Goal: Task Accomplishment & Management: Use online tool/utility

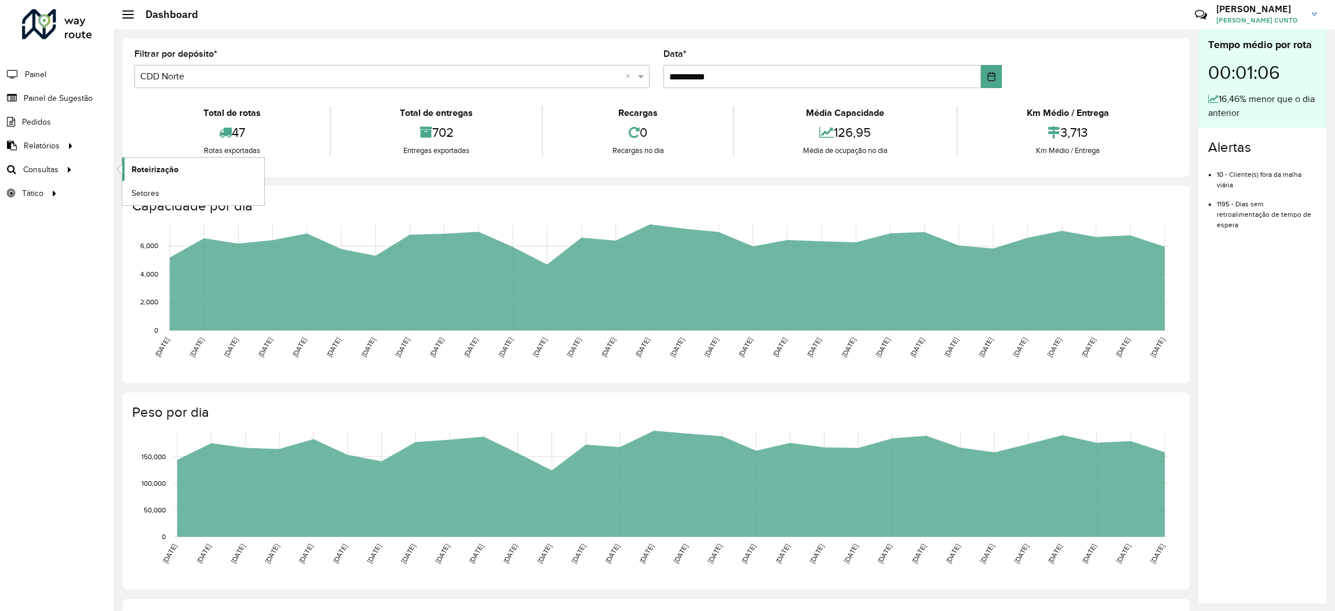
click at [126, 163] on link "Roteirização" at bounding box center [193, 169] width 142 height 23
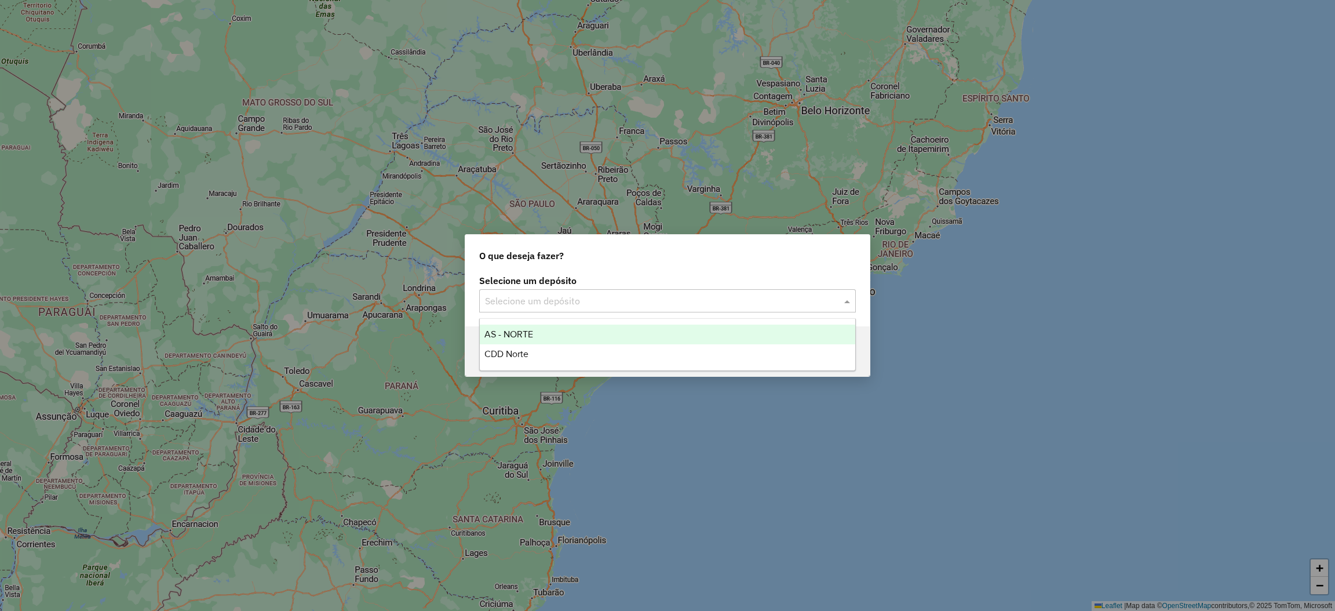
click at [586, 294] on input "text" at bounding box center [656, 301] width 342 height 14
click at [581, 356] on div "CDD Norte" at bounding box center [667, 354] width 375 height 20
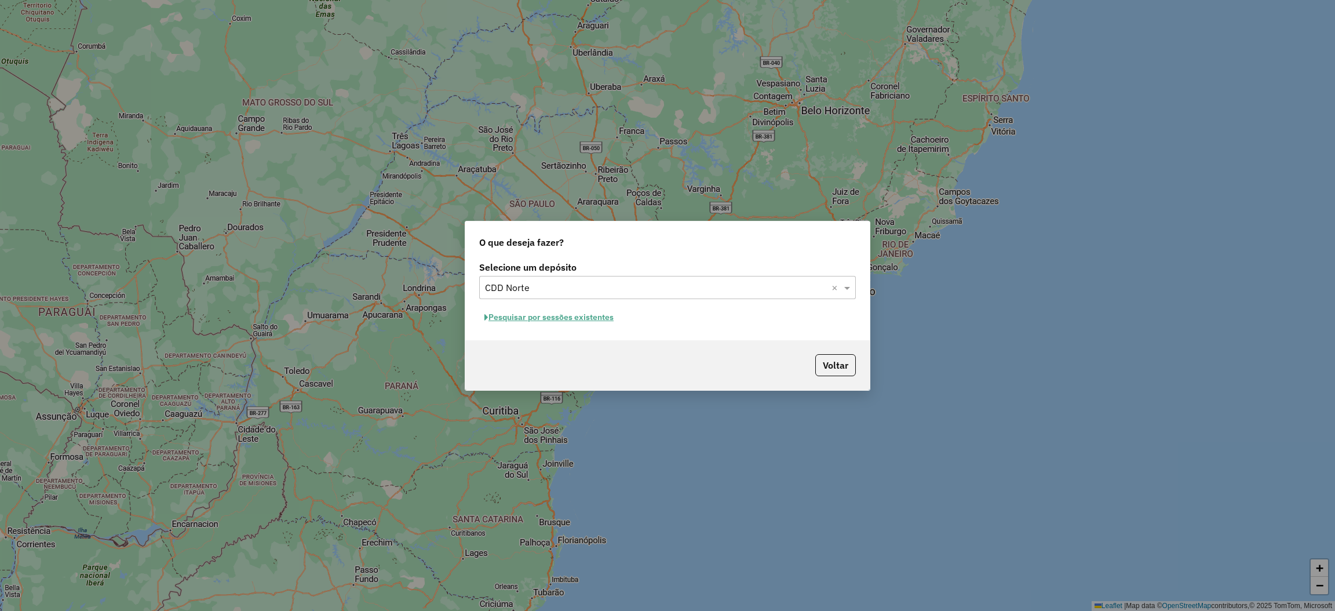
click at [609, 319] on button "Pesquisar por sessões existentes" at bounding box center [549, 317] width 140 height 18
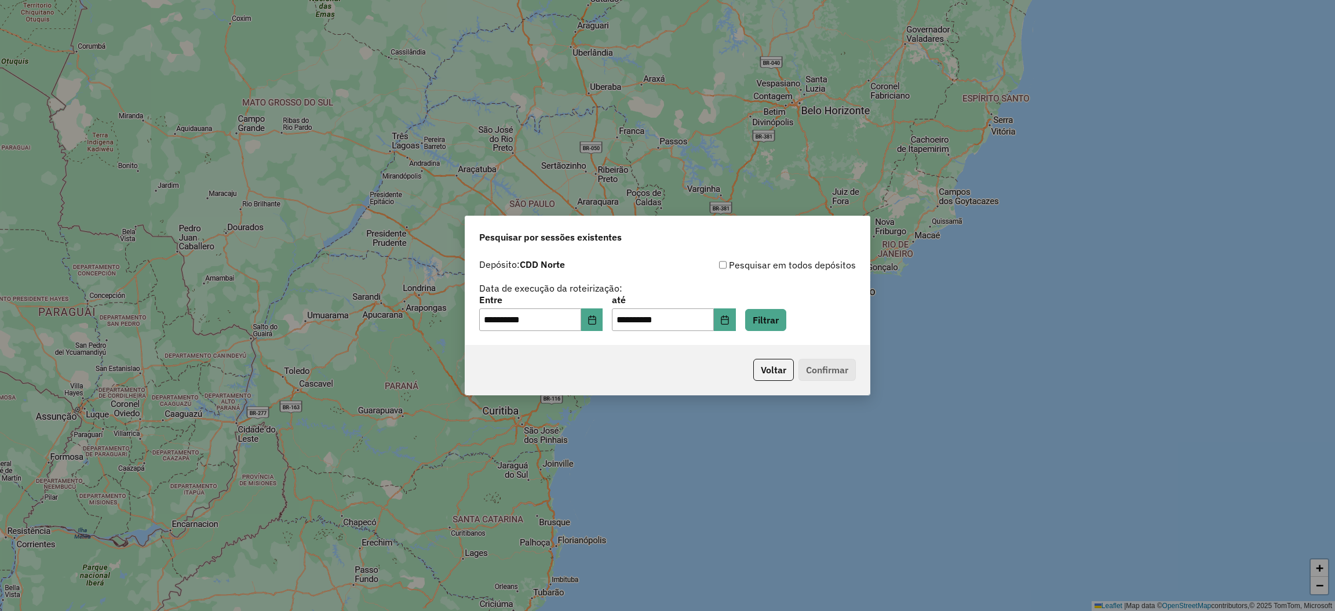
click at [821, 322] on div "**********" at bounding box center [667, 313] width 377 height 36
click at [786, 323] on button "Filtrar" at bounding box center [765, 320] width 41 height 22
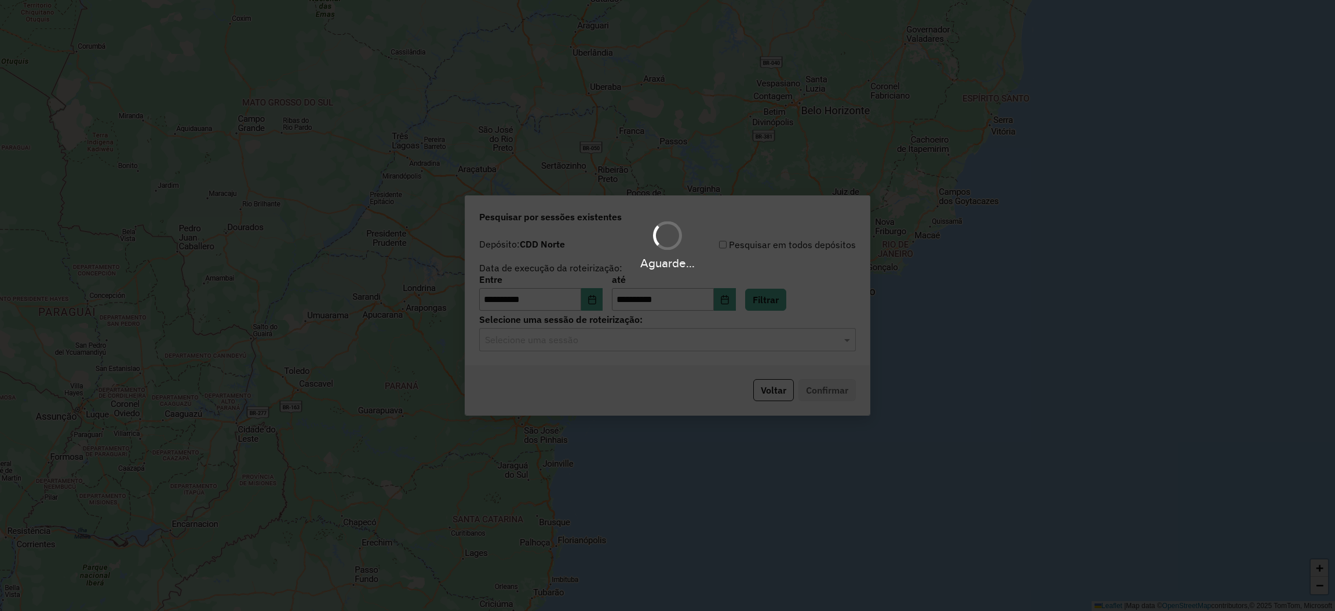
click at [804, 342] on div "Aguarde..." at bounding box center [667, 305] width 1335 height 611
click at [804, 343] on input "text" at bounding box center [656, 340] width 342 height 14
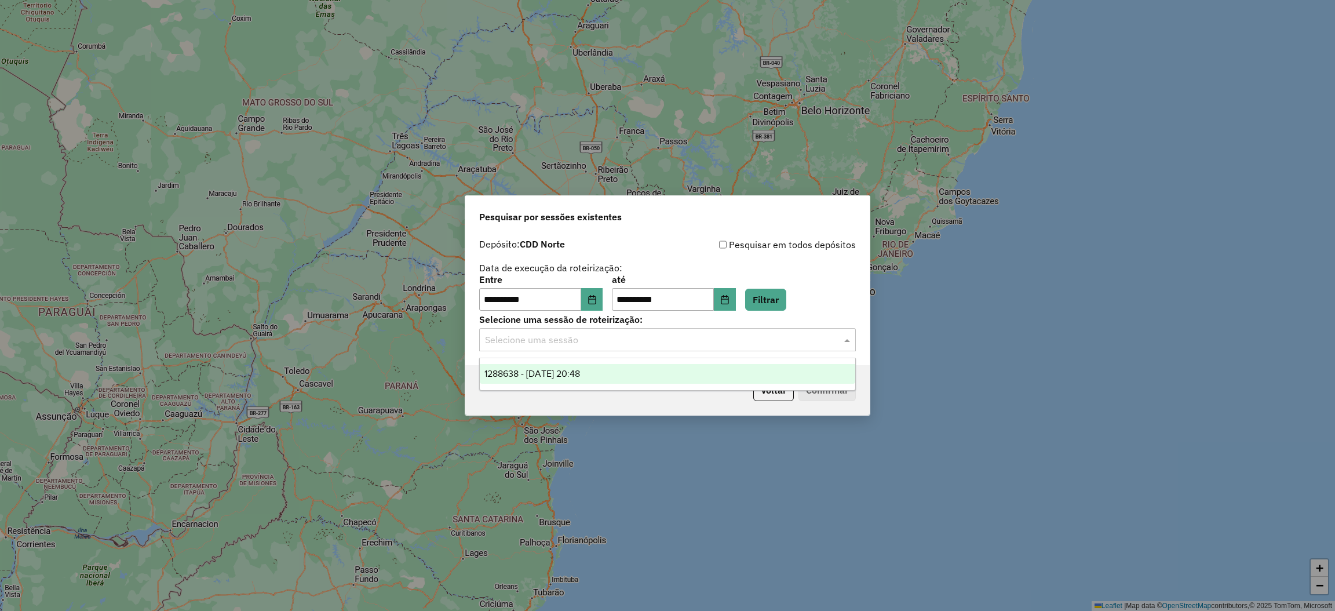
click at [746, 361] on ng-dropdown-panel "1288638 - 04/10/2025 20:48" at bounding box center [667, 373] width 377 height 33
click at [750, 373] on div "1288638 - 04/10/2025 20:48" at bounding box center [667, 374] width 375 height 20
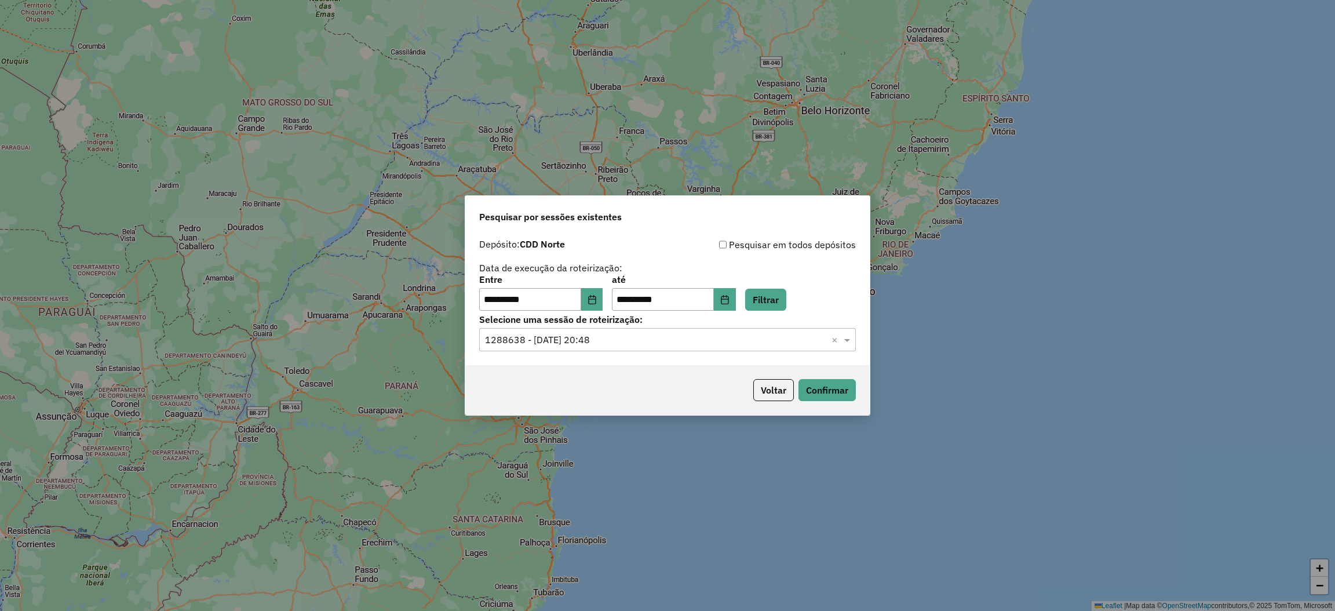
click at [810, 373] on div "Voltar Confirmar" at bounding box center [667, 390] width 404 height 50
click at [817, 382] on button "Confirmar" at bounding box center [826, 390] width 57 height 22
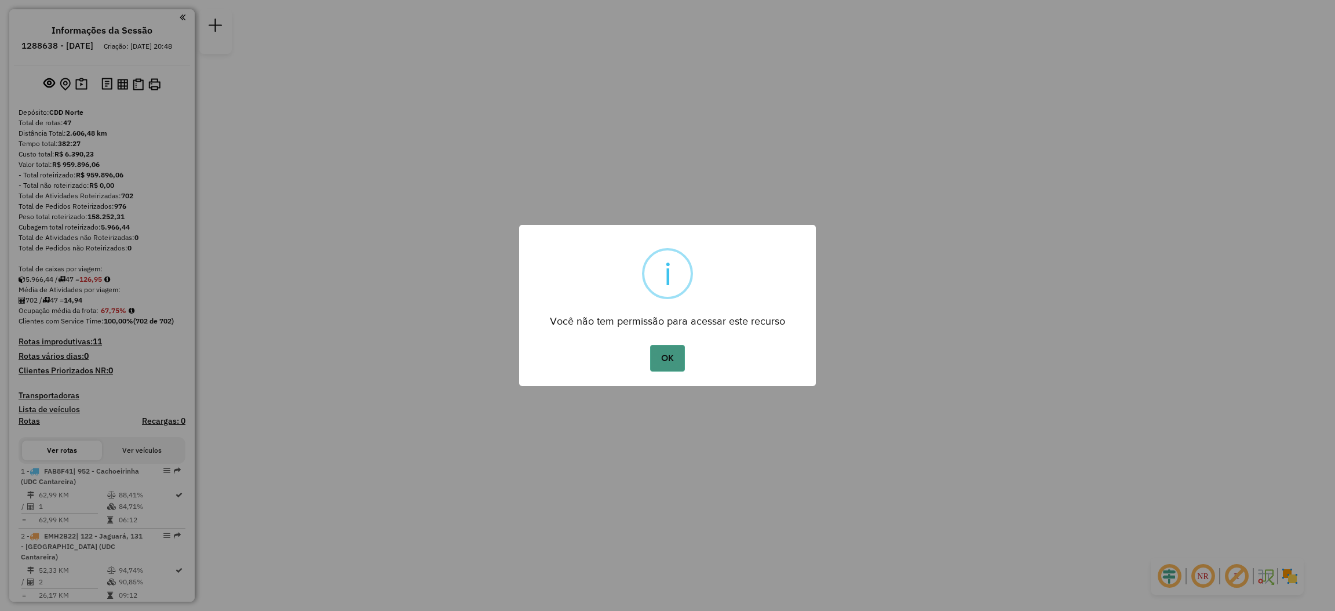
click at [672, 350] on button "OK" at bounding box center [667, 358] width 34 height 27
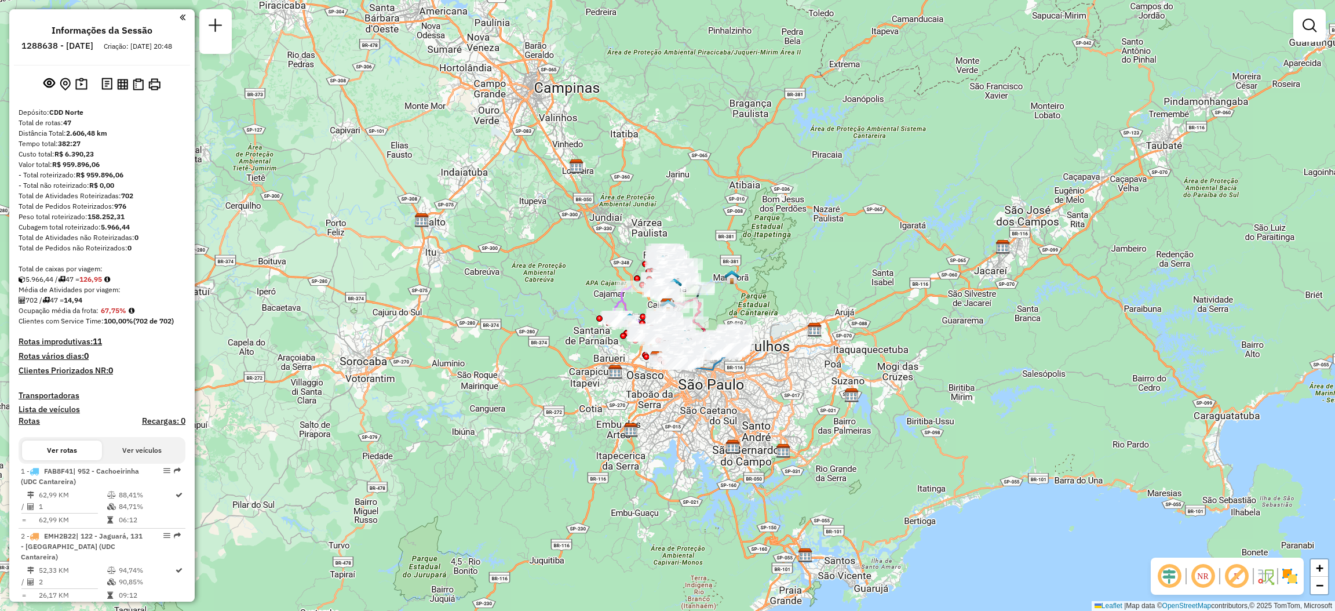
scroll to position [2272, 0]
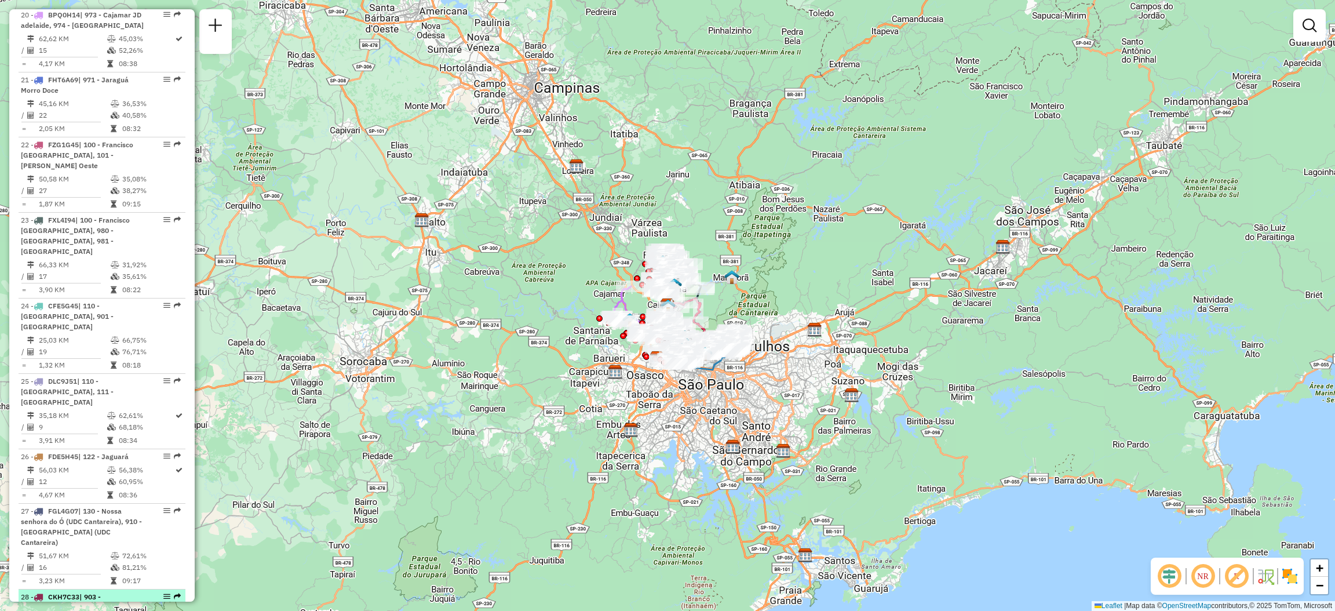
click at [174, 593] on em at bounding box center [177, 596] width 7 height 7
select select "**********"
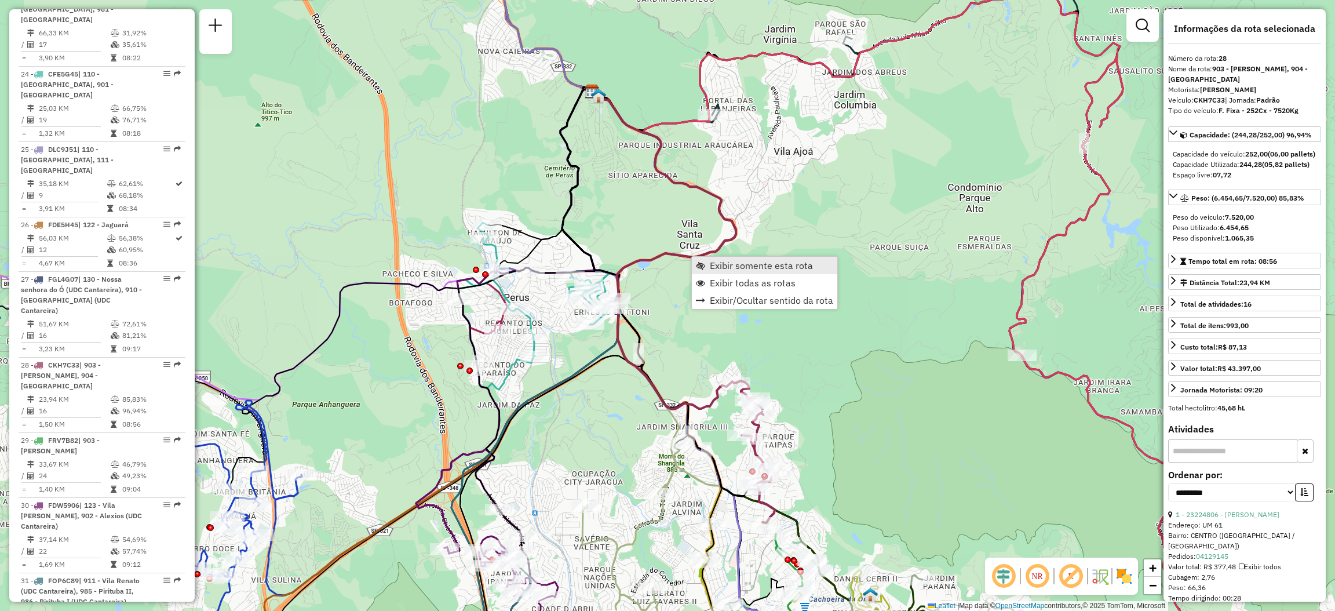
scroll to position [2562, 0]
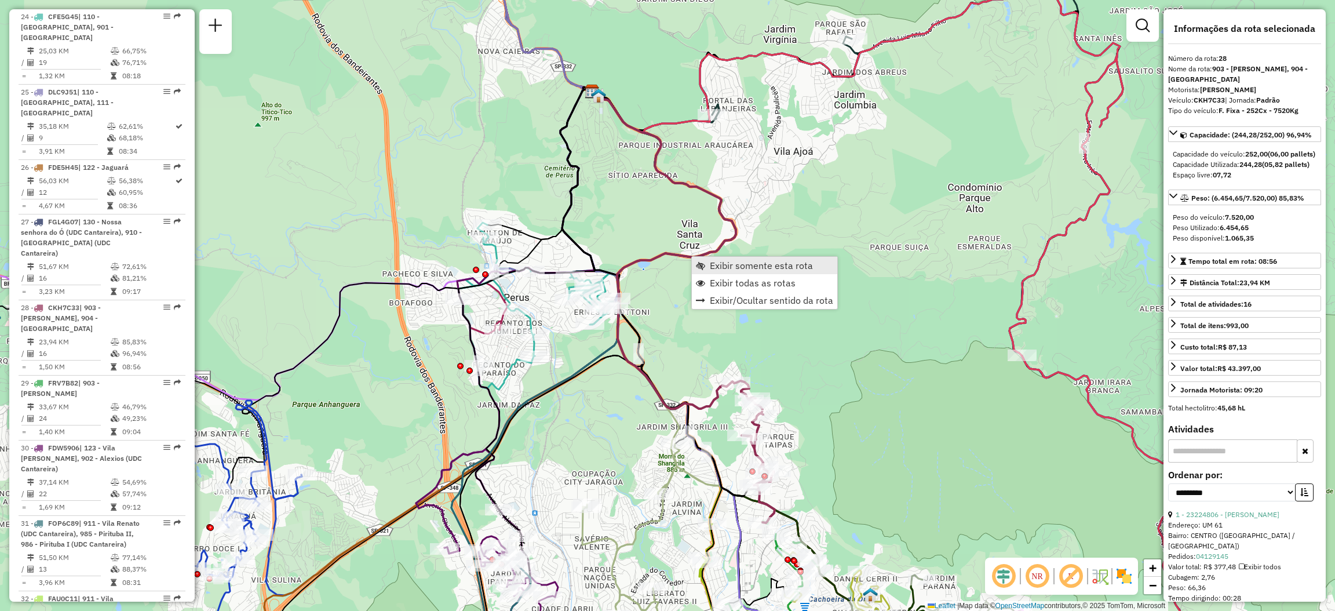
click at [706, 261] on link "Exibir somente esta rota" at bounding box center [764, 265] width 145 height 17
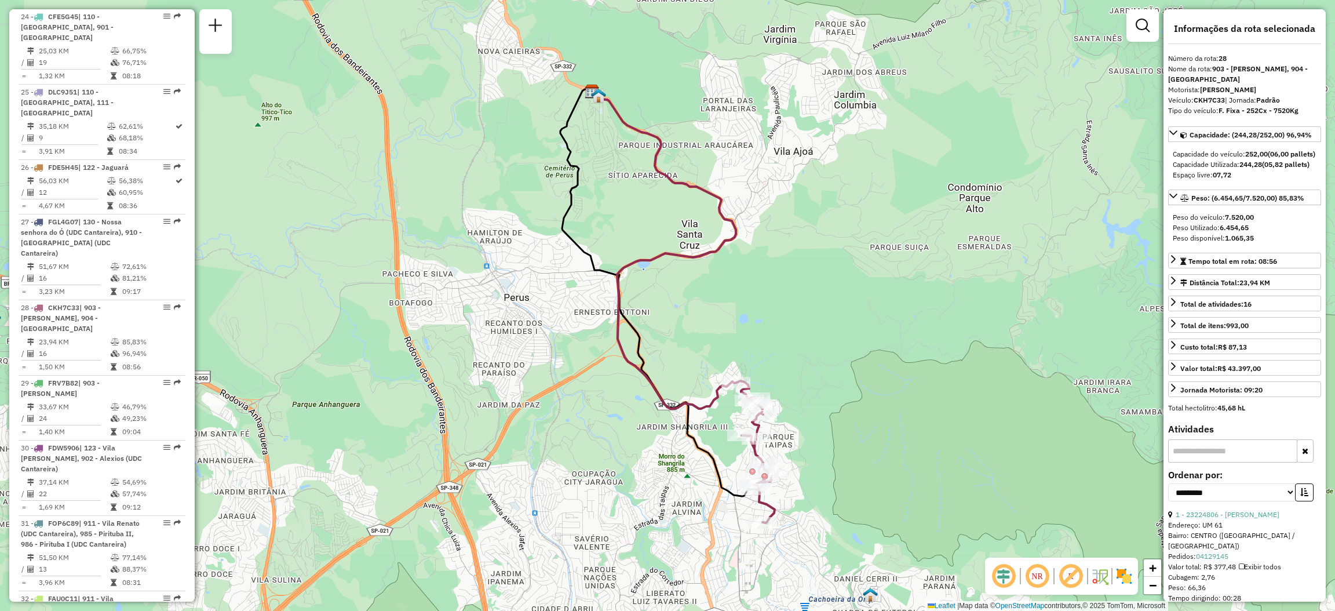
drag, startPoint x: 773, startPoint y: 388, endPoint x: 731, endPoint y: 366, distance: 46.9
click at [731, 366] on div "Janela de atendimento Grade de atendimento Capacidade Transportadoras Veículos …" at bounding box center [667, 305] width 1335 height 611
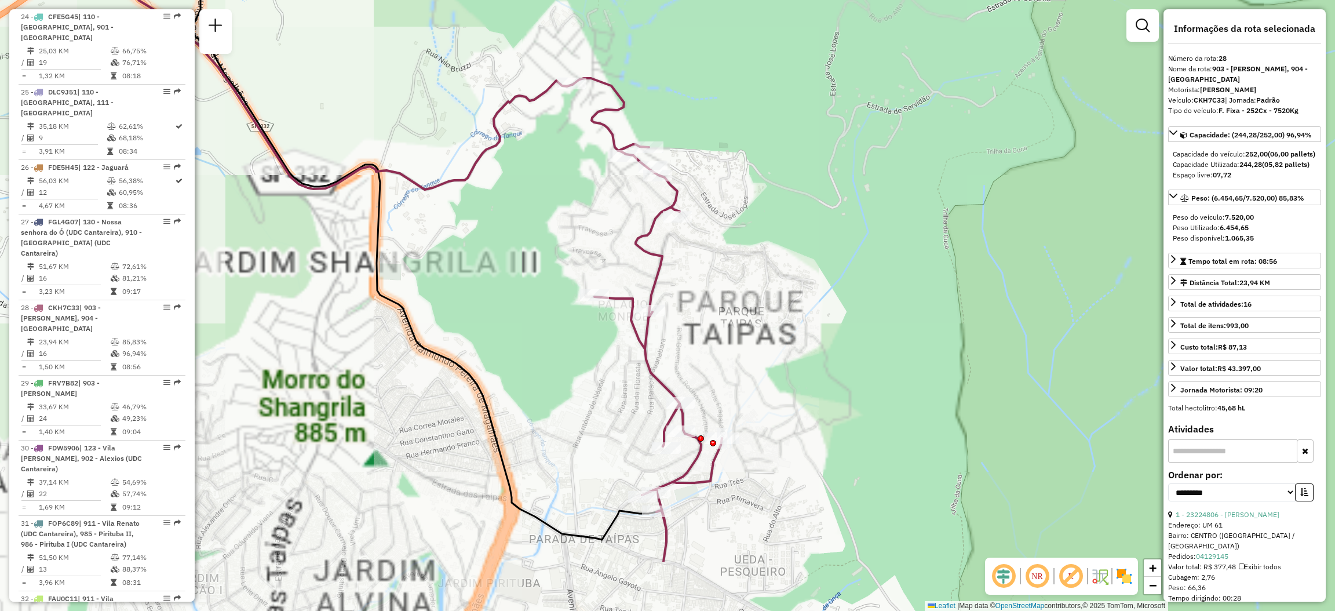
drag, startPoint x: 785, startPoint y: 417, endPoint x: 769, endPoint y: 339, distance: 79.9
click at [769, 339] on div "Janela de atendimento Grade de atendimento Capacidade Transportadoras Veículos …" at bounding box center [667, 305] width 1335 height 611
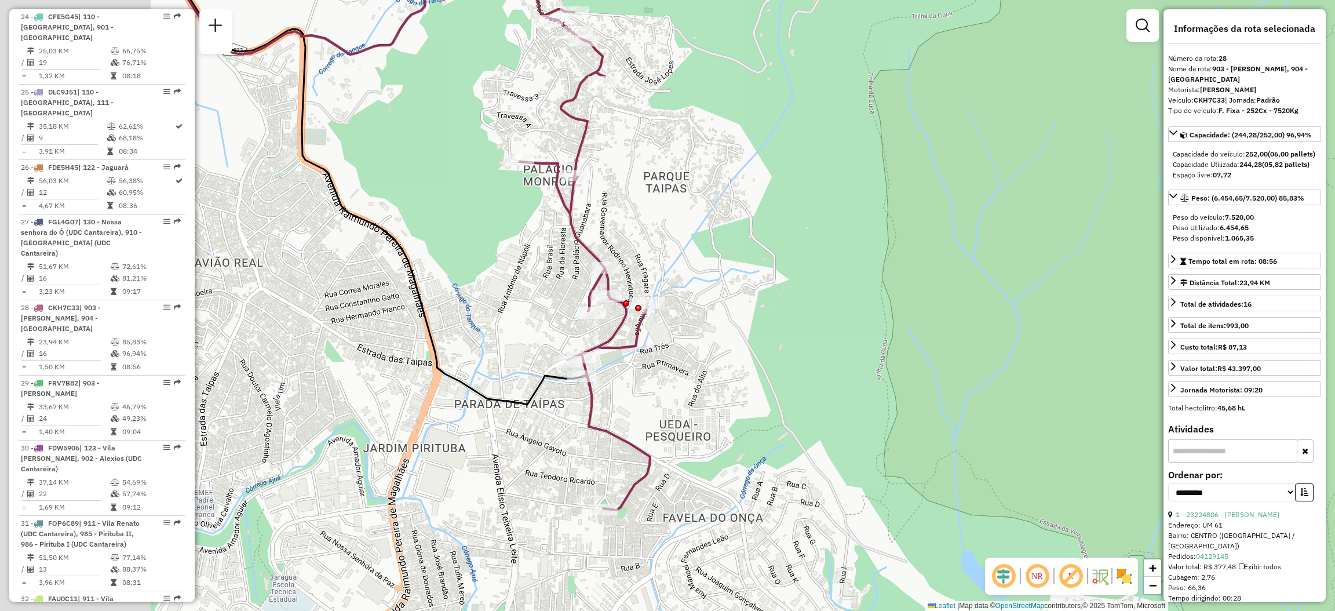
drag, startPoint x: 787, startPoint y: 366, endPoint x: 923, endPoint y: 344, distance: 138.0
click at [1000, 392] on div "Janela de atendimento Grade de atendimento Capacidade Transportadoras Veículos …" at bounding box center [667, 305] width 1335 height 611
drag, startPoint x: 875, startPoint y: 89, endPoint x: 871, endPoint y: 116, distance: 27.6
click at [871, 116] on div "Janela de atendimento Grade de atendimento Capacidade Transportadoras Veículos …" at bounding box center [667, 305] width 1335 height 611
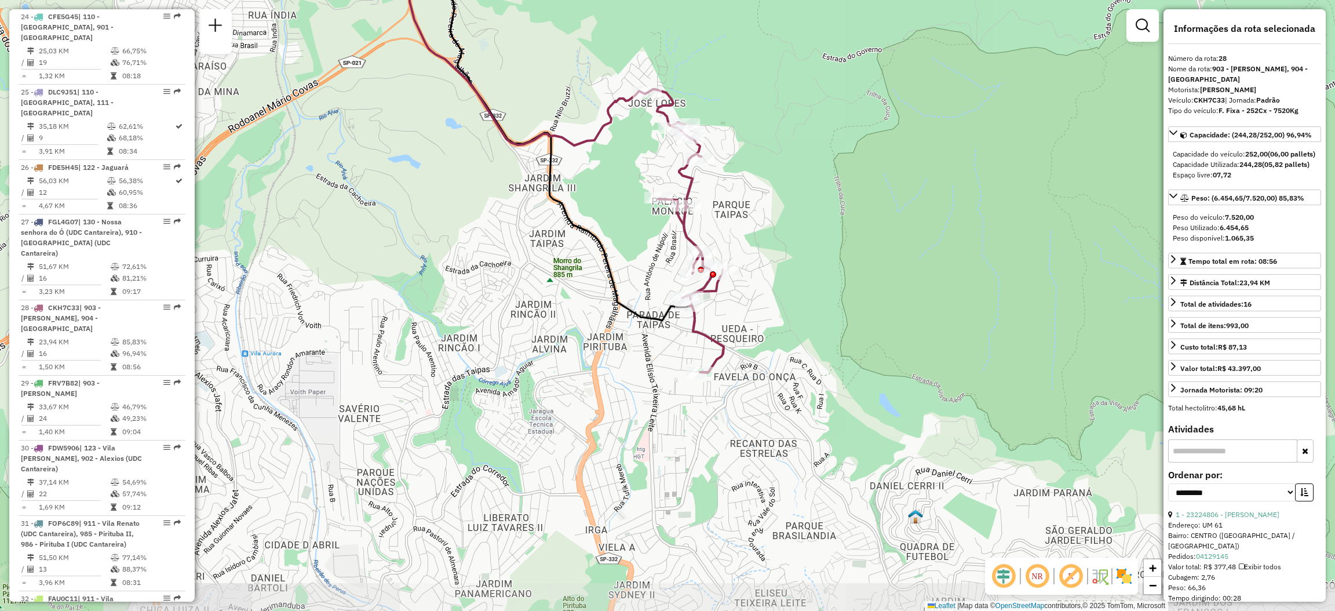
drag, startPoint x: 784, startPoint y: 197, endPoint x: 783, endPoint y: 206, distance: 9.3
click at [783, 206] on div "Janela de atendimento Grade de atendimento Capacidade Transportadoras Veículos …" at bounding box center [667, 305] width 1335 height 611
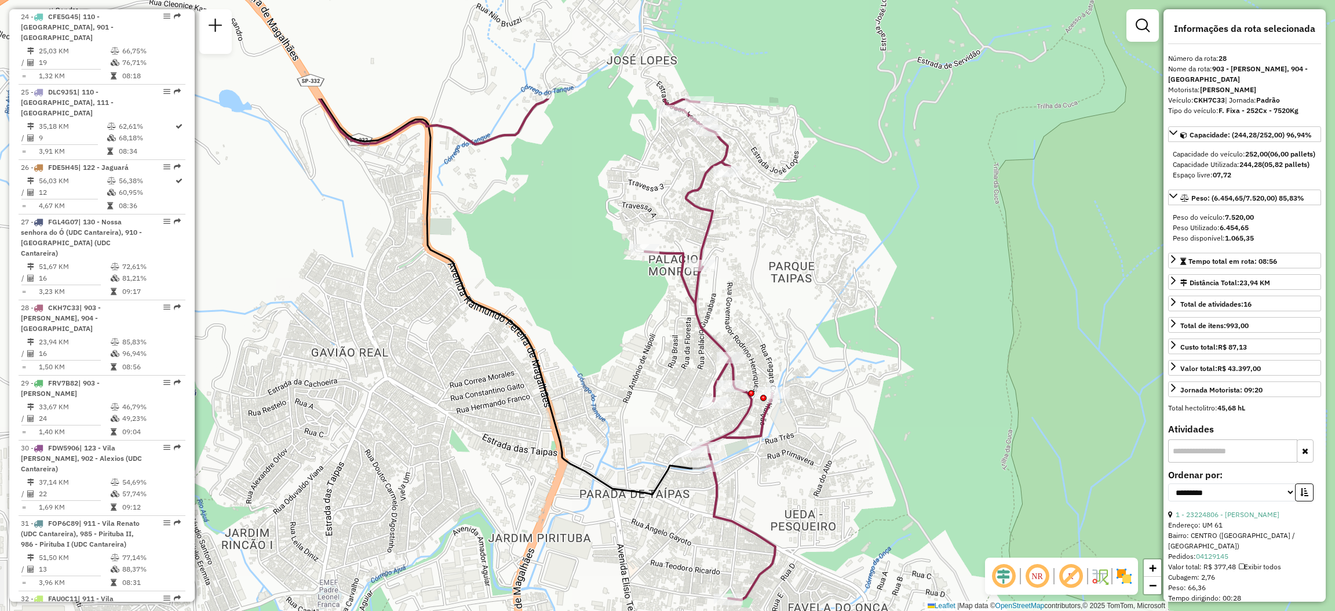
drag, startPoint x: 745, startPoint y: 236, endPoint x: 825, endPoint y: 396, distance: 178.2
click at [825, 396] on div "Janela de atendimento Grade de atendimento Capacidade Transportadoras Veículos …" at bounding box center [667, 305] width 1335 height 611
click at [399, 604] on div "Janela de atendimento Grade de atendimento Capacidade Transportadoras Veículos …" at bounding box center [667, 305] width 1335 height 611
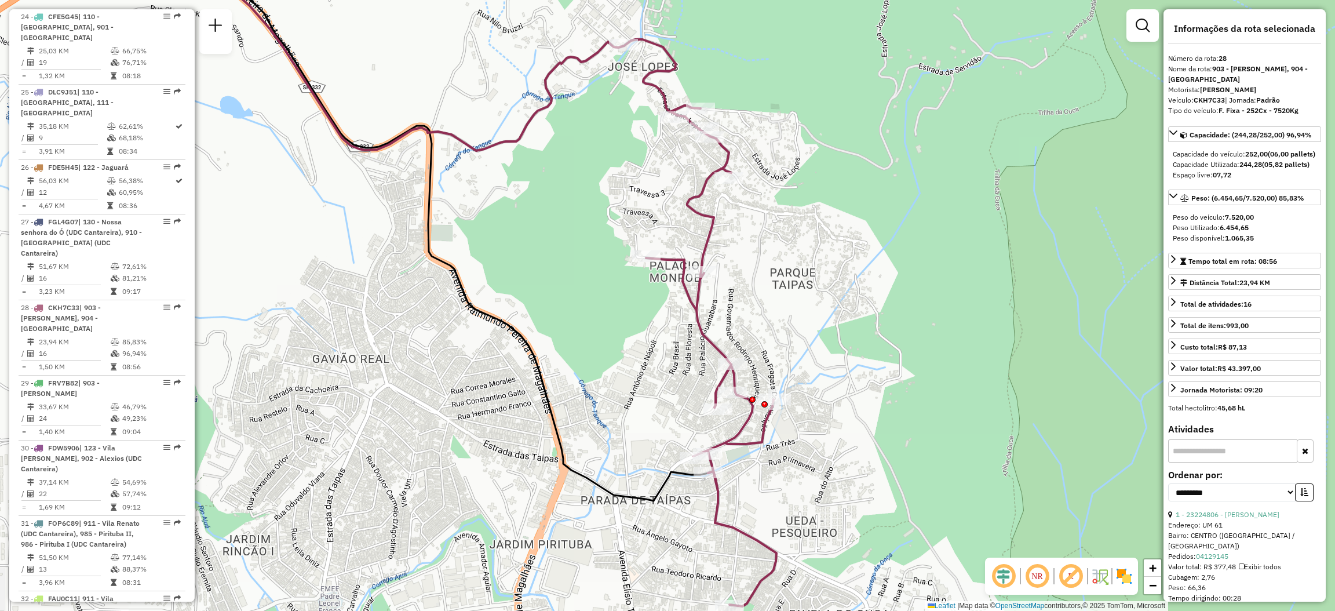
drag, startPoint x: 787, startPoint y: 249, endPoint x: 792, endPoint y: 202, distance: 47.8
click at [792, 202] on div "Janela de atendimento Grade de atendimento Capacidade Transportadoras Veículos …" at bounding box center [667, 305] width 1335 height 611
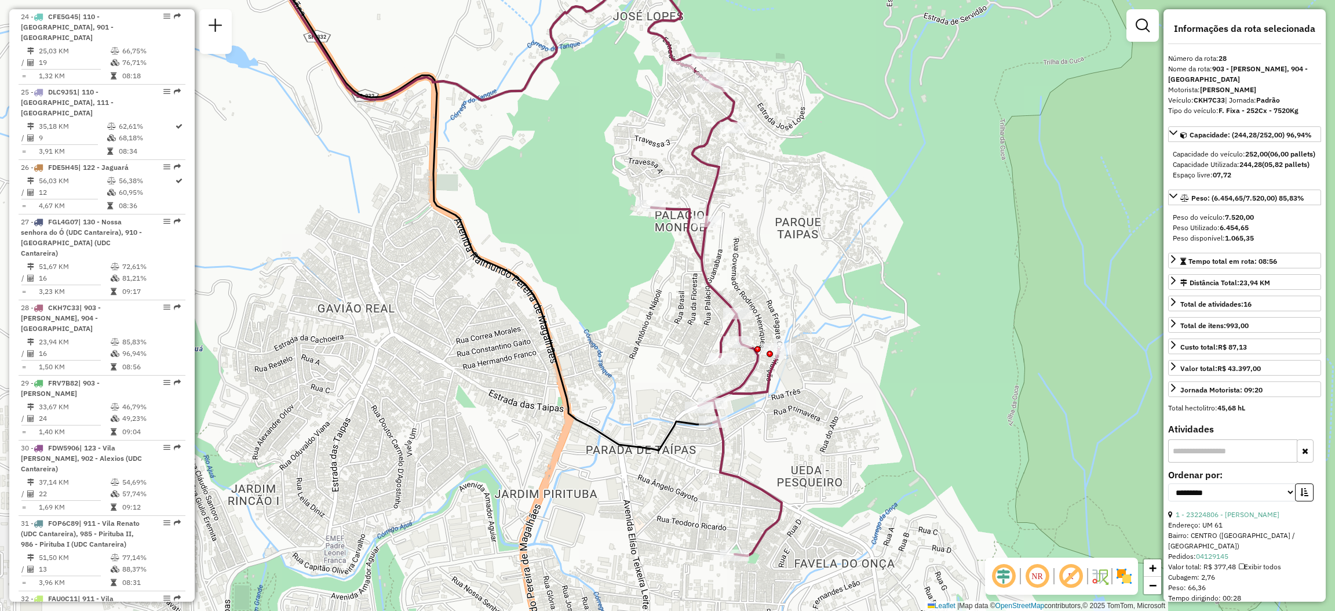
drag, startPoint x: 809, startPoint y: 253, endPoint x: 803, endPoint y: 309, distance: 56.5
click at [803, 309] on div "Janela de atendimento Grade de atendimento Capacidade Transportadoras Veículos …" at bounding box center [667, 305] width 1335 height 611
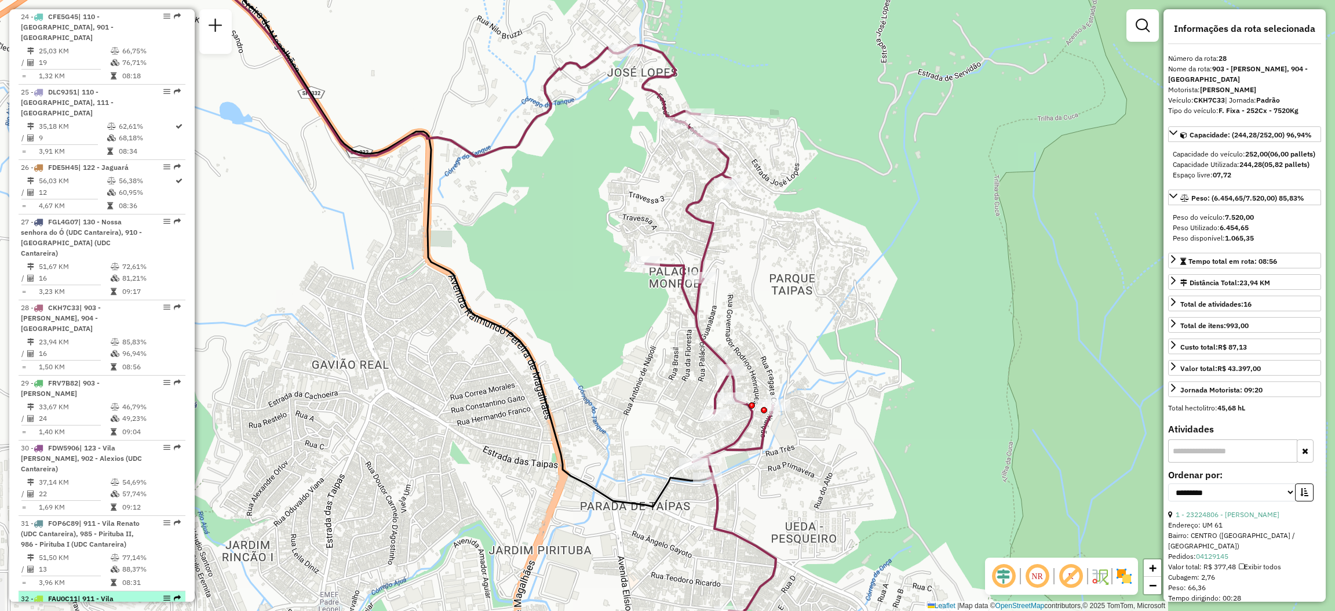
scroll to position [2475, 0]
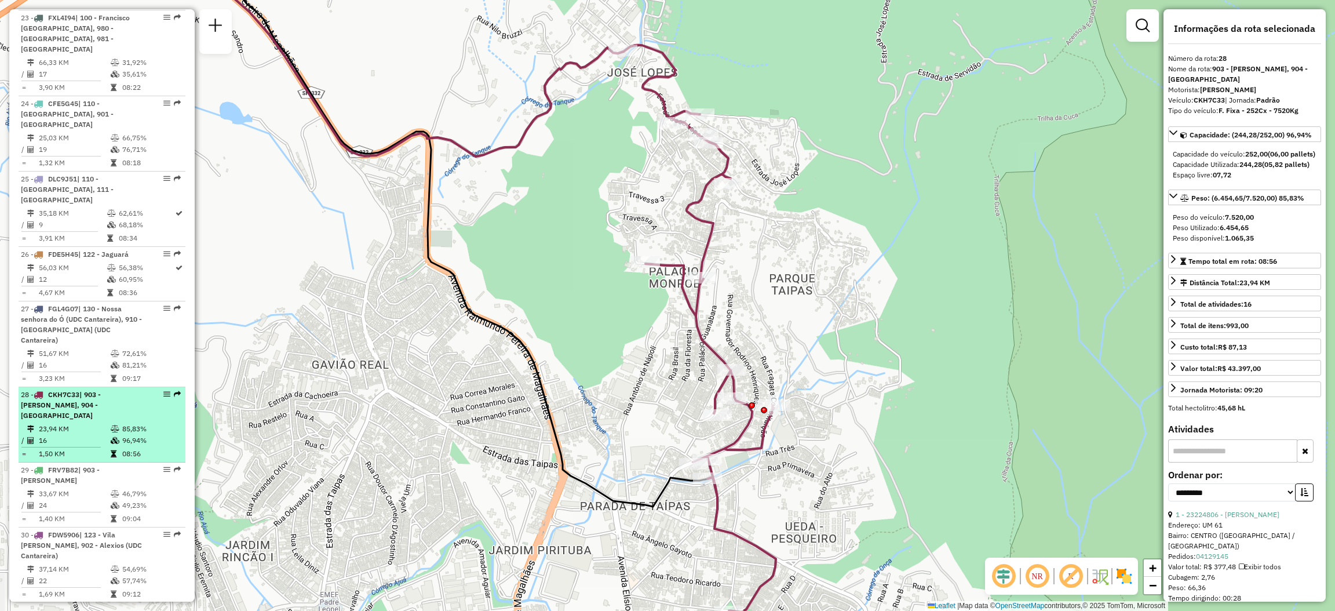
click at [174, 390] on em at bounding box center [177, 393] width 7 height 7
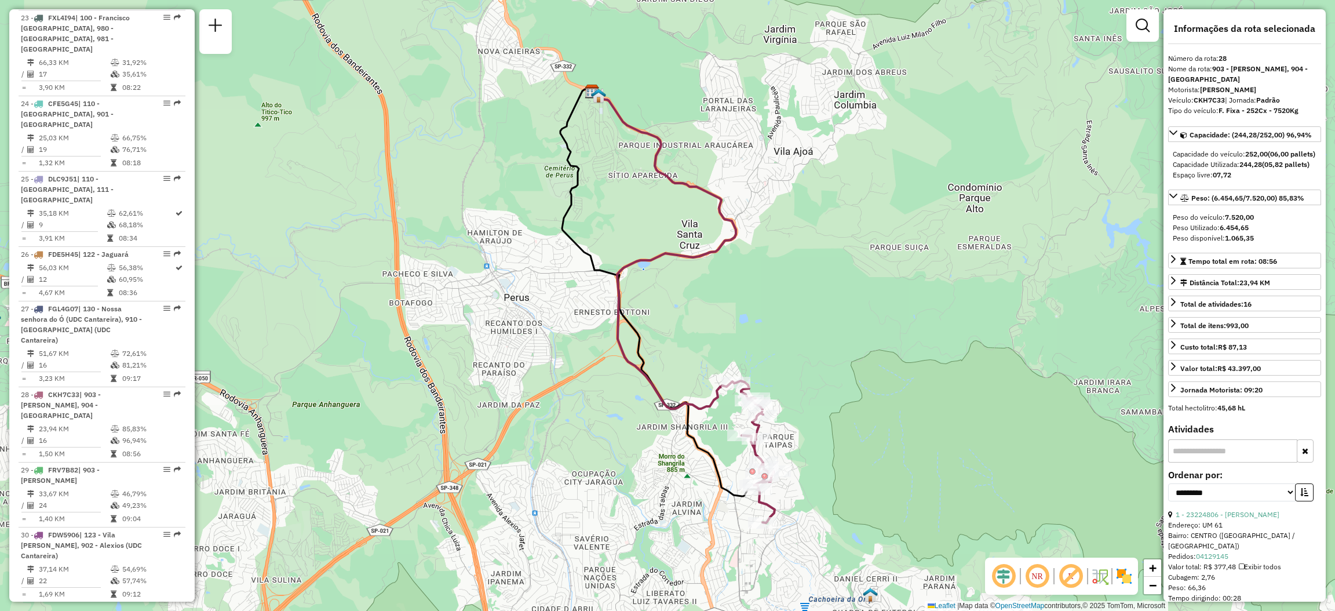
drag, startPoint x: 592, startPoint y: 397, endPoint x: 581, endPoint y: 403, distance: 12.4
click at [581, 403] on div "Janela de atendimento Grade de atendimento Capacidade Transportadoras Veículos …" at bounding box center [667, 305] width 1335 height 611
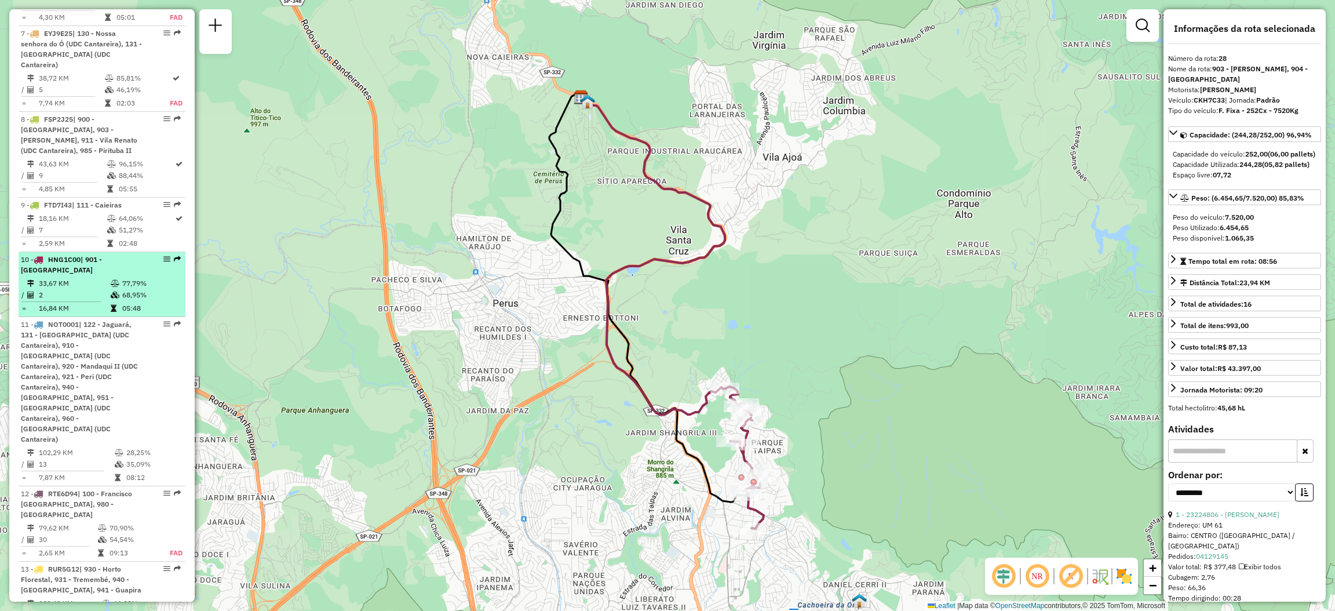
scroll to position [1171, 0]
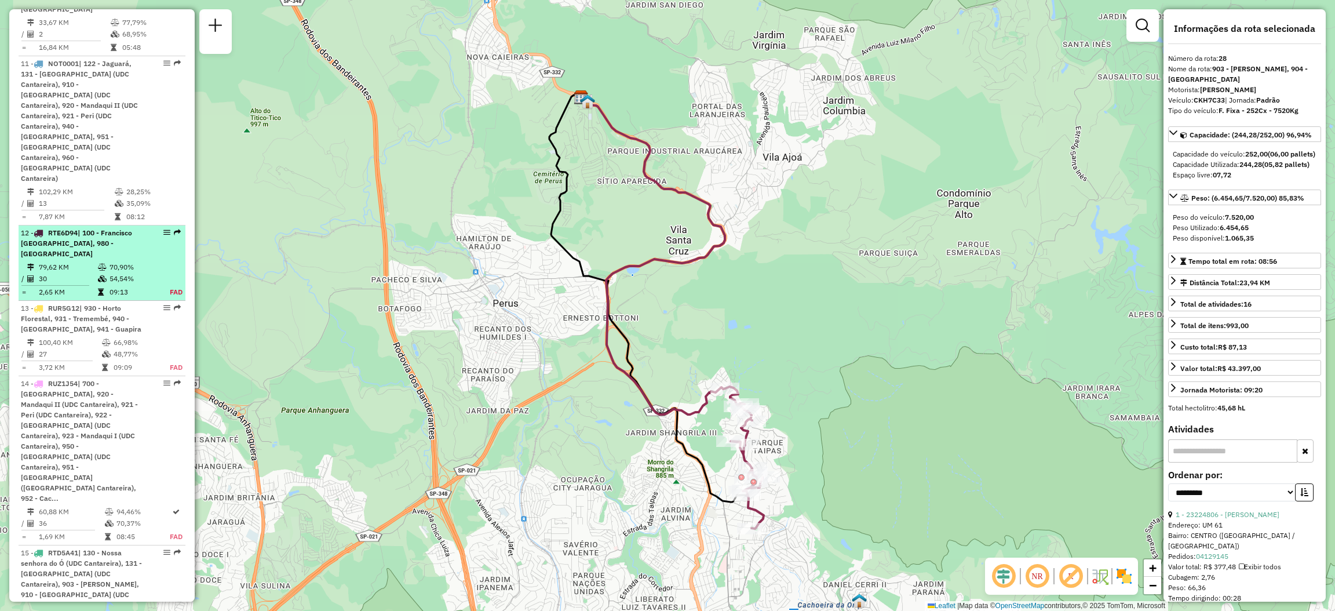
click at [175, 229] on em at bounding box center [177, 232] width 7 height 7
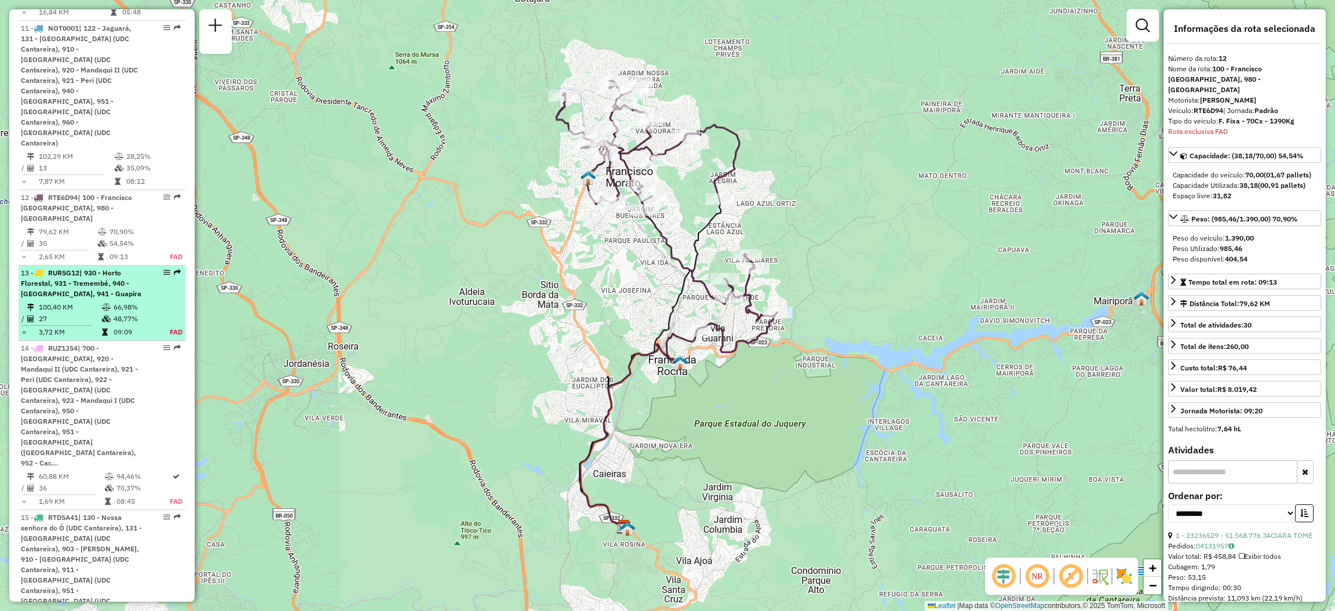
scroll to position [1119, 0]
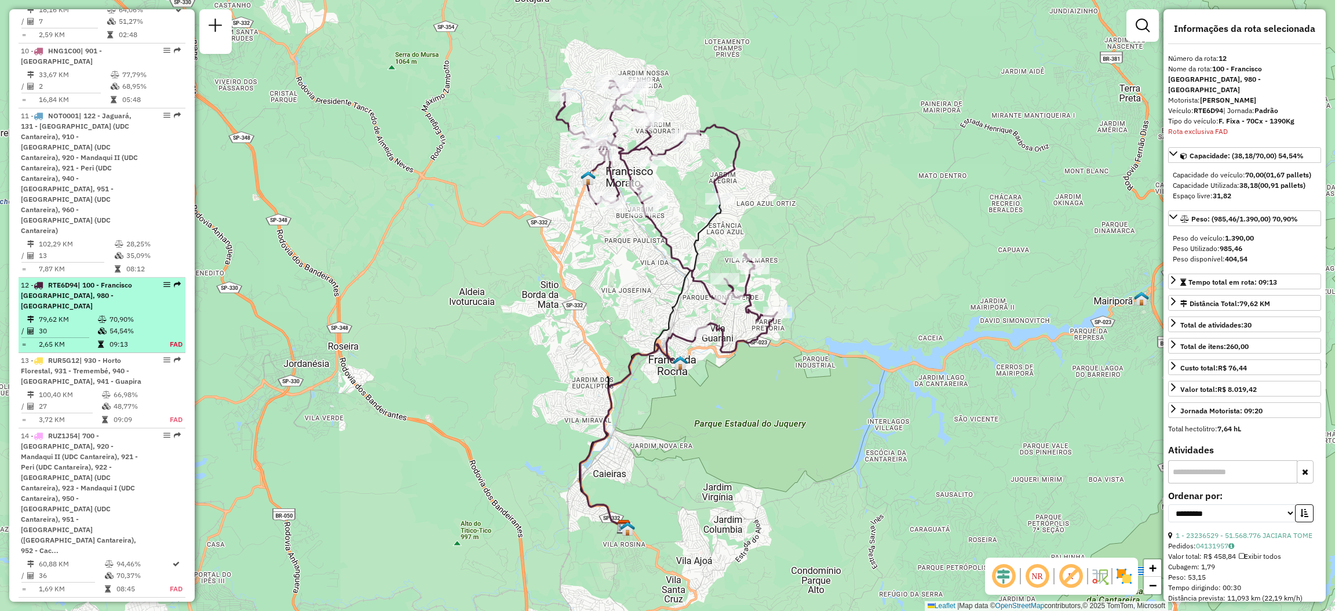
click at [176, 281] on em at bounding box center [177, 284] width 7 height 7
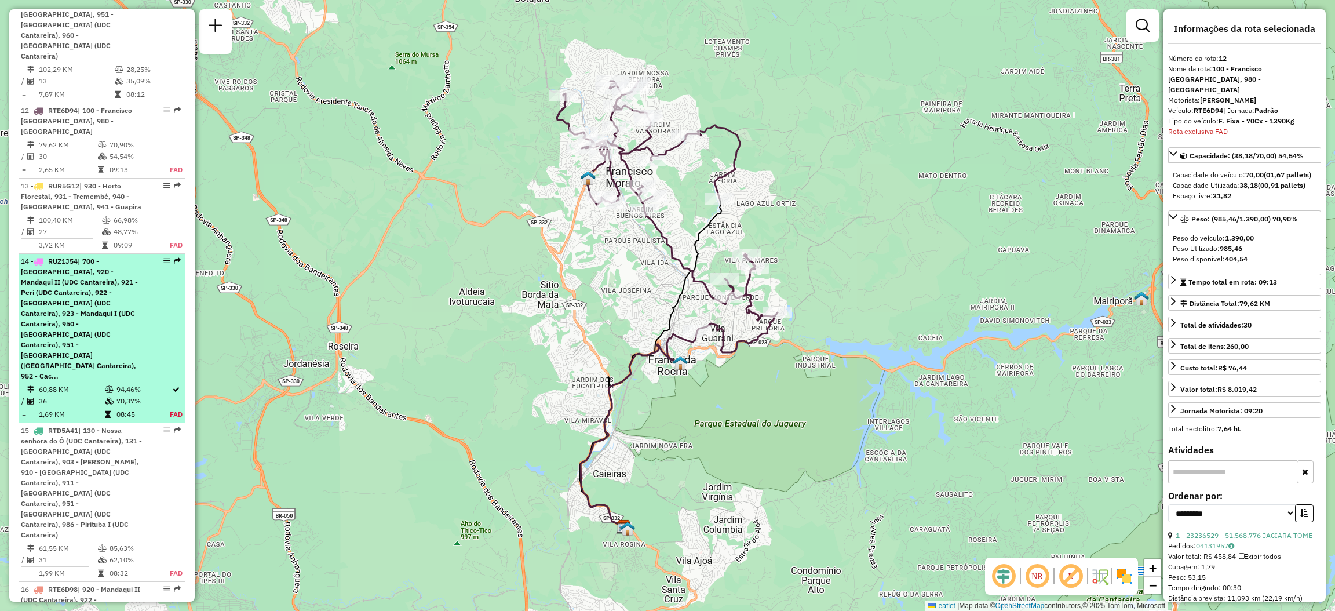
scroll to position [1206, 0]
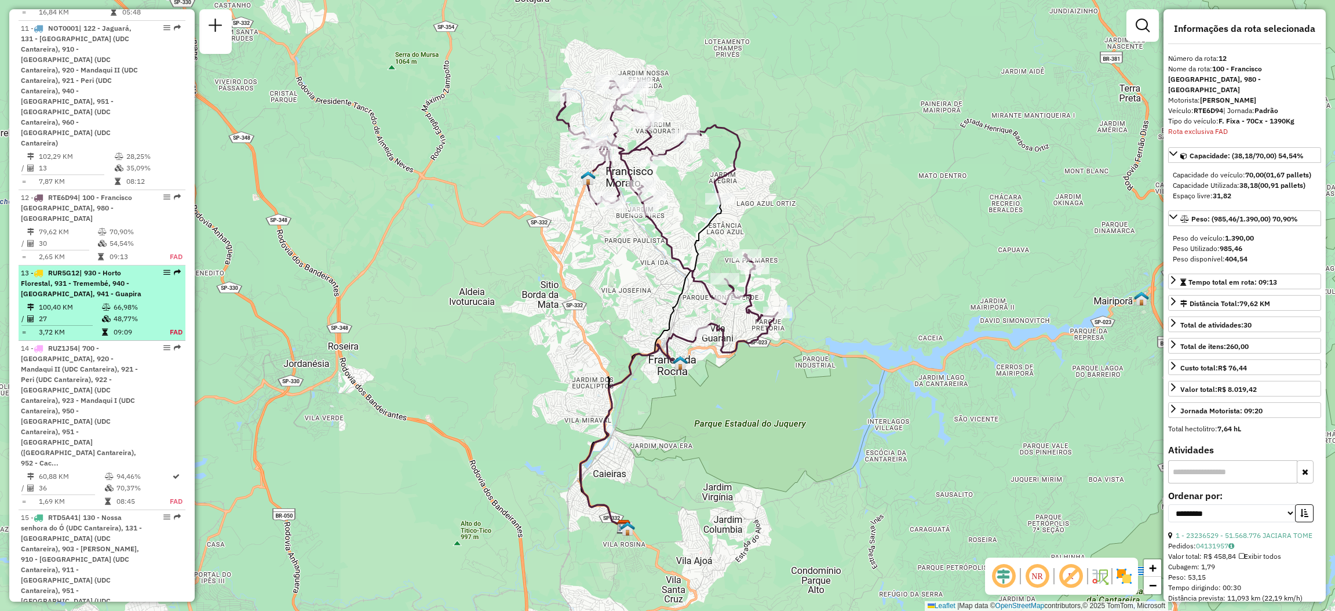
click at [177, 269] on em at bounding box center [177, 272] width 7 height 7
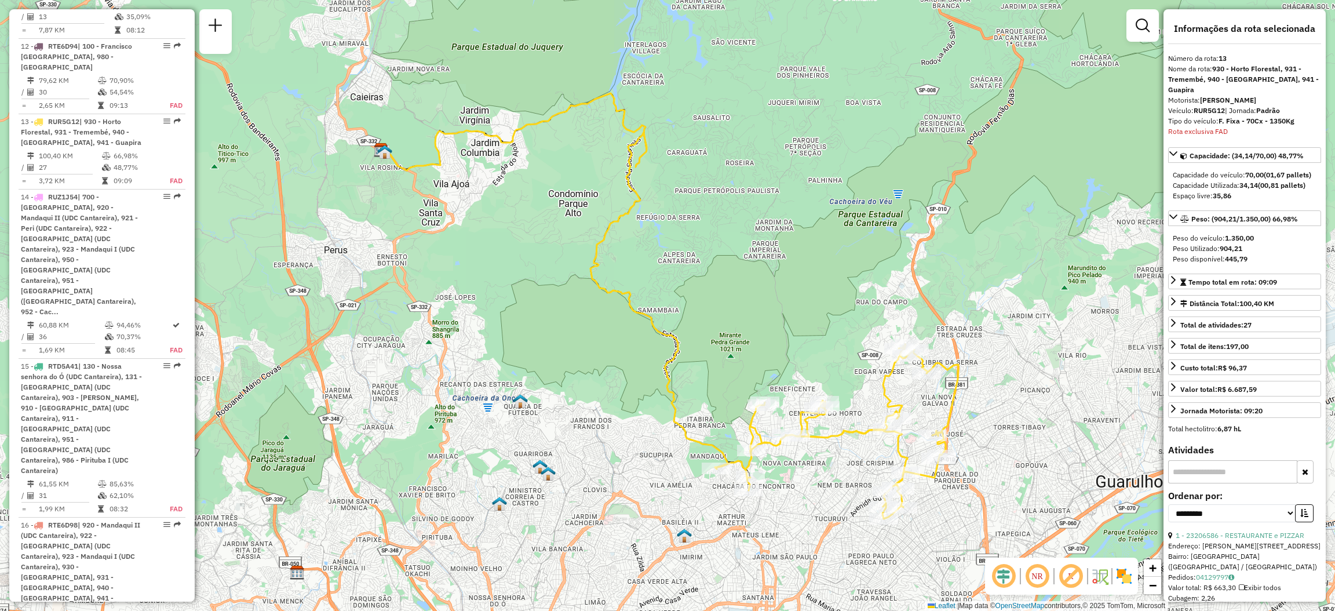
scroll to position [1270, 0]
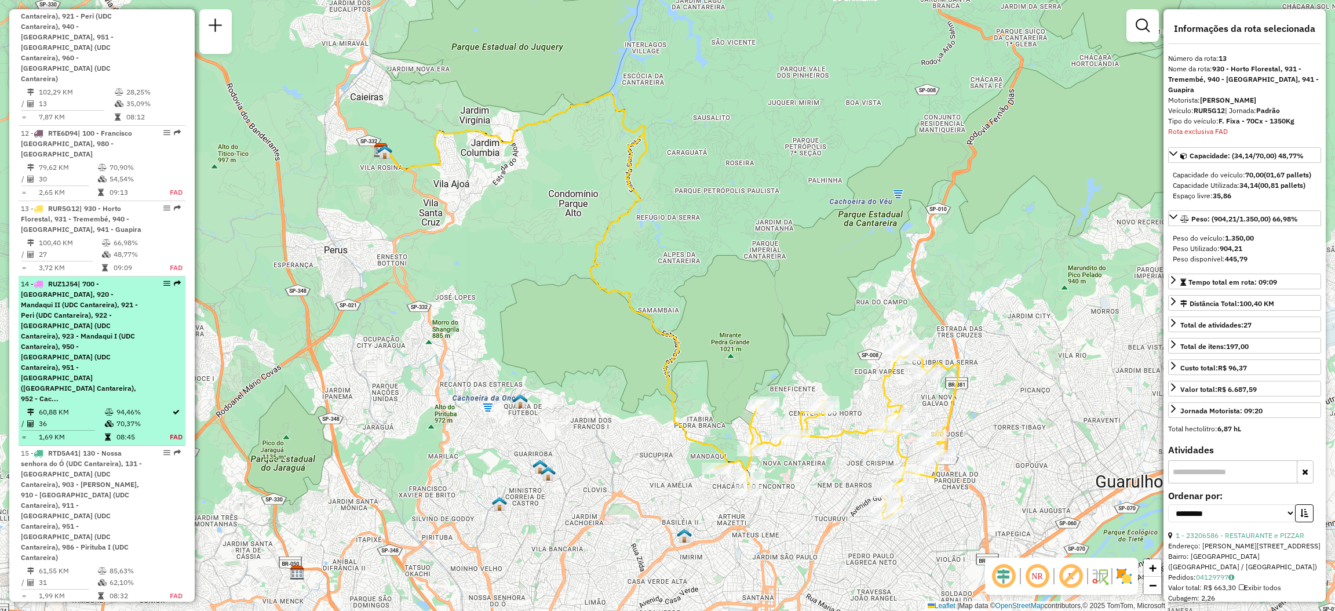
click at [181, 276] on li "14 - RUZ1J54 | 700 - Shopping Park Santana, 920 - Mandaqui II (UDC Cantareira),…" at bounding box center [102, 360] width 167 height 169
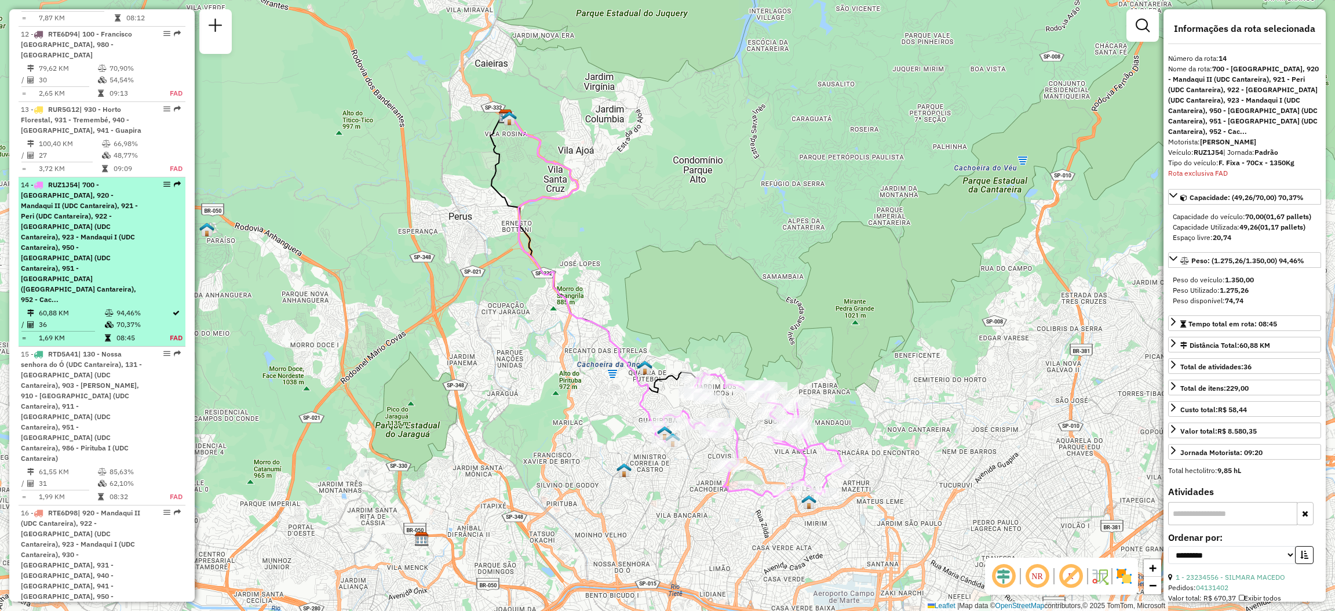
scroll to position [1433, 0]
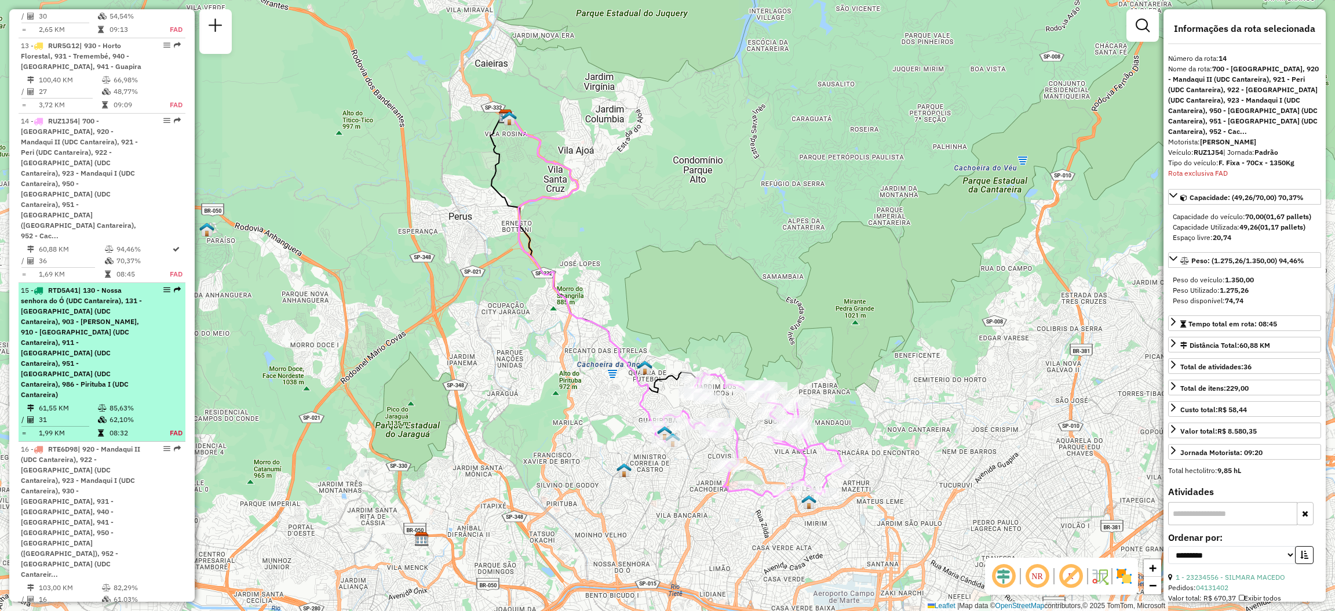
click at [174, 286] on em at bounding box center [177, 289] width 7 height 7
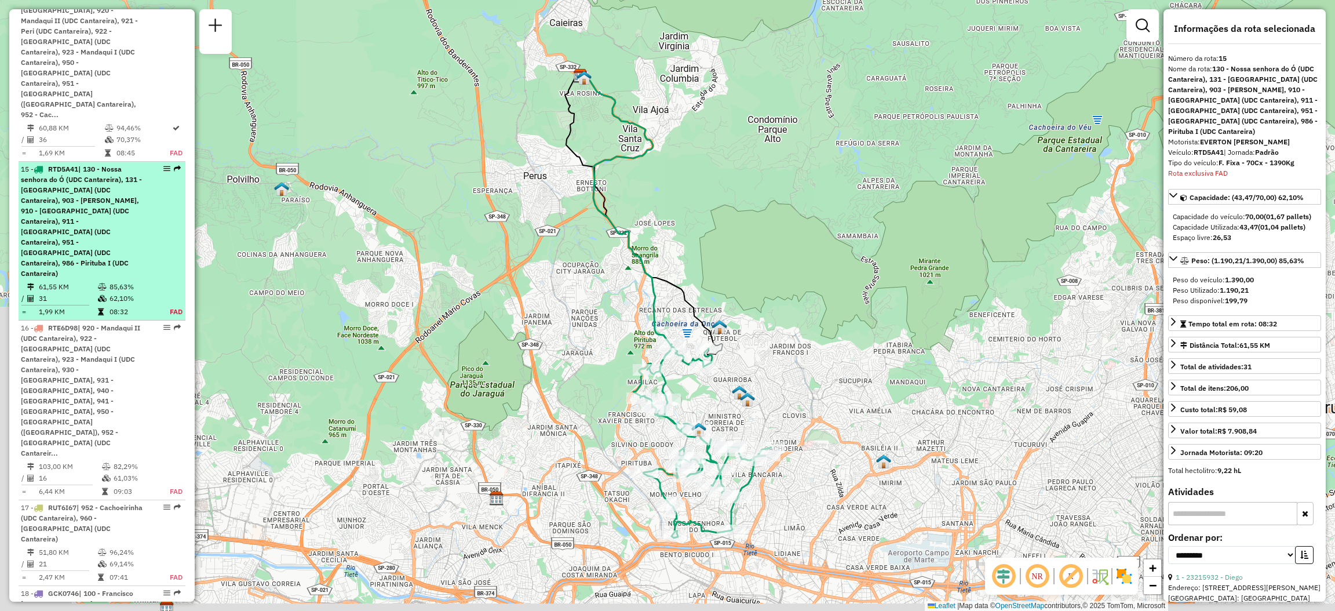
scroll to position [1561, 0]
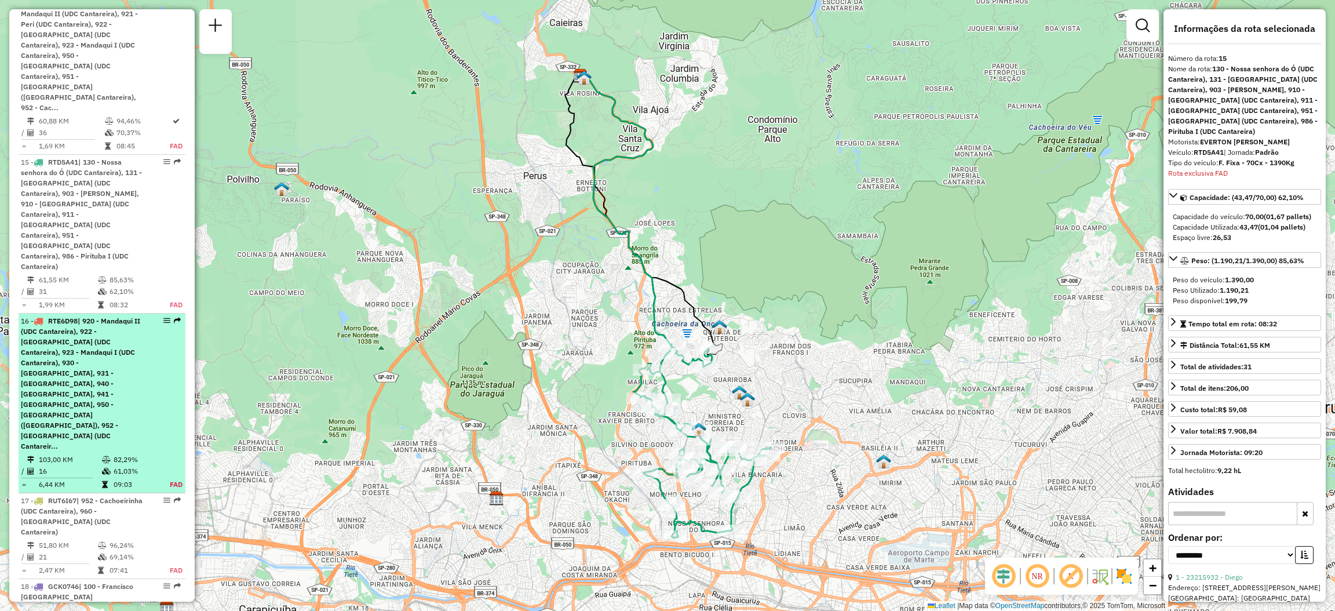
click at [169, 317] on div at bounding box center [163, 320] width 35 height 7
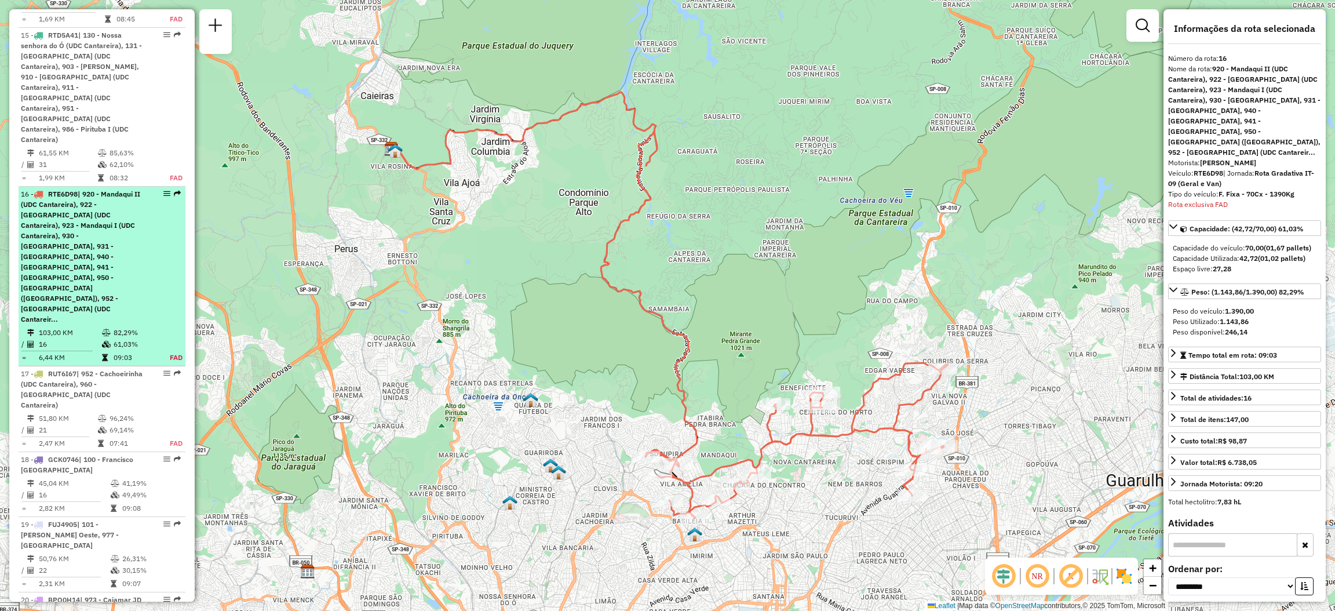
scroll to position [1601, 0]
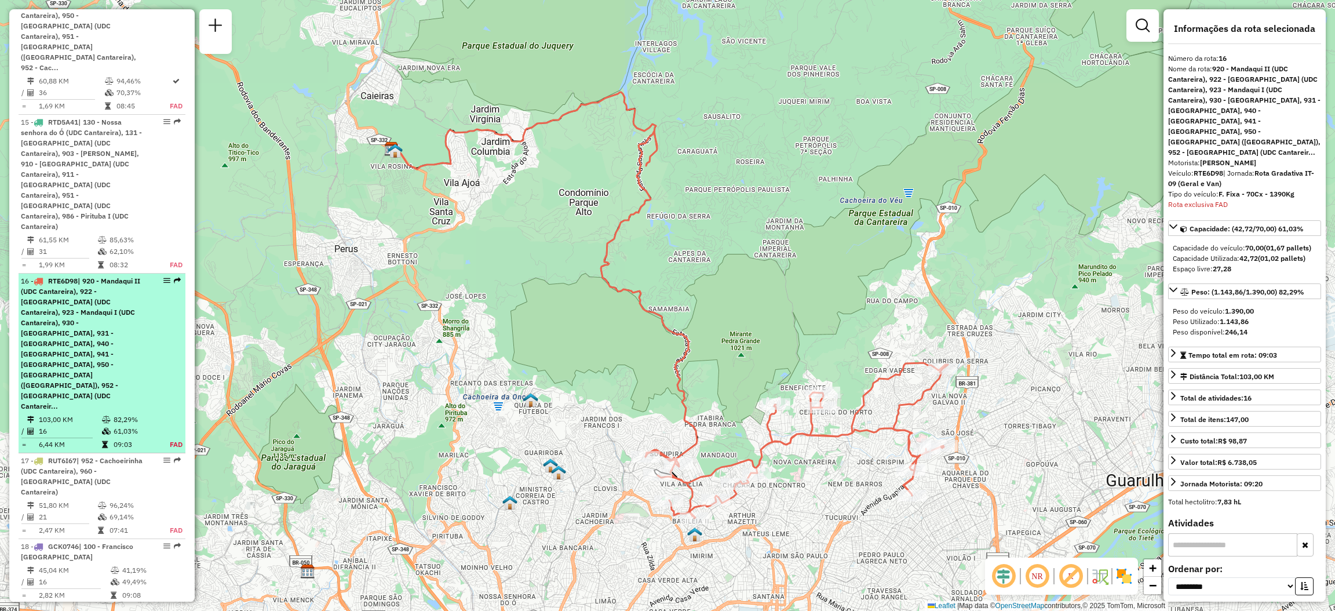
click at [174, 277] on em at bounding box center [177, 280] width 7 height 7
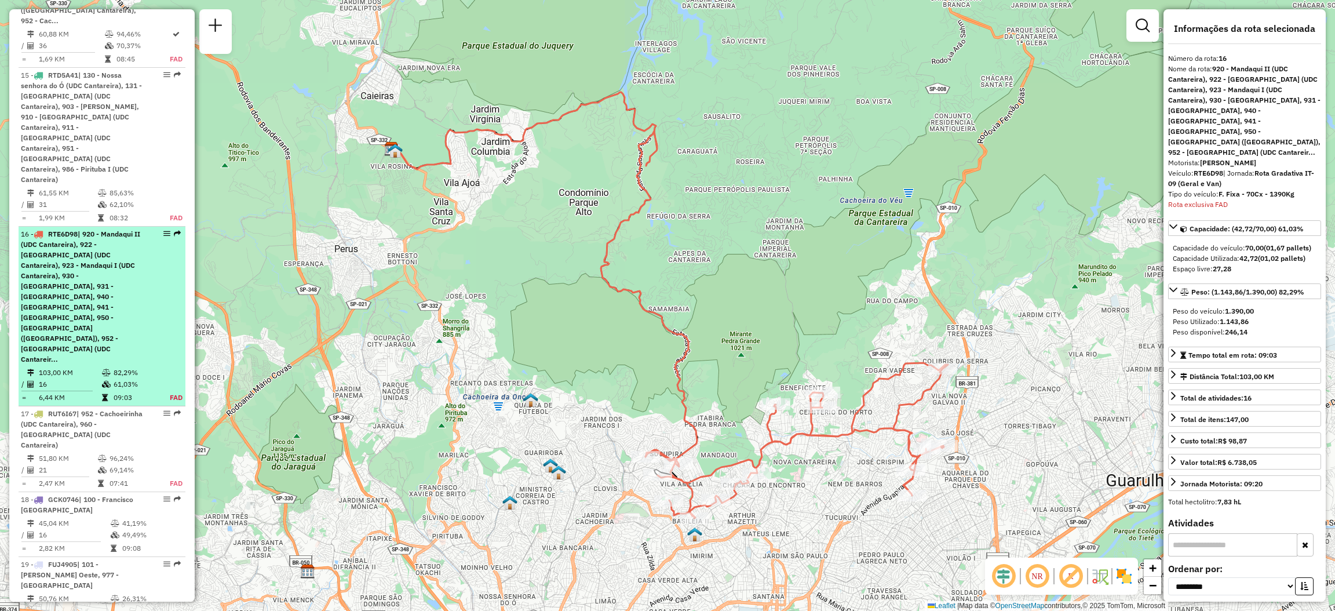
scroll to position [1688, 0]
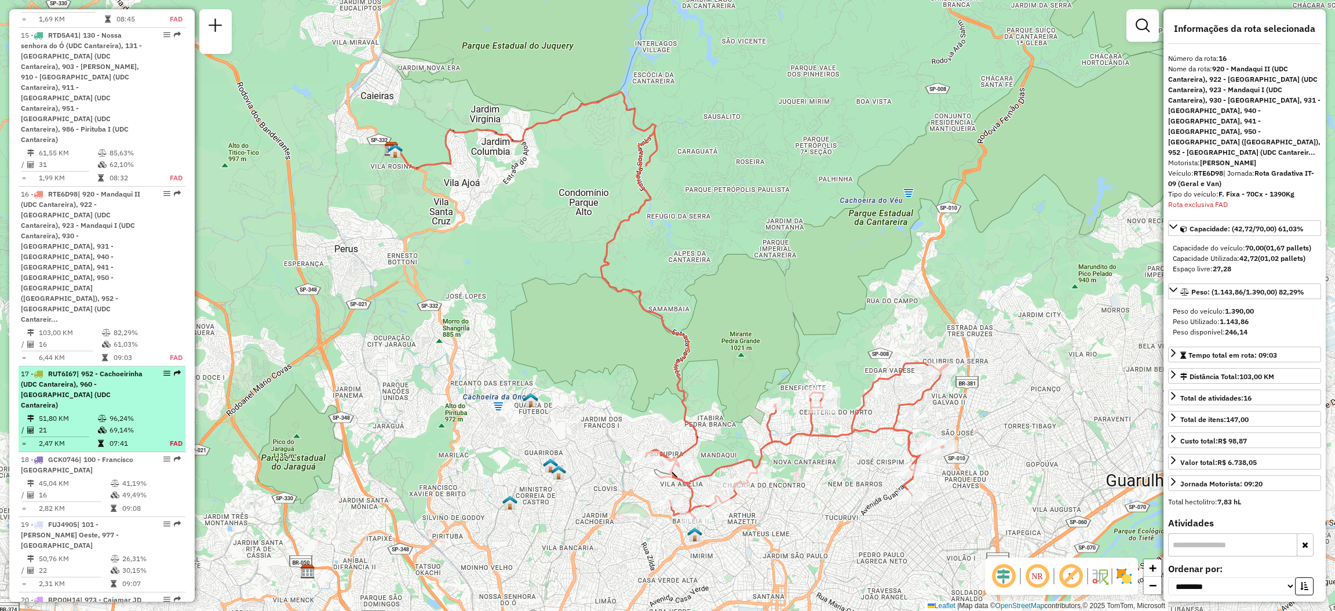
click at [174, 370] on em at bounding box center [177, 373] width 7 height 7
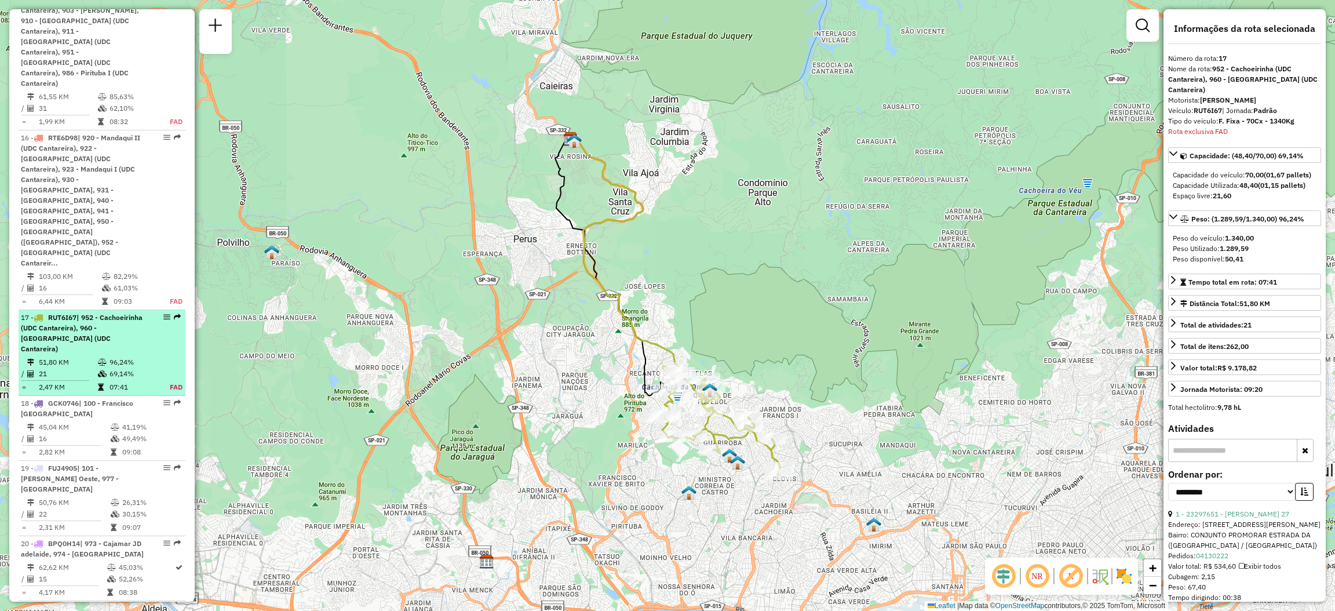
scroll to position [1816, 0]
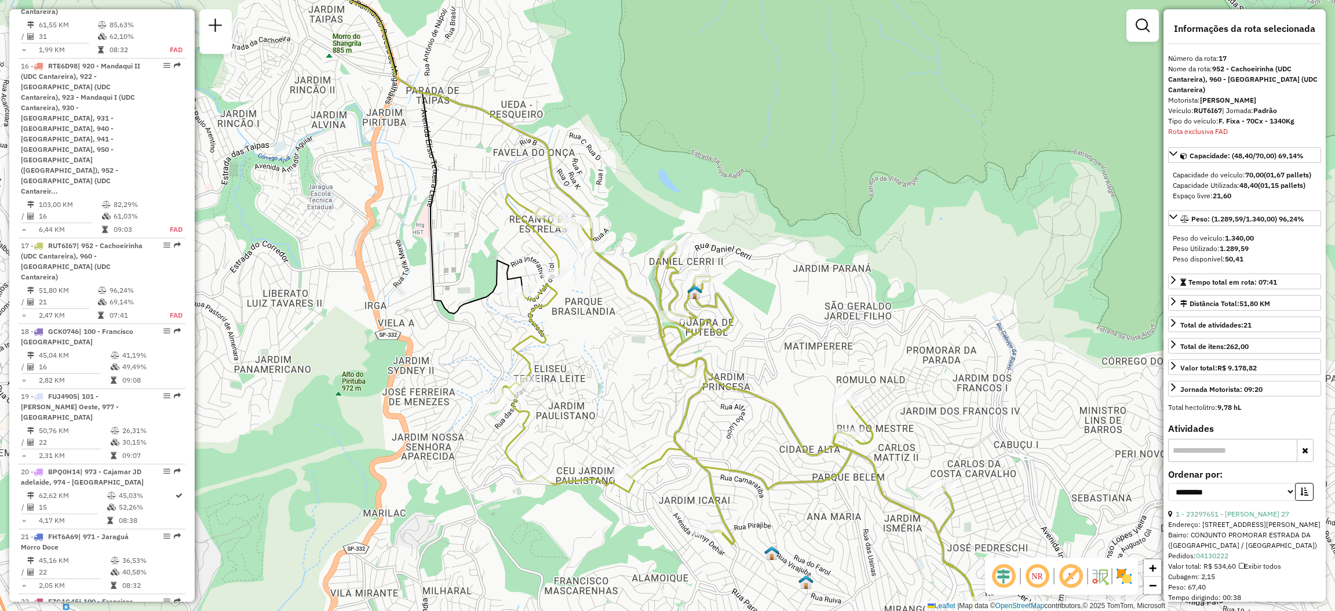
drag, startPoint x: 819, startPoint y: 368, endPoint x: 829, endPoint y: 357, distance: 14.8
click at [828, 358] on div "Janela de atendimento Grade de atendimento Capacidade Transportadoras Veículos …" at bounding box center [667, 305] width 1335 height 611
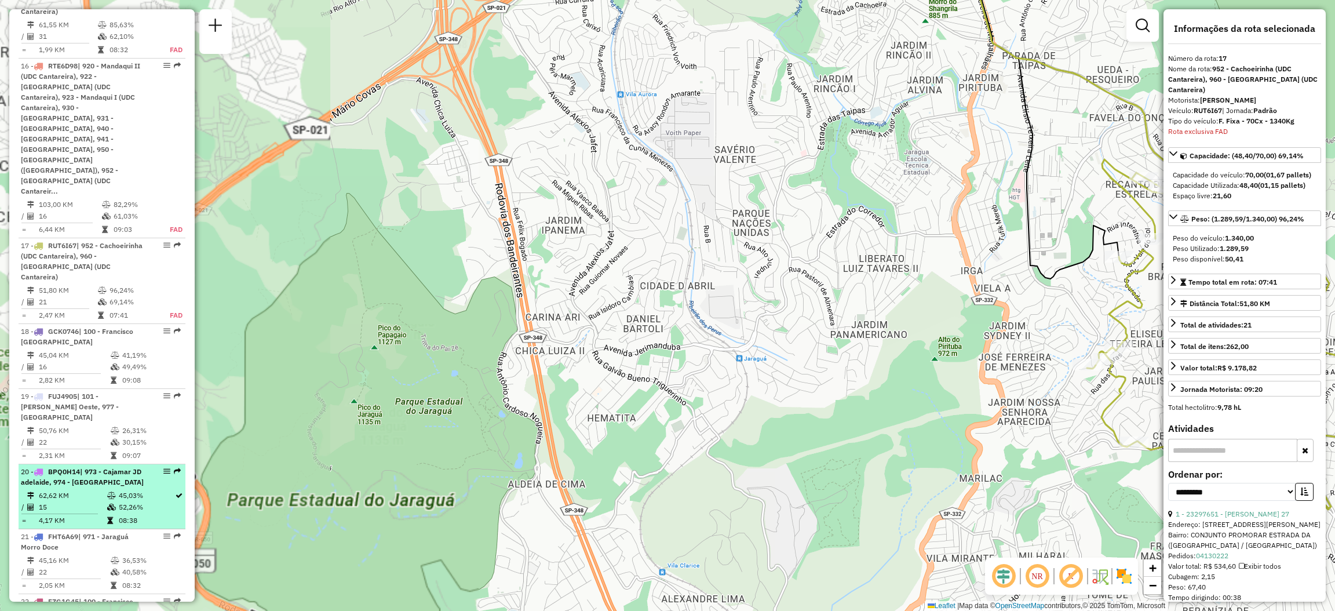
scroll to position [1729, 0]
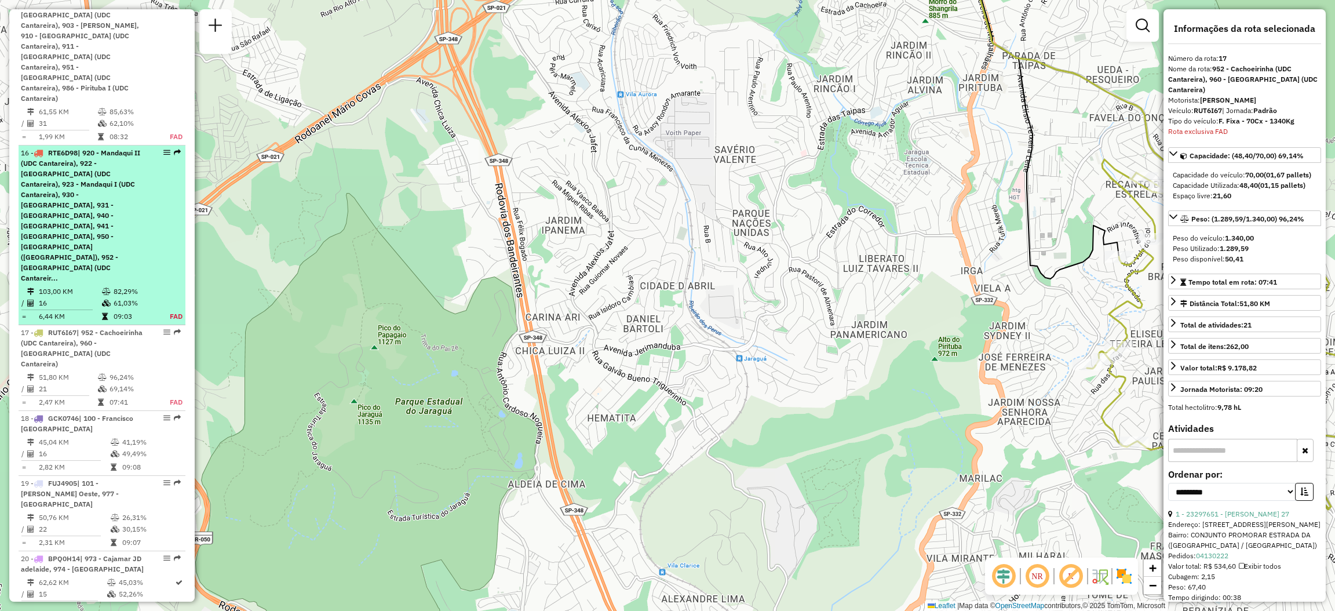
click at [177, 145] on li "16 - RTE6D98 | 920 - Mandaqui II (UDC Cantareira), 922 - Peri Alto (UDC Cantare…" at bounding box center [102, 235] width 167 height 180
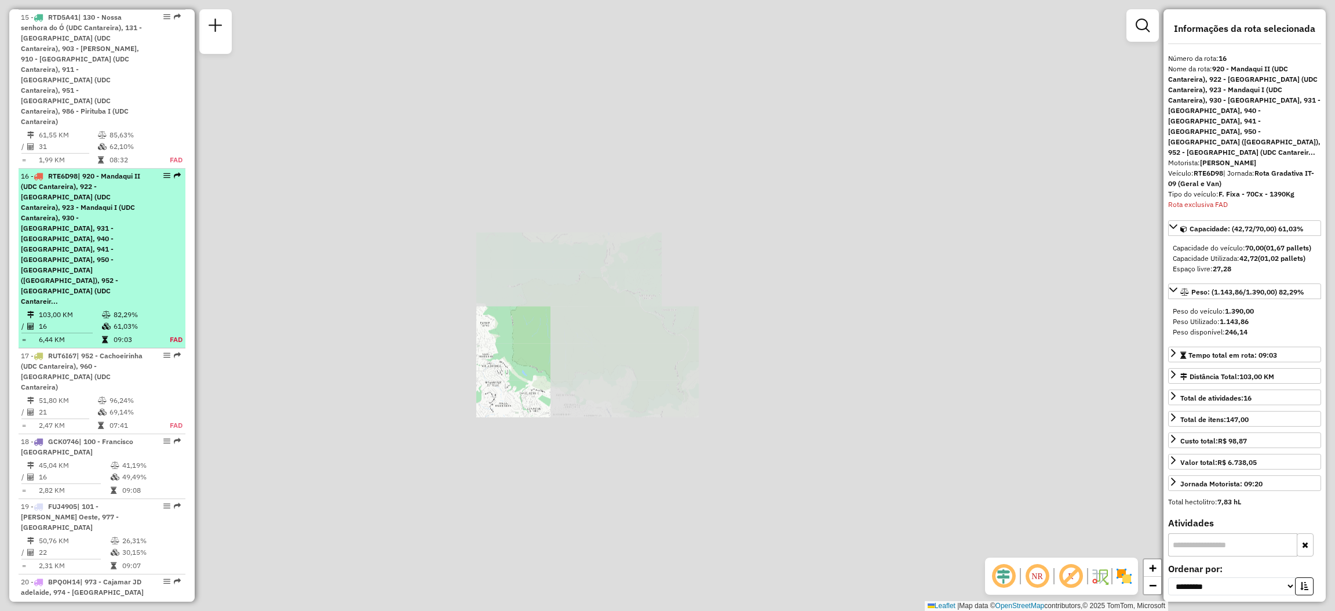
click at [176, 309] on table "103,00 KM 82,29% / 16 61,03% = 6,44 KM 09:03 FAD" at bounding box center [102, 327] width 162 height 36
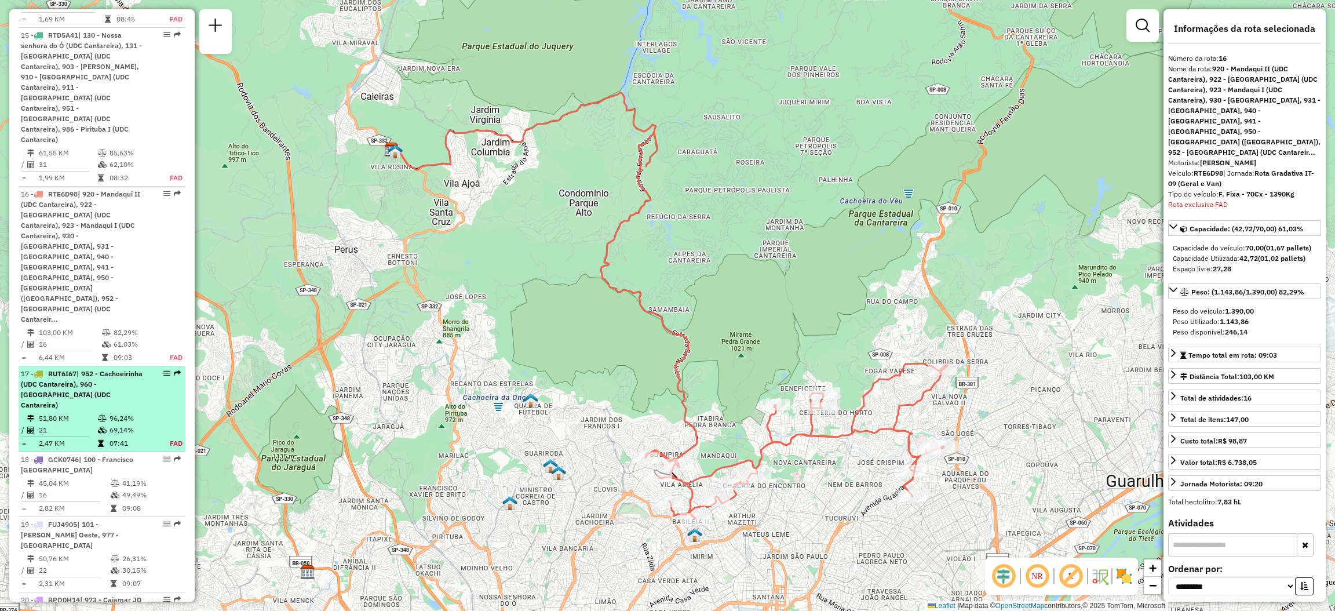
scroll to position [1601, 0]
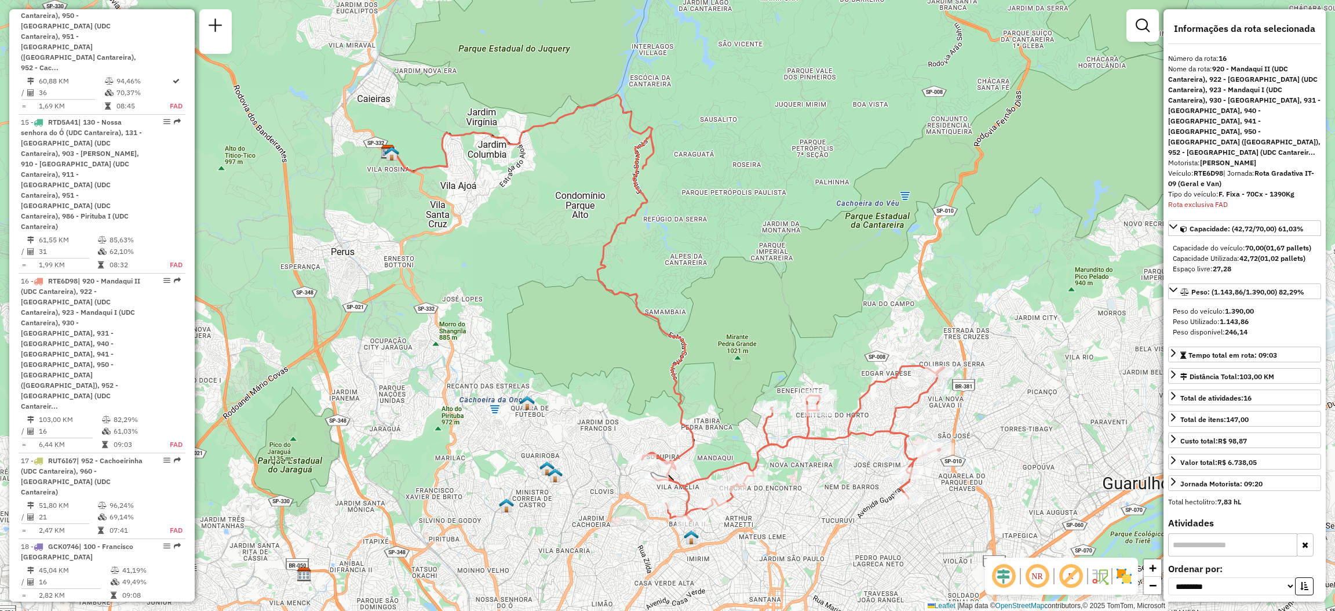
drag, startPoint x: 841, startPoint y: 495, endPoint x: 843, endPoint y: 436, distance: 59.1
click at [843, 436] on div "Janela de atendimento Grade de atendimento Capacidade Transportadoras Veículos …" at bounding box center [667, 305] width 1335 height 611
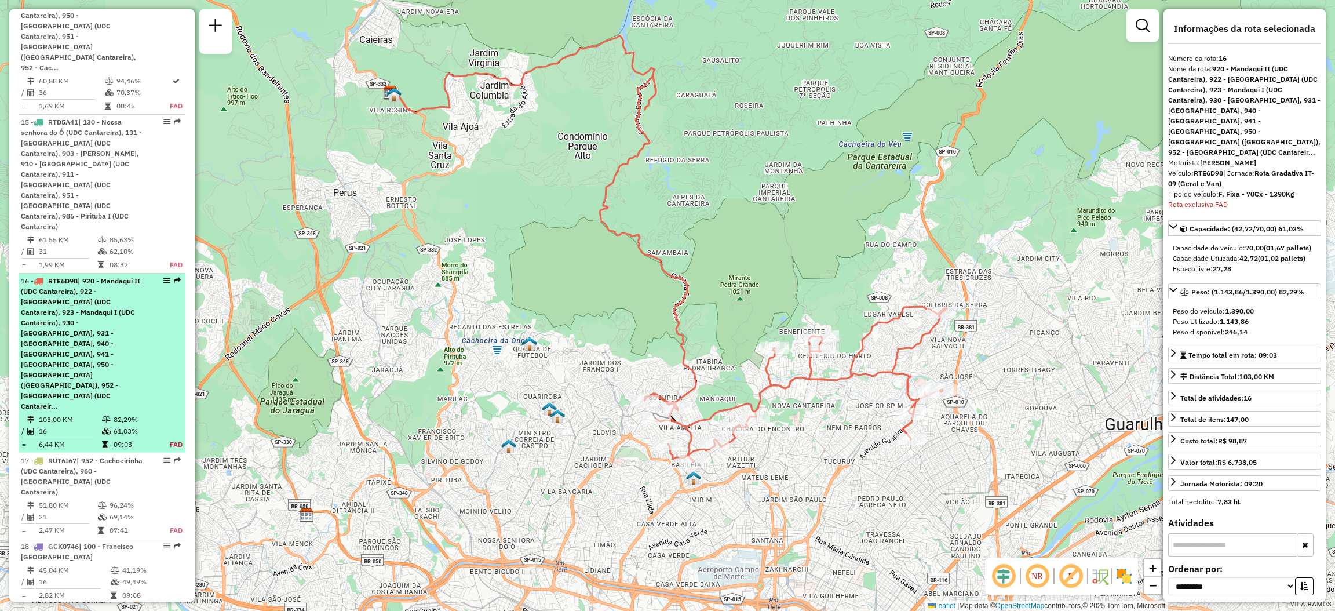
scroll to position [1514, 0]
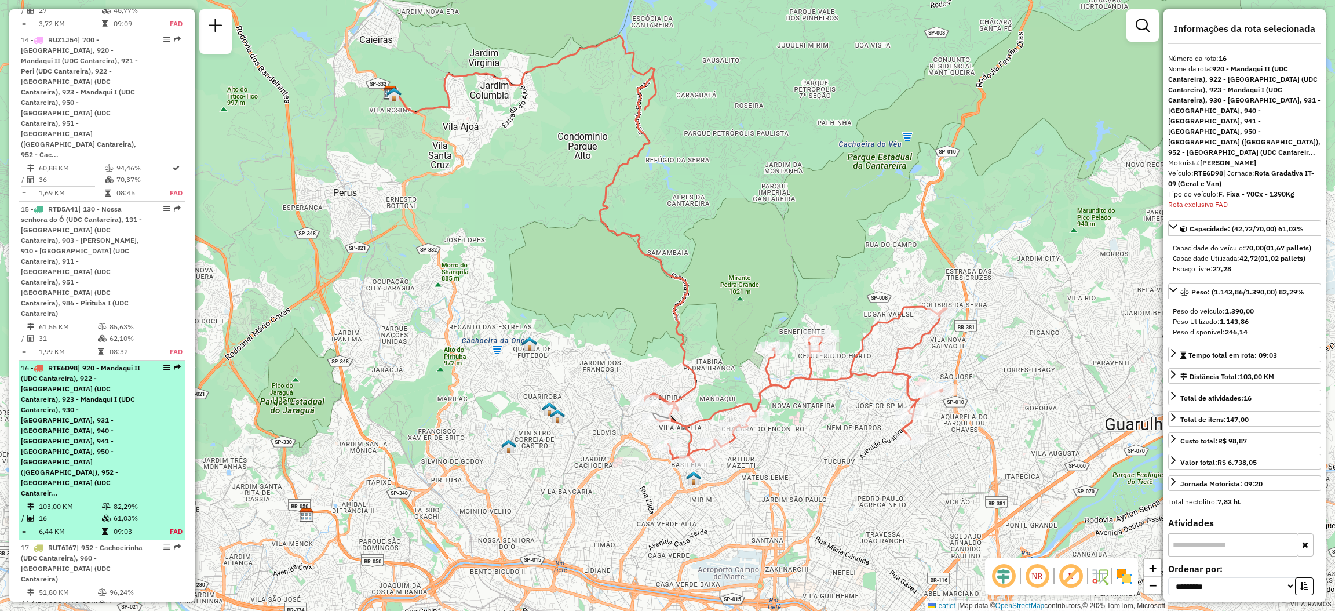
click at [169, 364] on div at bounding box center [163, 367] width 35 height 7
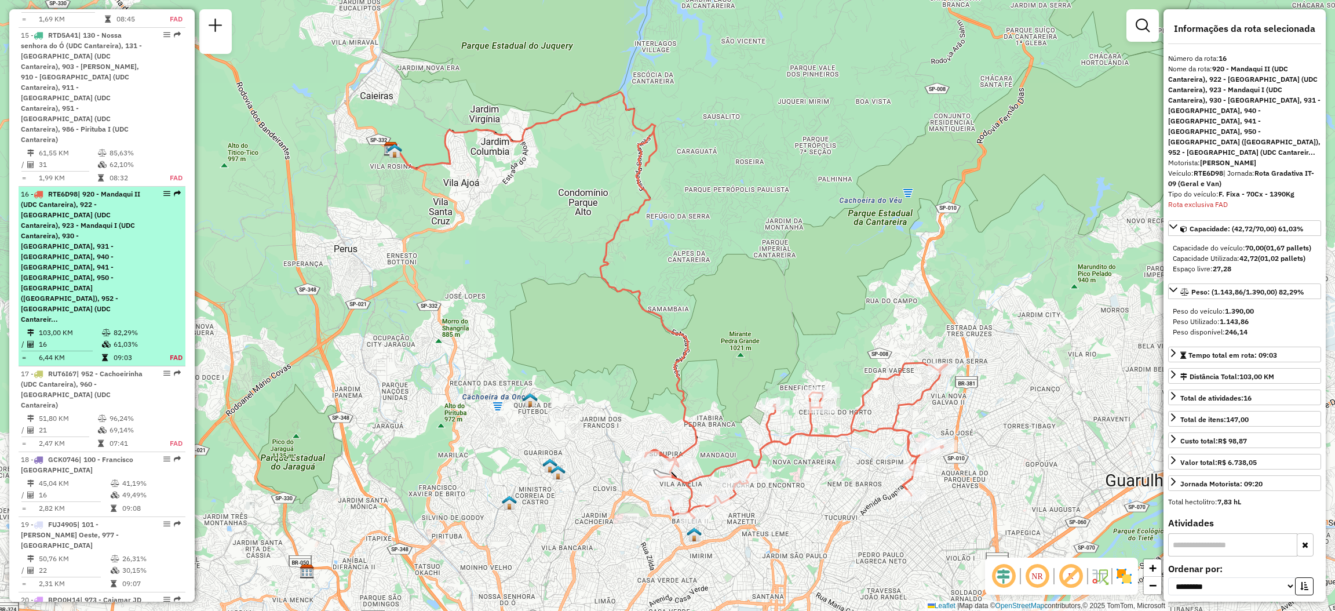
scroll to position [1601, 0]
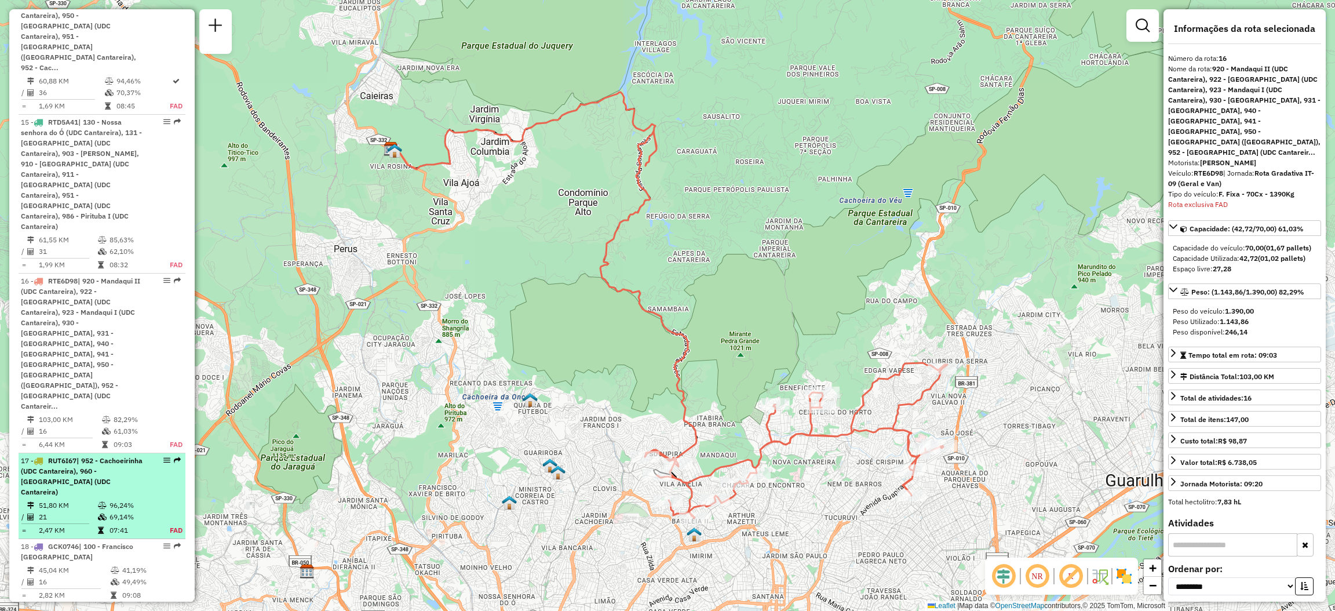
click at [174, 456] on em at bounding box center [177, 459] width 7 height 7
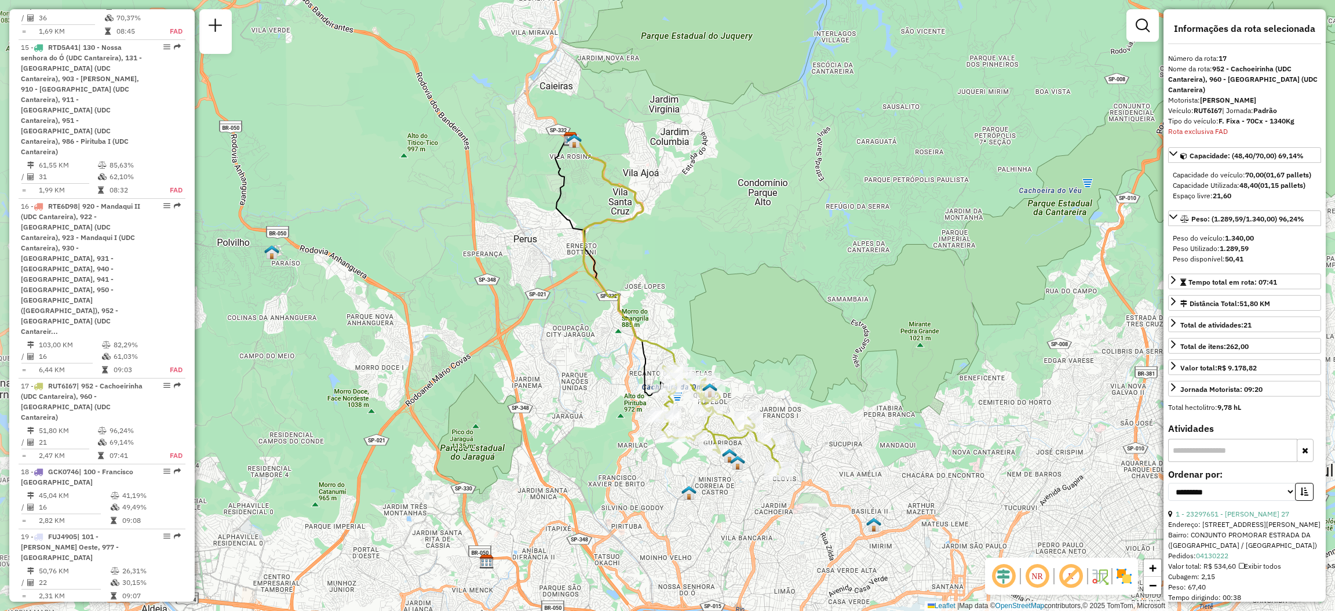
scroll to position [1816, 0]
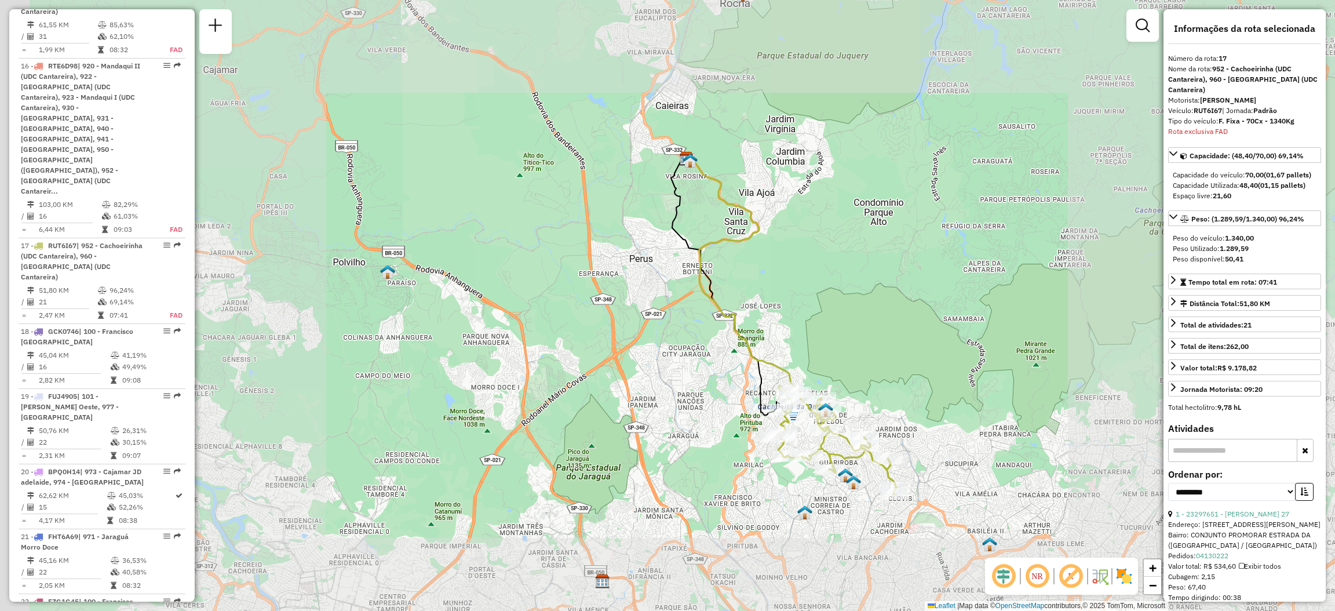
drag, startPoint x: 687, startPoint y: 412, endPoint x: 544, endPoint y: 391, distance: 144.6
click at [565, 398] on div "Janela de atendimento Grade de atendimento Capacidade Transportadoras Veículos …" at bounding box center [667, 305] width 1335 height 611
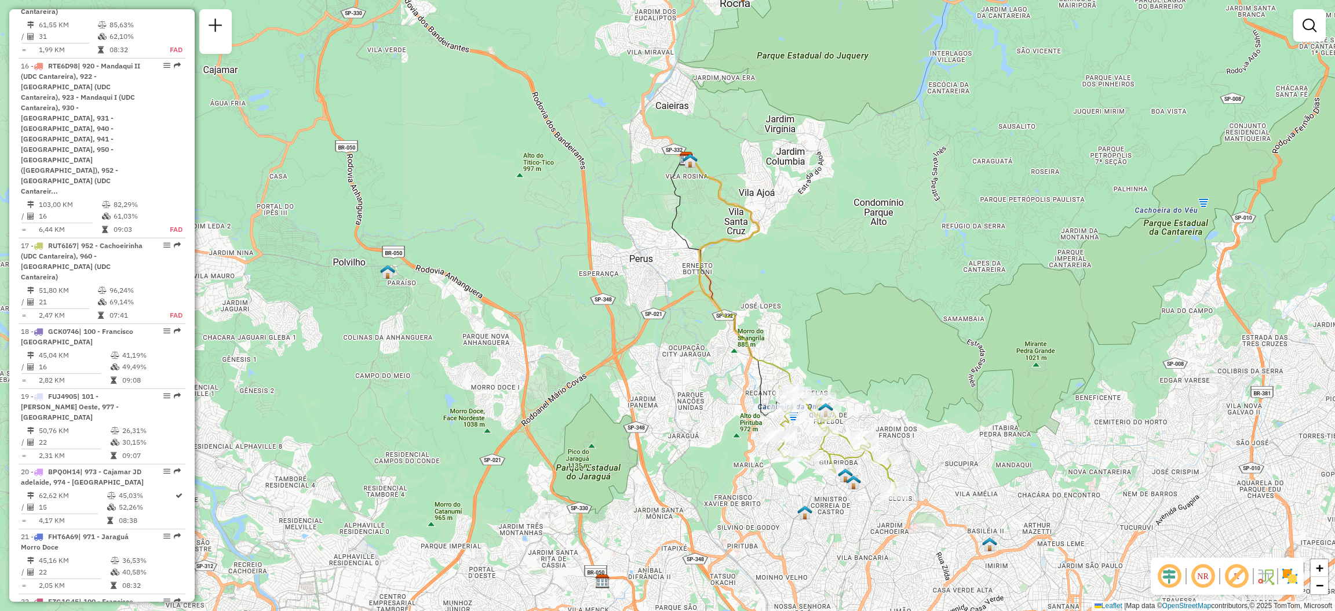
drag, startPoint x: 522, startPoint y: 397, endPoint x: 416, endPoint y: 377, distance: 107.4
click at [416, 379] on div "Janela de atendimento Grade de atendimento Capacidade Transportadoras Veículos …" at bounding box center [667, 305] width 1335 height 611
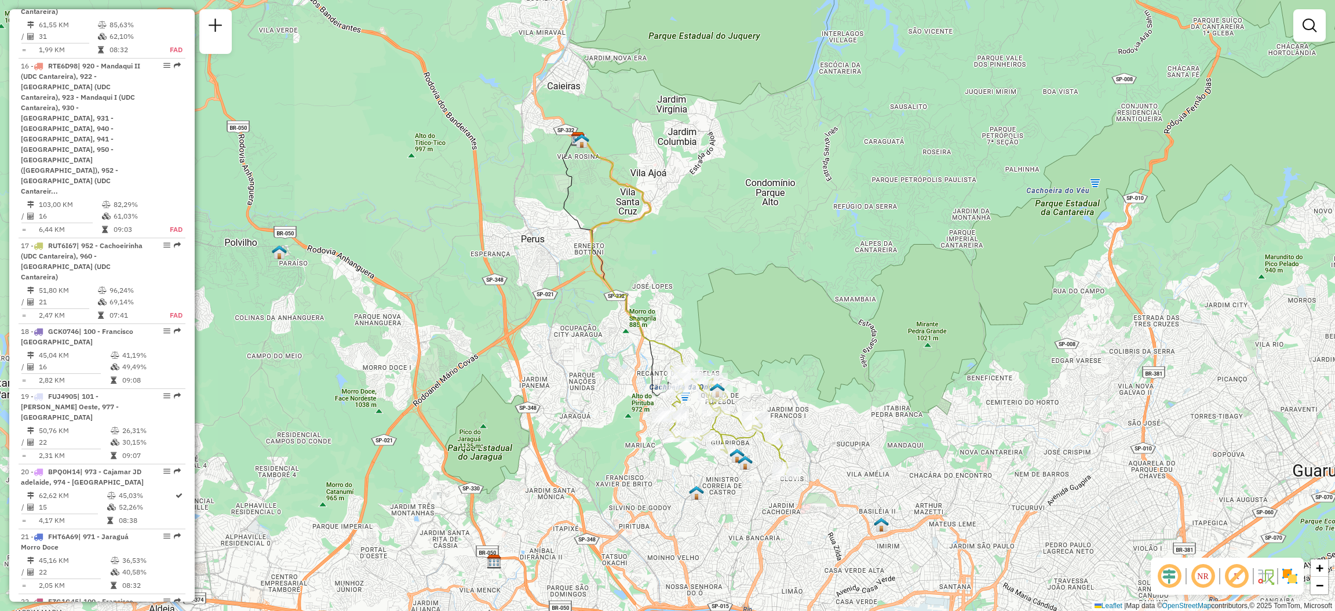
select select "**********"
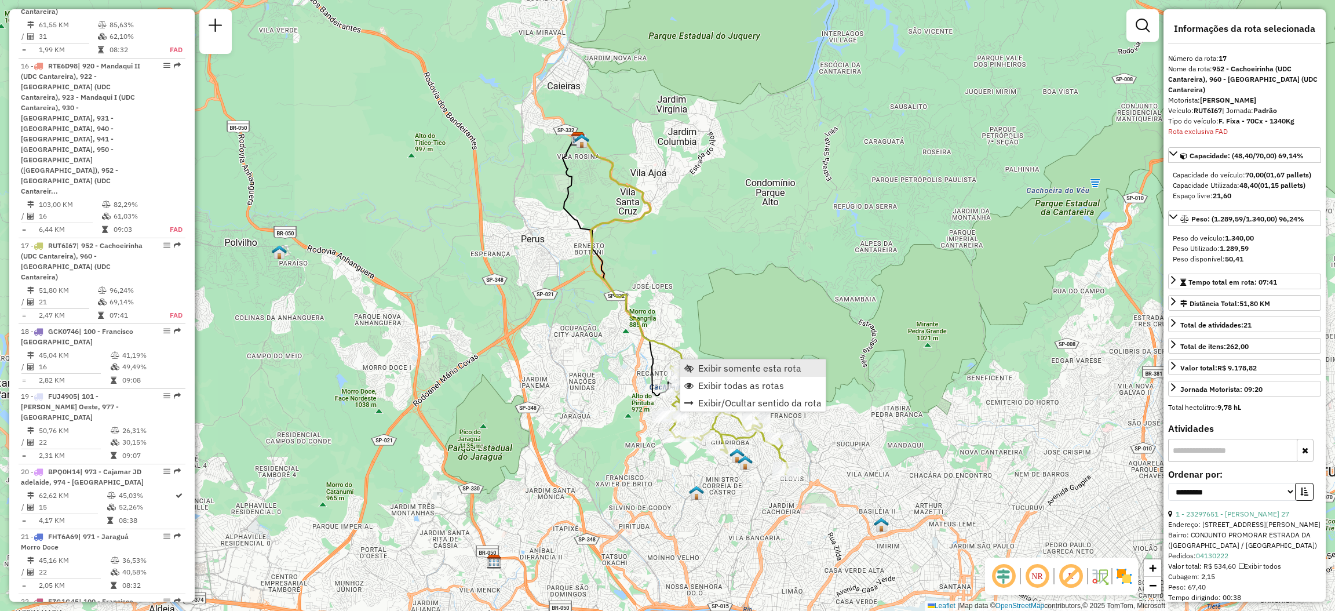
click at [698, 367] on span "Exibir somente esta rota" at bounding box center [749, 367] width 103 height 9
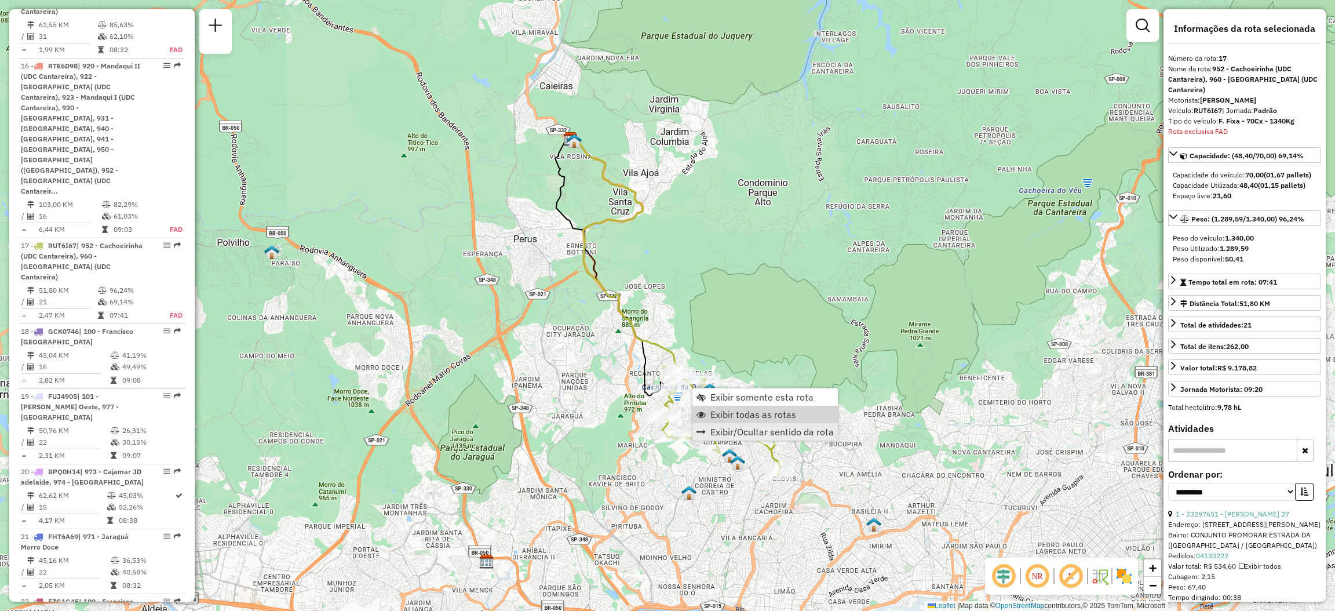
drag, startPoint x: 719, startPoint y: 410, endPoint x: 729, endPoint y: 423, distance: 16.6
click at [720, 410] on span "Exibir todas as rotas" at bounding box center [753, 414] width 86 height 9
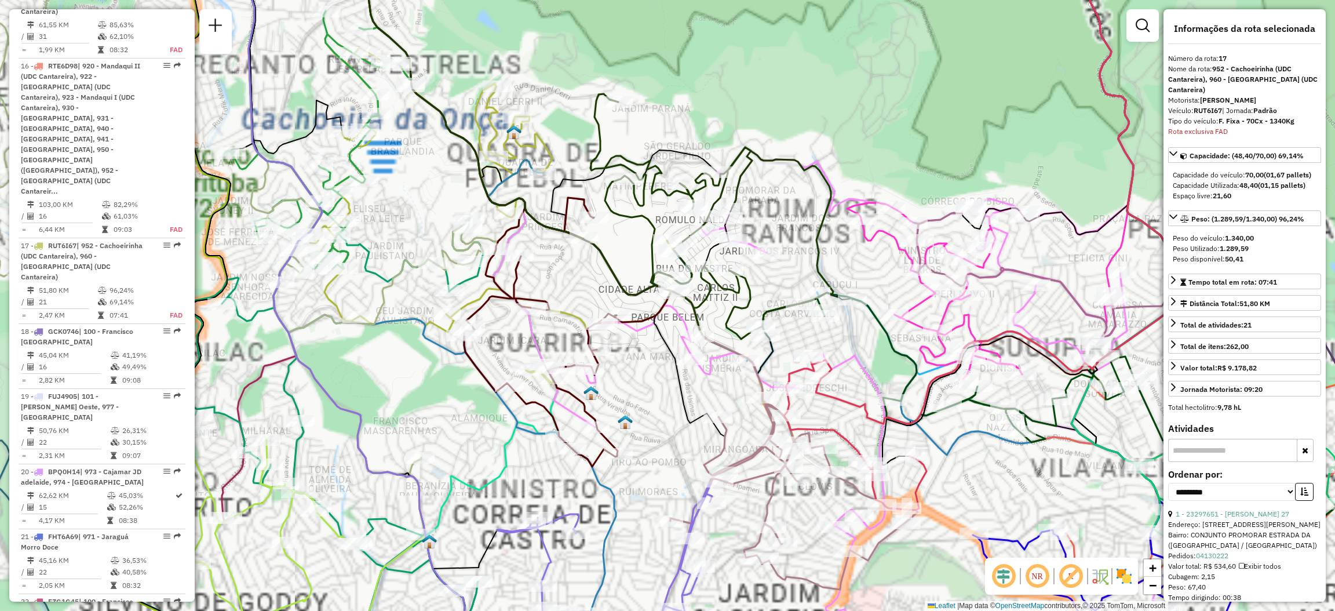
drag, startPoint x: 748, startPoint y: 312, endPoint x: 784, endPoint y: 262, distance: 61.4
click at [783, 262] on icon at bounding box center [711, 216] width 243 height 245
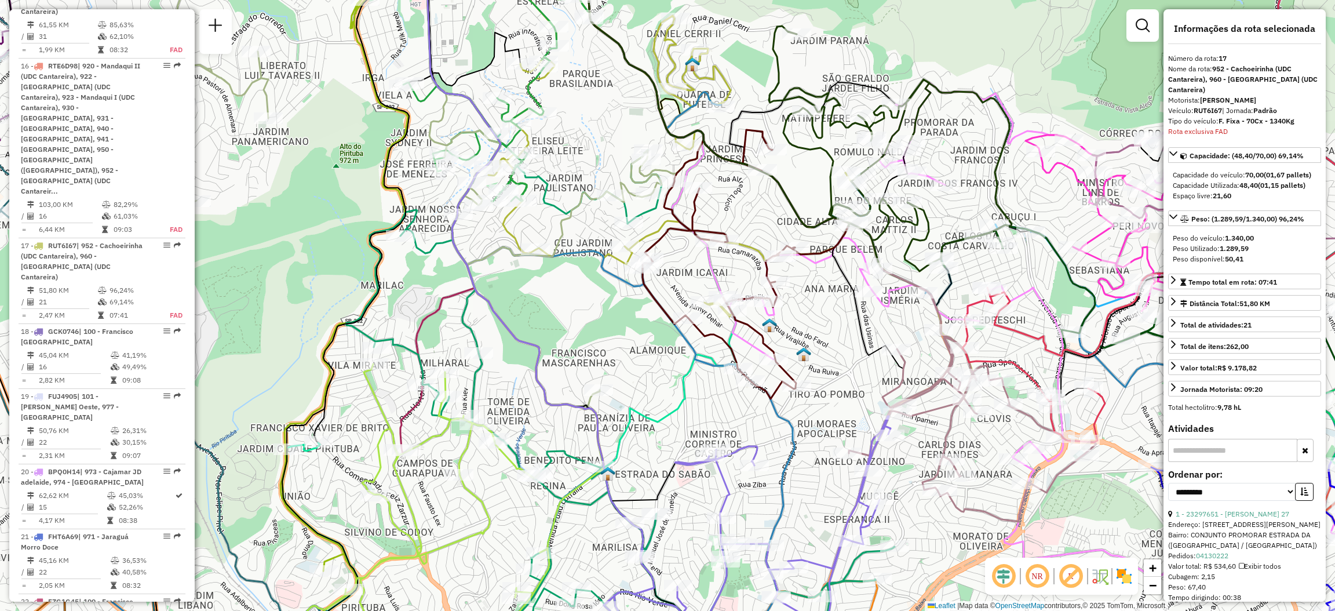
drag, startPoint x: 814, startPoint y: 291, endPoint x: 841, endPoint y: 326, distance: 43.0
click at [841, 326] on div "Janela de atendimento Grade de atendimento Capacidade Transportadoras Veículos …" at bounding box center [667, 305] width 1335 height 611
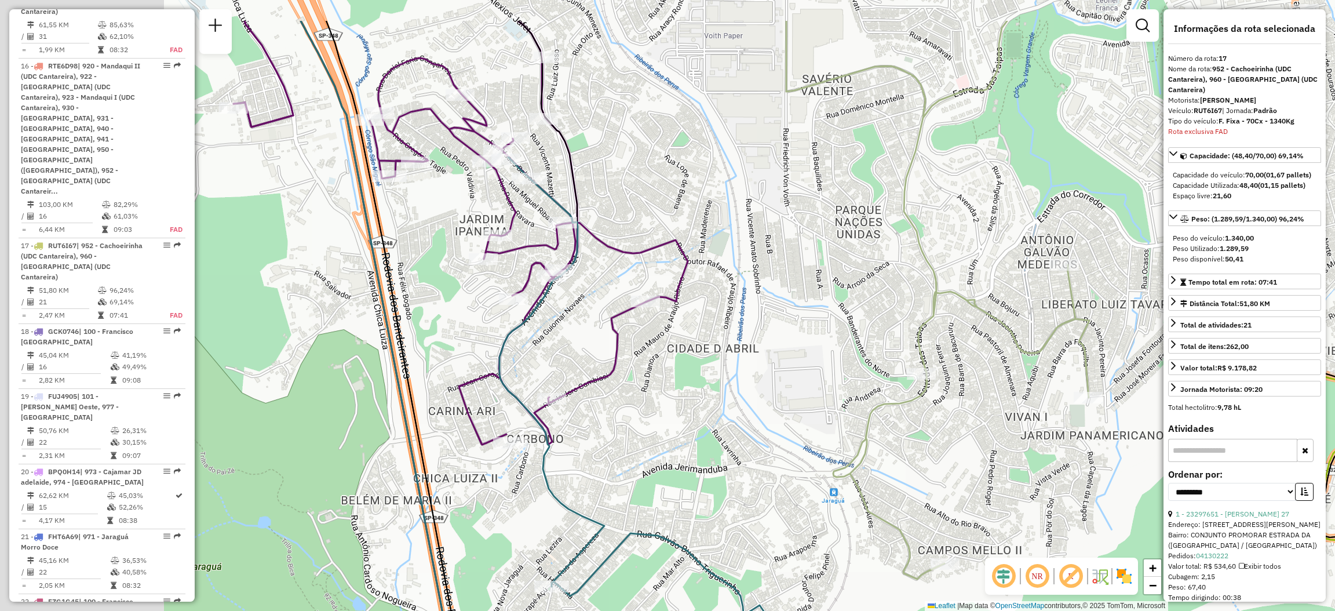
drag, startPoint x: 474, startPoint y: 134, endPoint x: 675, endPoint y: 214, distance: 215.8
click at [675, 214] on div "Janela de atendimento Grade de atendimento Capacidade Transportadoras Veículos …" at bounding box center [667, 305] width 1335 height 611
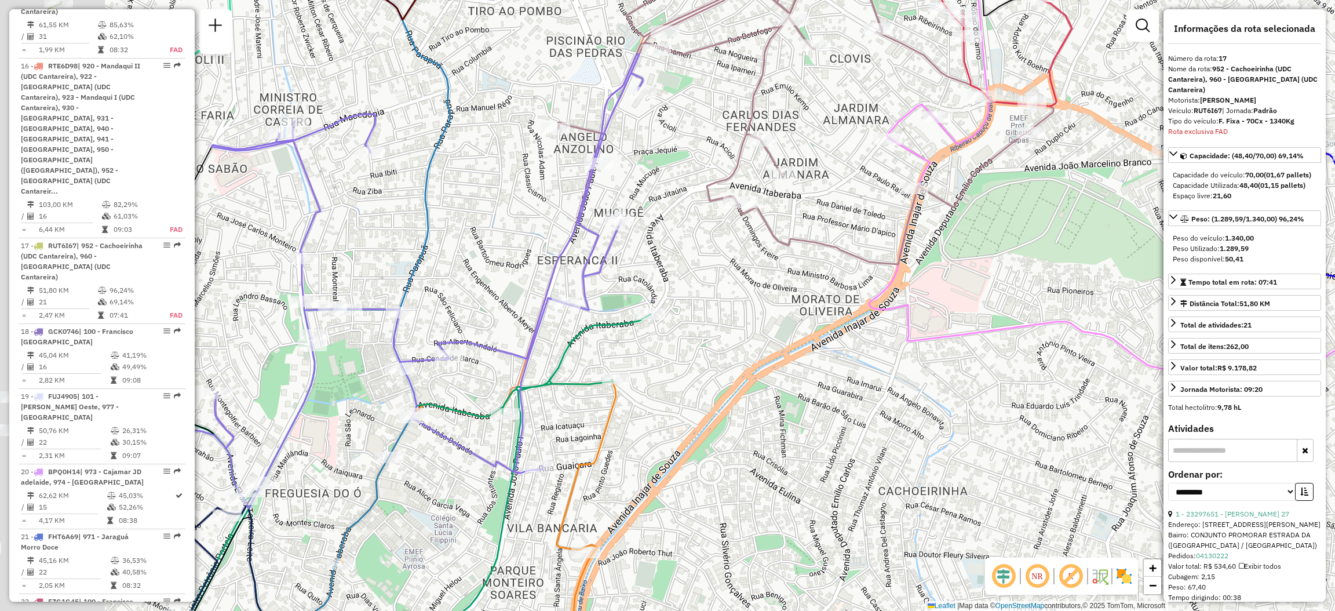
drag, startPoint x: 721, startPoint y: 344, endPoint x: 903, endPoint y: 355, distance: 182.2
click at [908, 355] on div "Janela de atendimento Grade de atendimento Capacidade Transportadoras Veículos …" at bounding box center [667, 305] width 1335 height 611
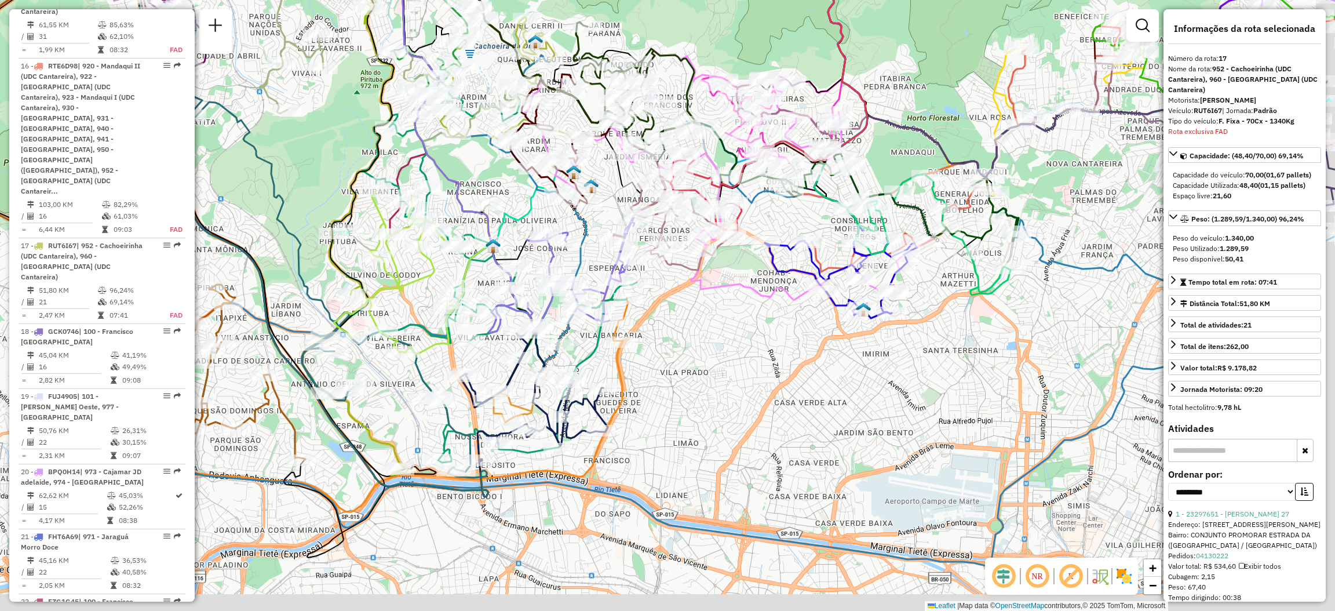
drag, startPoint x: 562, startPoint y: 82, endPoint x: 479, endPoint y: 52, distance: 87.9
click at [479, 52] on div "Janela de atendimento Grade de atendimento Capacidade Transportadoras Veículos …" at bounding box center [667, 305] width 1335 height 611
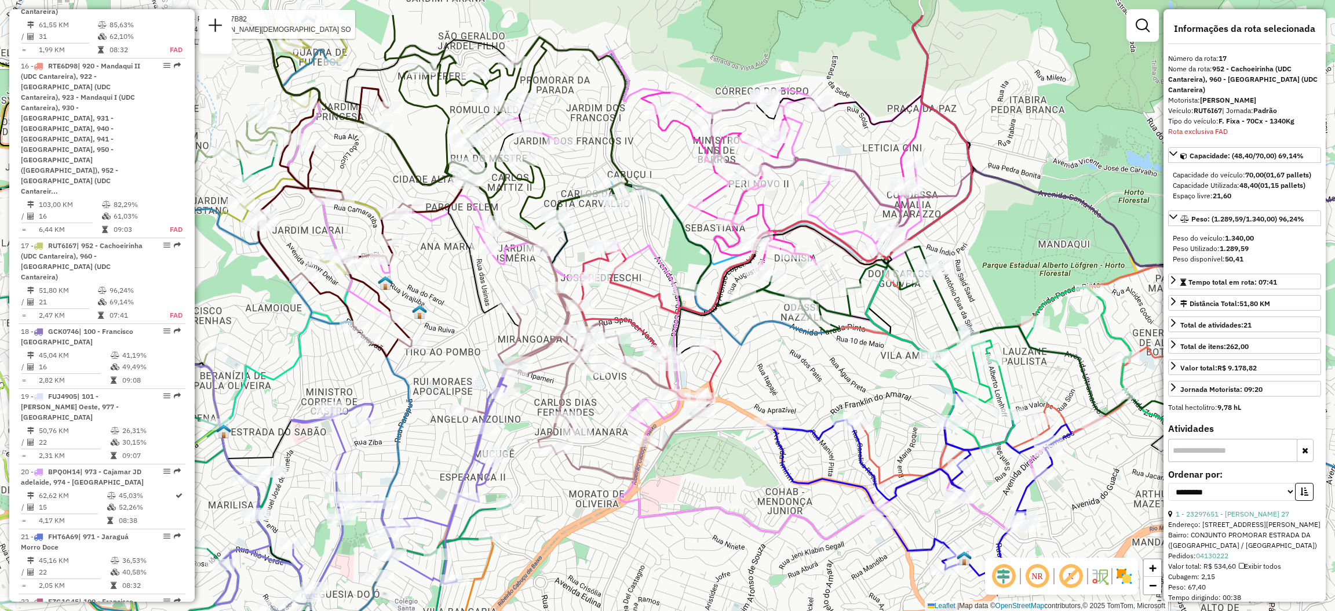
drag, startPoint x: 793, startPoint y: 115, endPoint x: 810, endPoint y: 184, distance: 71.7
click at [809, 192] on div "Rota 29 - Placa FRV7B82 23203674 - MARILENE DE JESUS SO Janela de atendimento G…" at bounding box center [667, 305] width 1335 height 611
drag, startPoint x: 510, startPoint y: 210, endPoint x: 724, endPoint y: 207, distance: 213.8
click at [666, 236] on div "Rota 29 - Placa FRV7B82 23203674 - MARILENE DE JESUS SO Janela de atendimento G…" at bounding box center [667, 305] width 1335 height 611
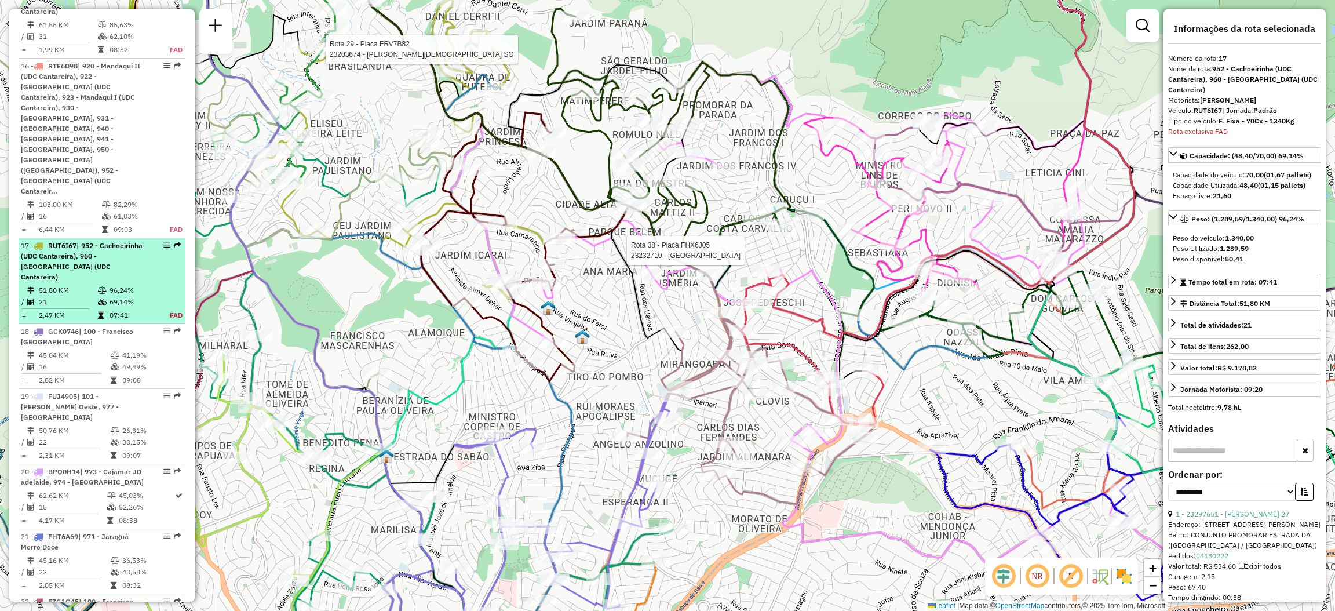
click at [177, 242] on em at bounding box center [177, 245] width 7 height 7
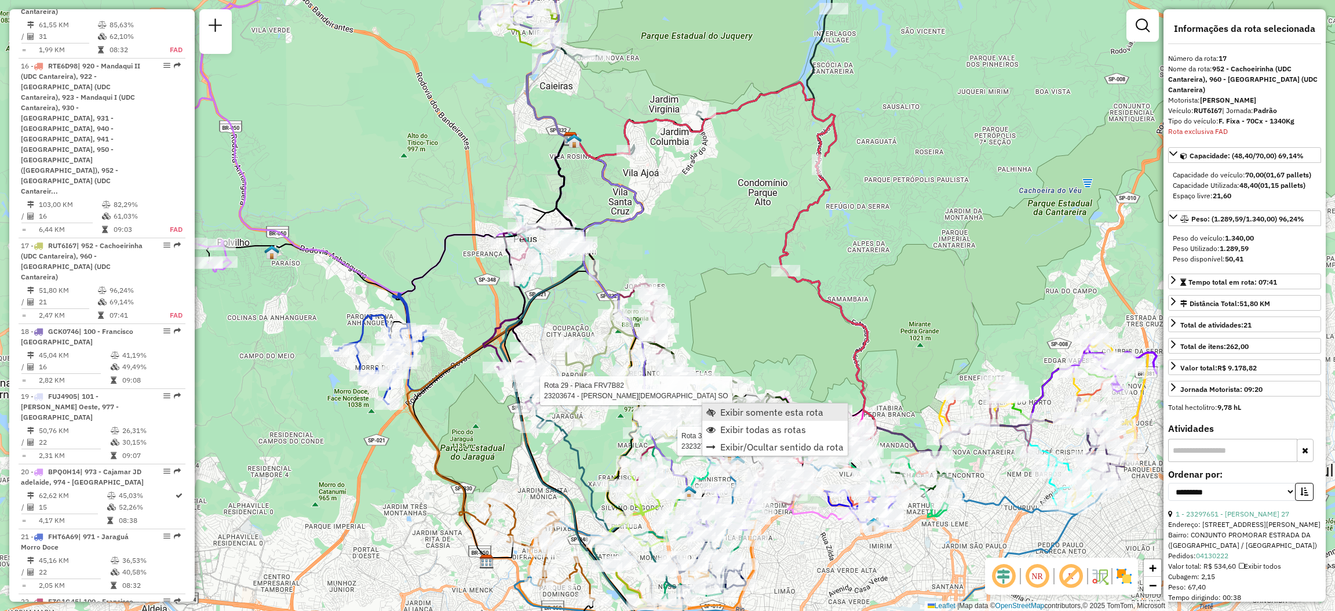
click at [715, 405] on link "Exibir somente esta rota" at bounding box center [774, 411] width 145 height 17
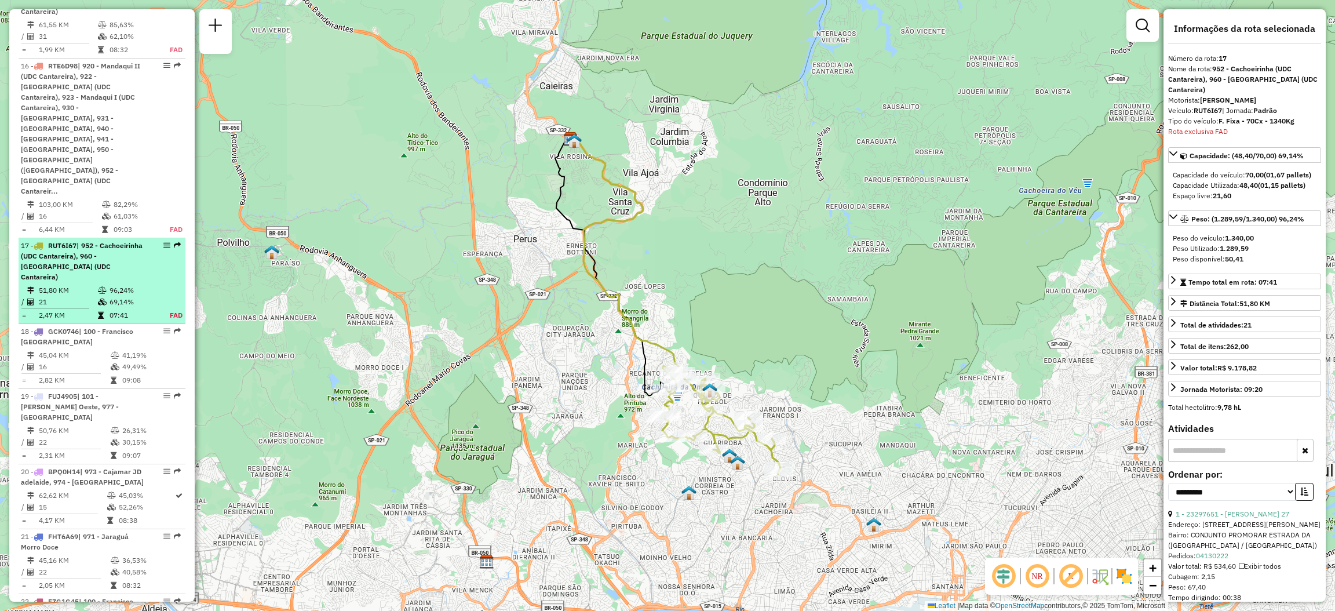
click at [175, 242] on em at bounding box center [177, 245] width 7 height 7
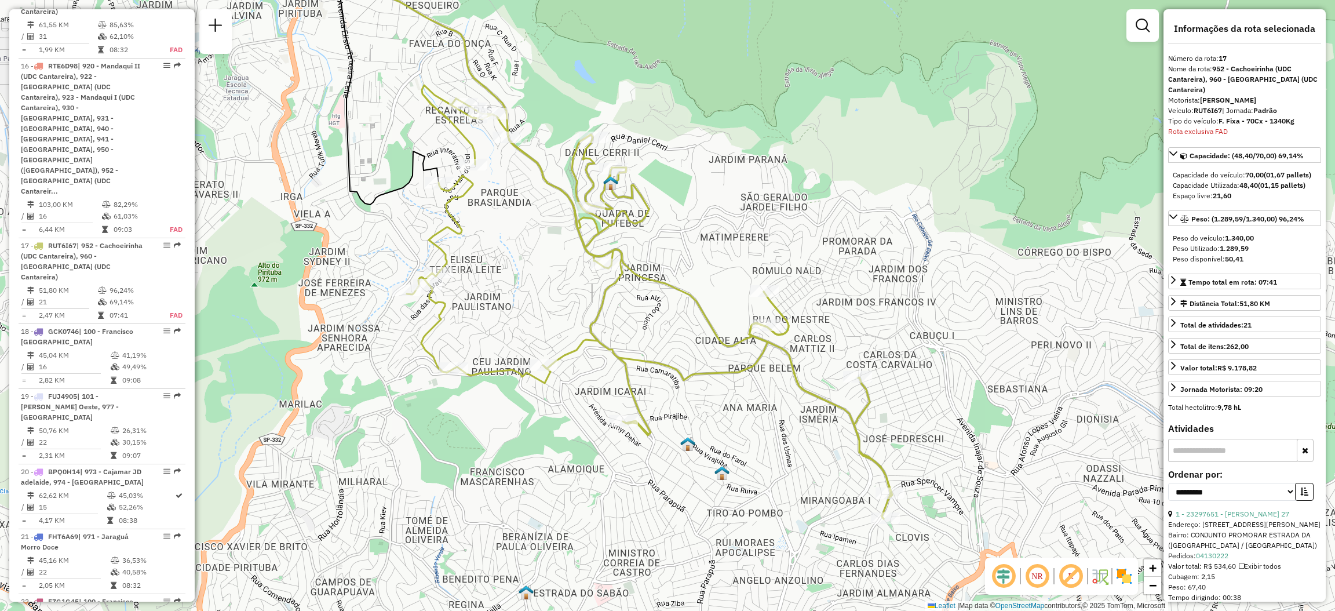
drag, startPoint x: 794, startPoint y: 419, endPoint x: 615, endPoint y: 349, distance: 192.2
click at [616, 350] on icon at bounding box center [649, 301] width 485 height 433
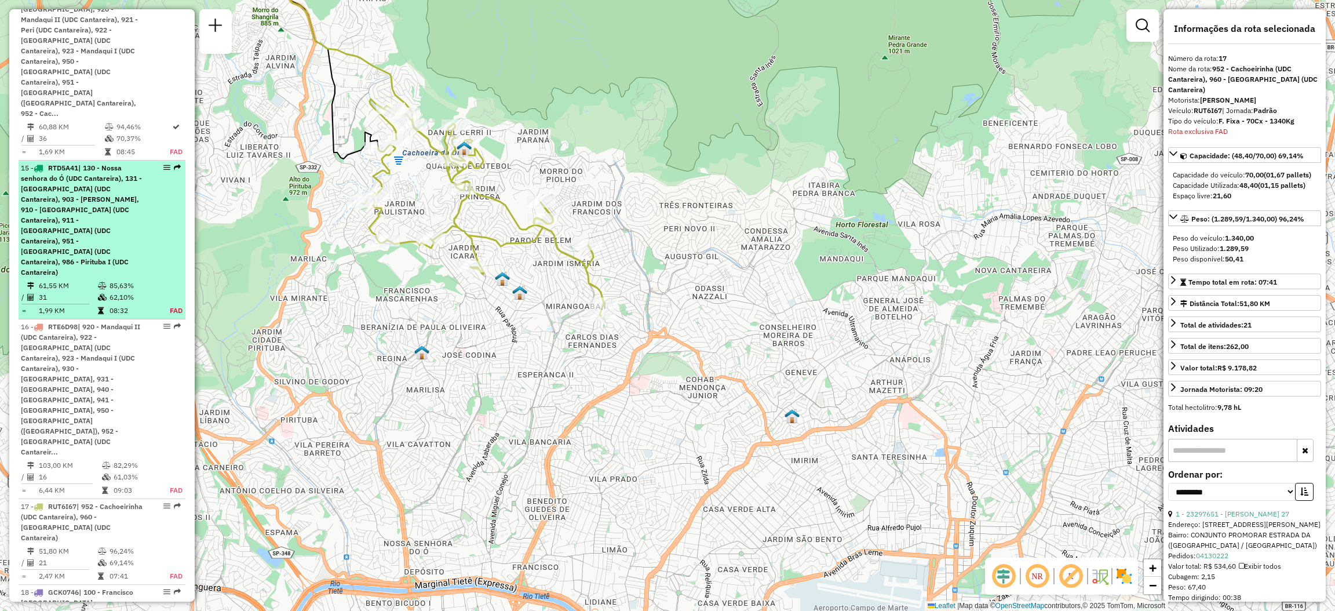
scroll to position [1468, 0]
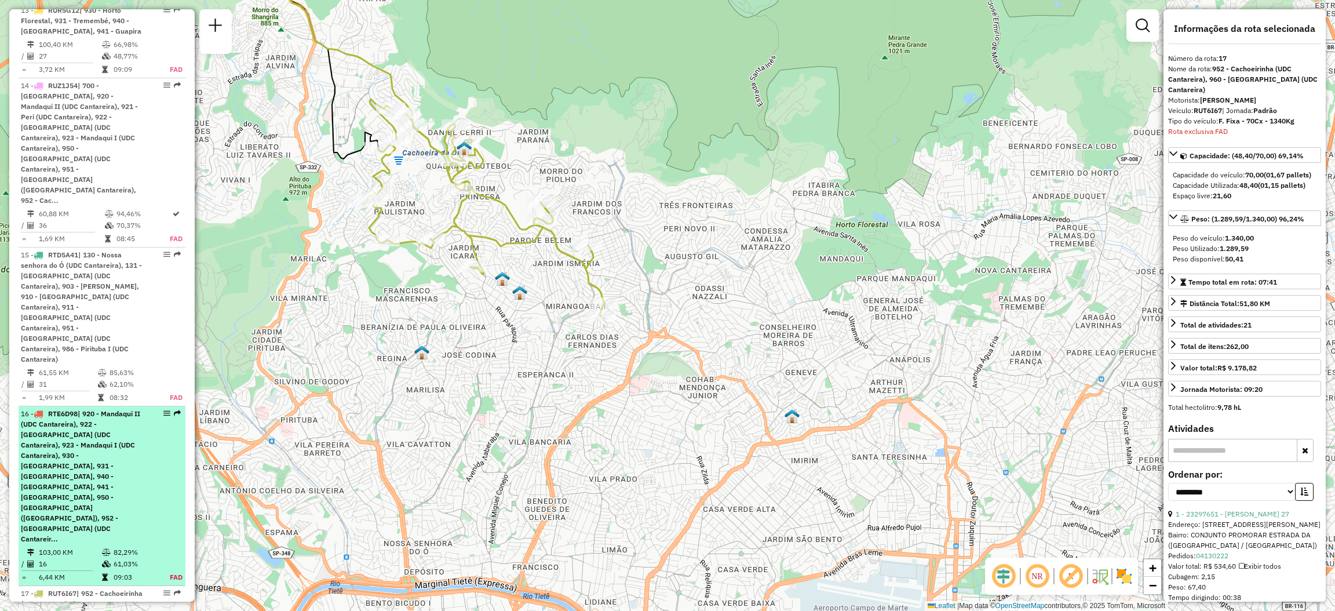
click at [176, 410] on em at bounding box center [177, 413] width 7 height 7
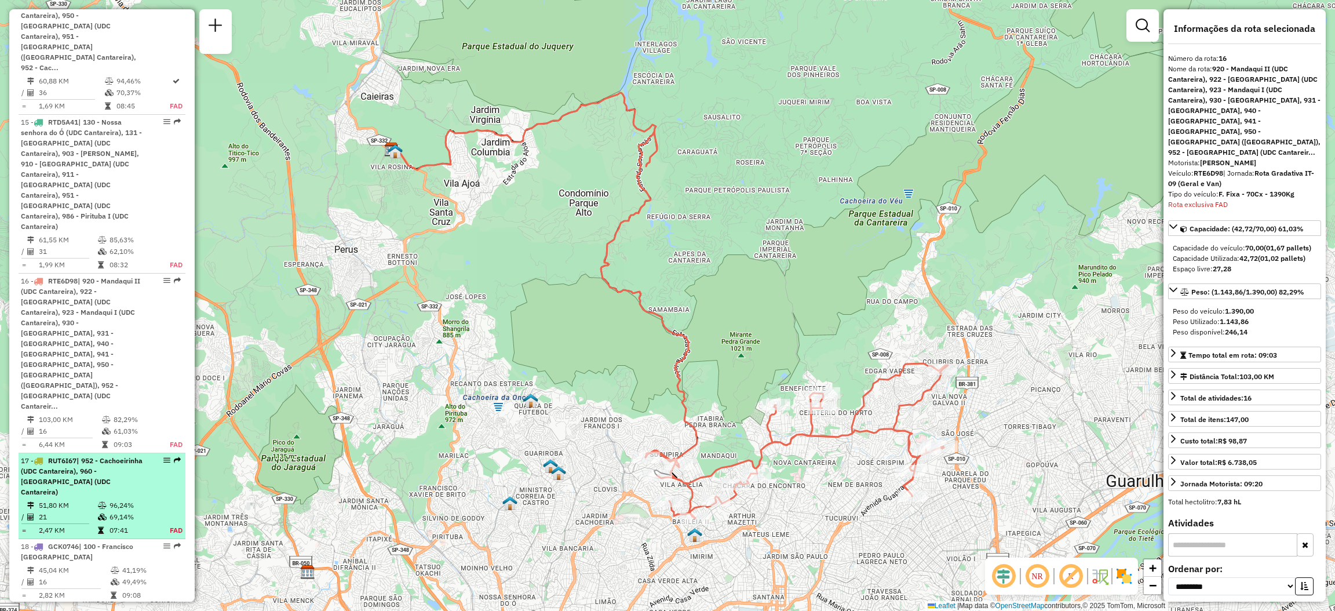
scroll to position [1514, 0]
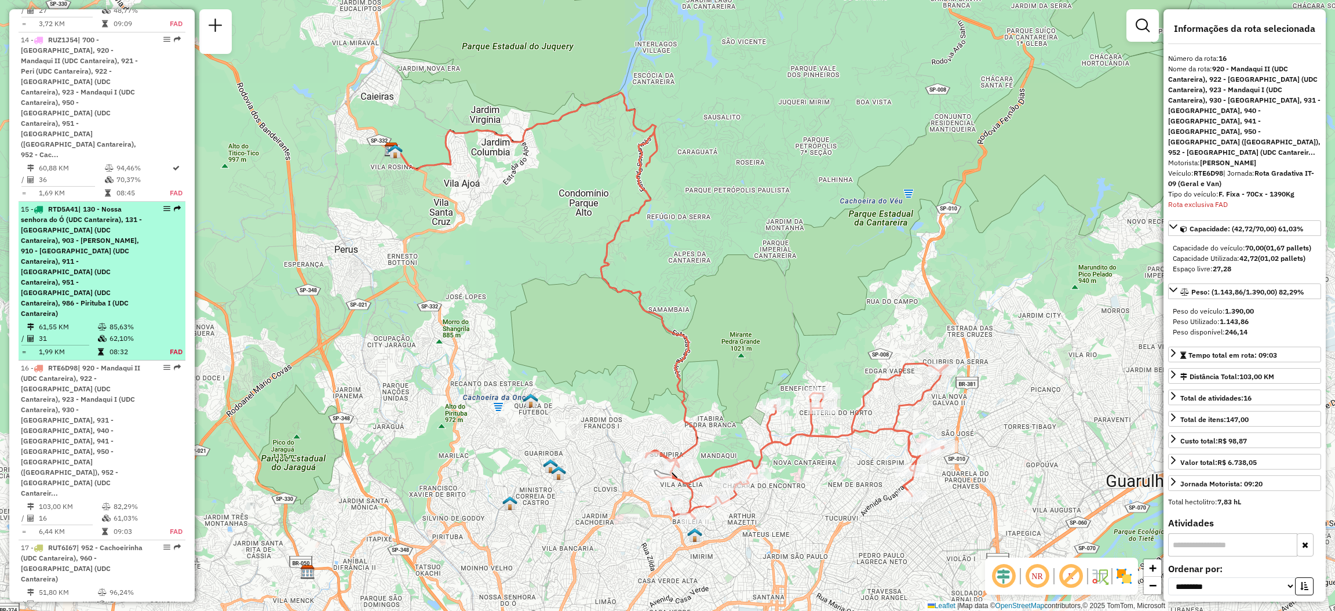
click at [174, 205] on em at bounding box center [177, 208] width 7 height 7
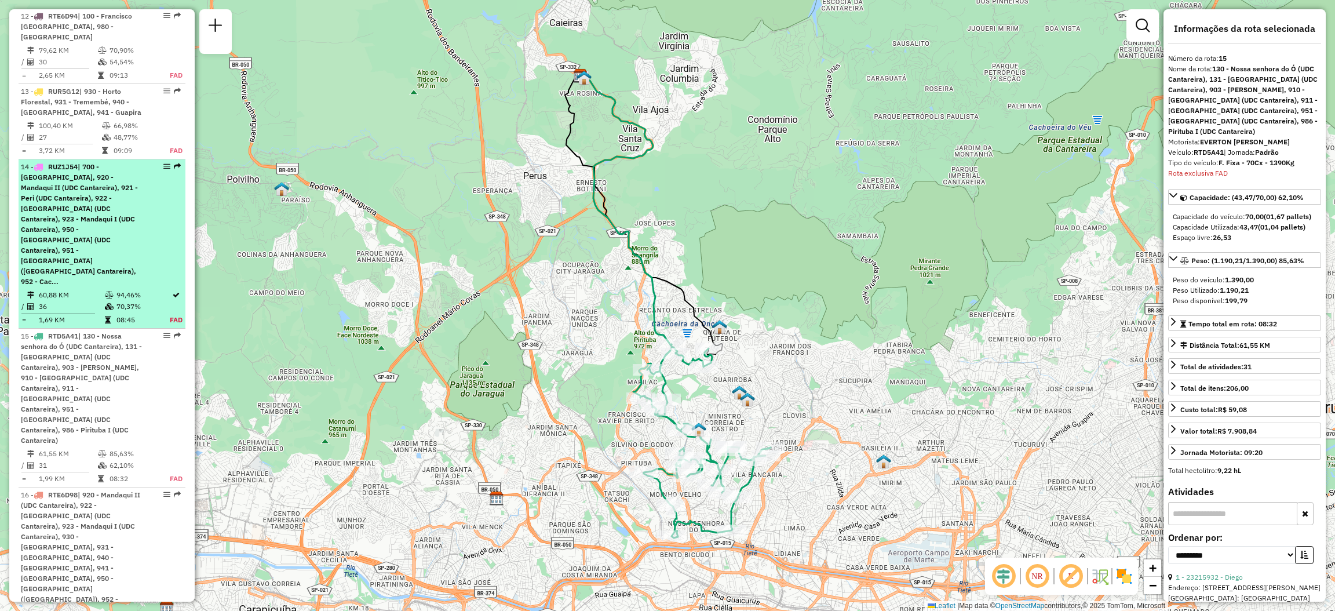
scroll to position [1300, 0]
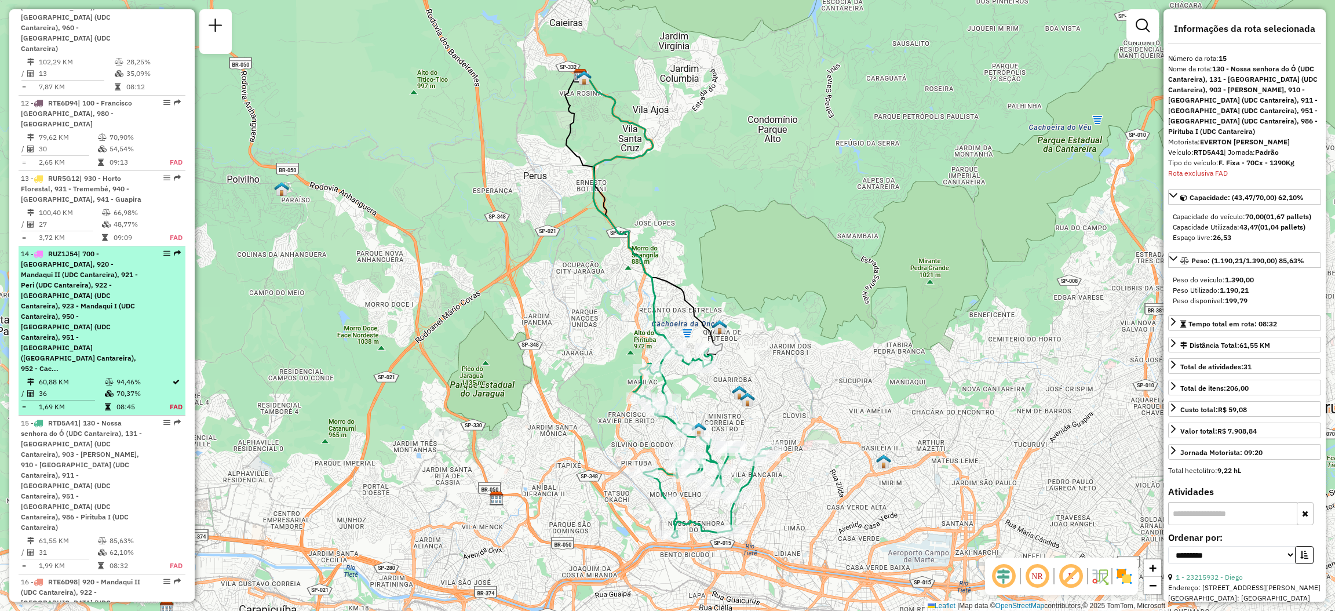
click at [174, 250] on em at bounding box center [177, 253] width 7 height 7
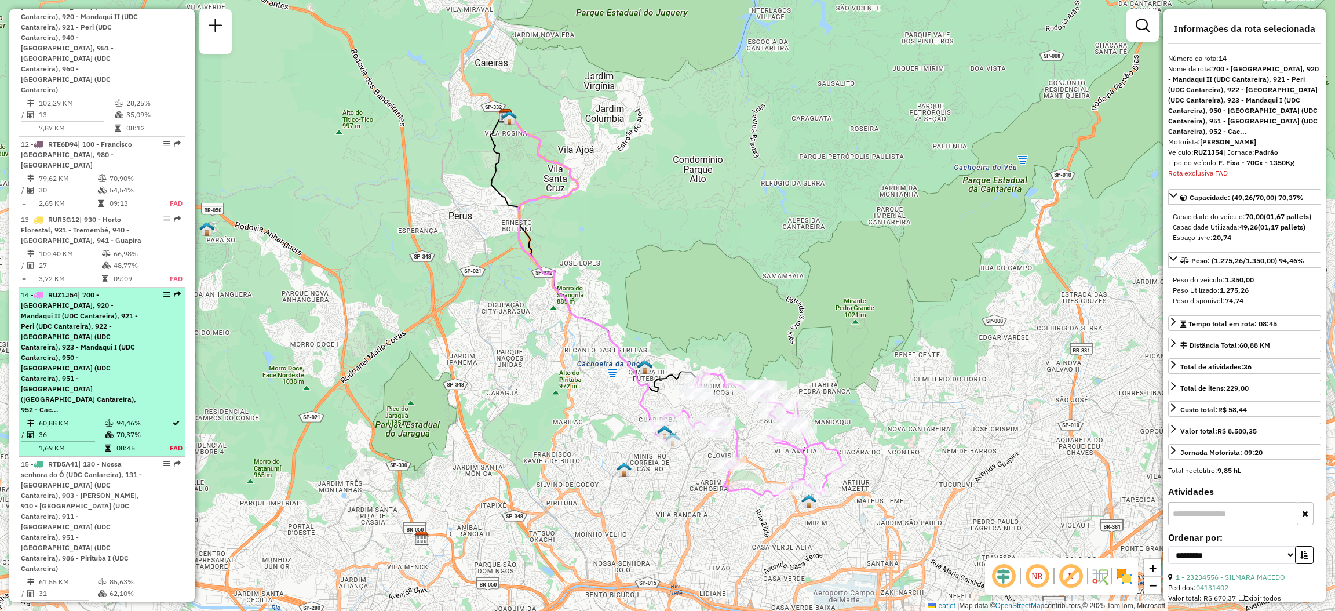
scroll to position [1172, 0]
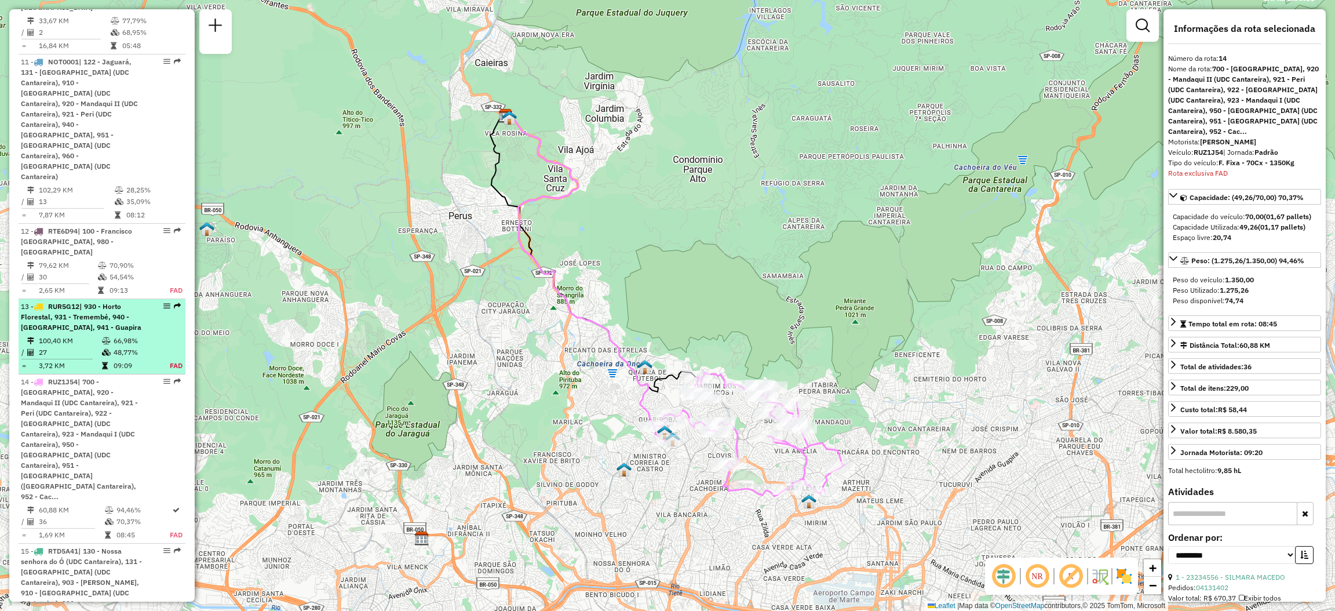
click at [174, 302] on em at bounding box center [177, 305] width 7 height 7
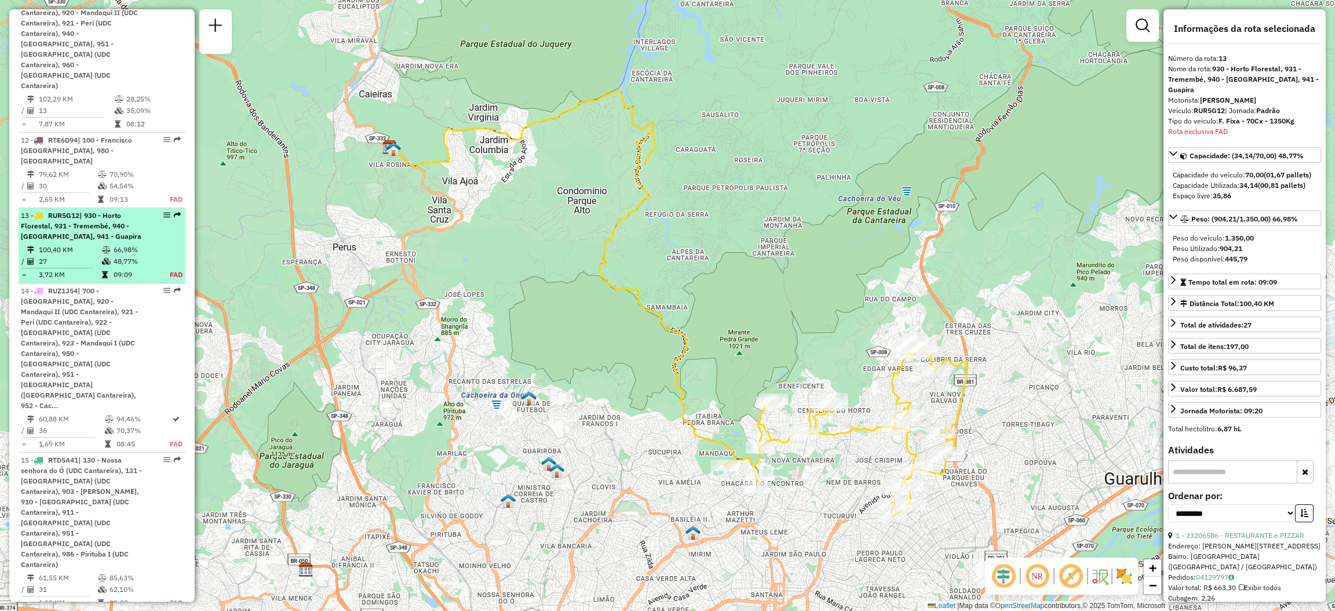
scroll to position [1357, 0]
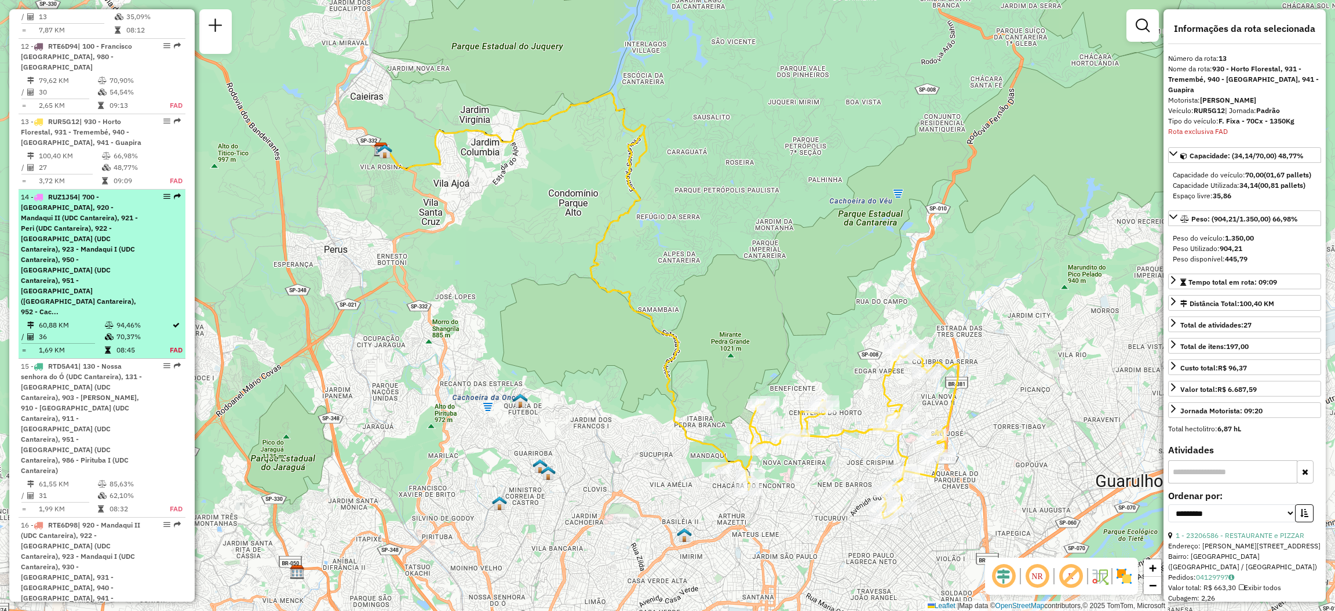
click at [176, 193] on em at bounding box center [177, 196] width 7 height 7
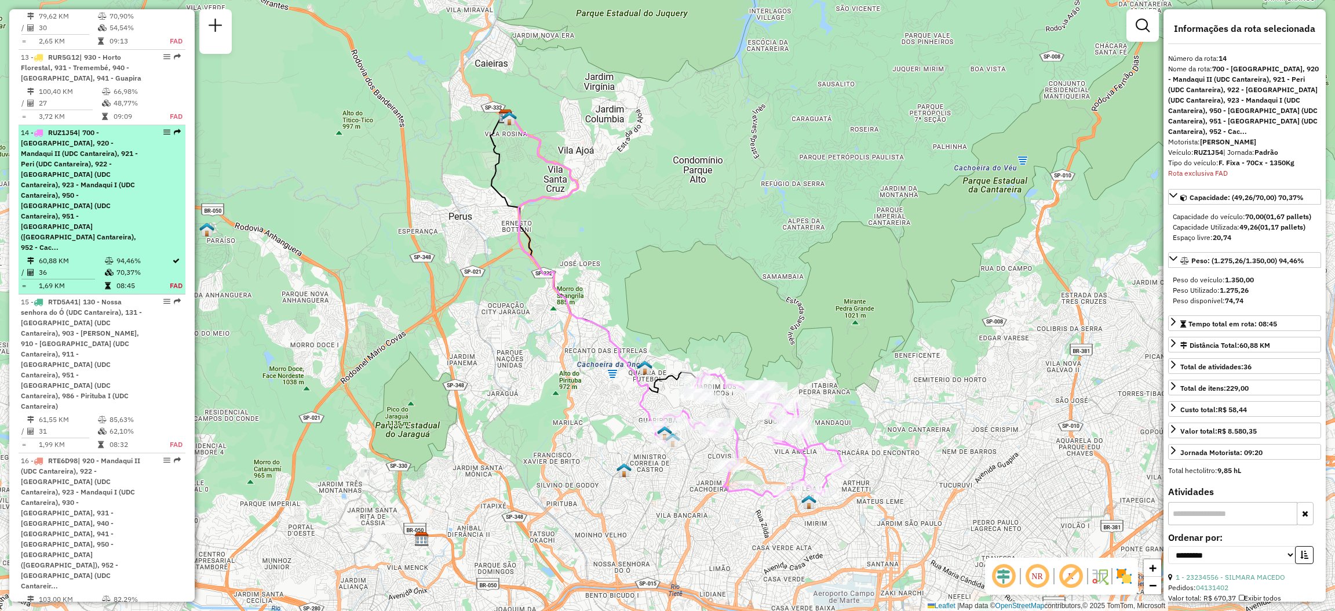
scroll to position [1433, 0]
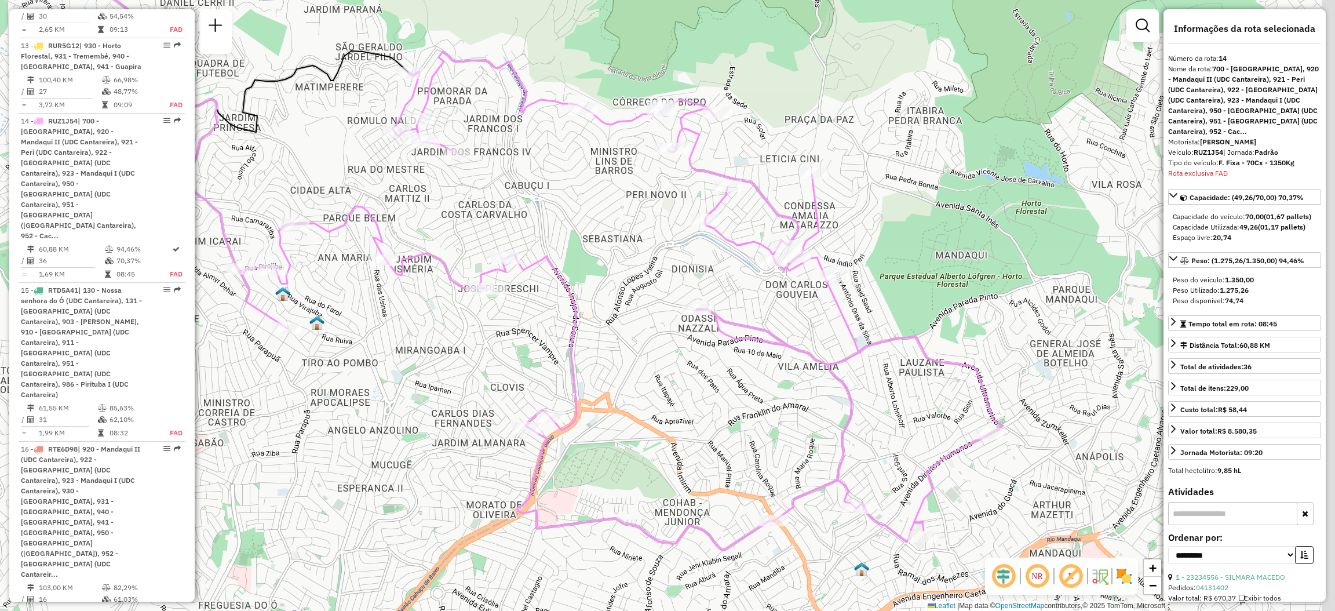
drag, startPoint x: 970, startPoint y: 466, endPoint x: 842, endPoint y: 399, distance: 144.6
click at [856, 407] on div "Janela de atendimento Grade de atendimento Capacidade Transportadoras Veículos …" at bounding box center [667, 305] width 1335 height 611
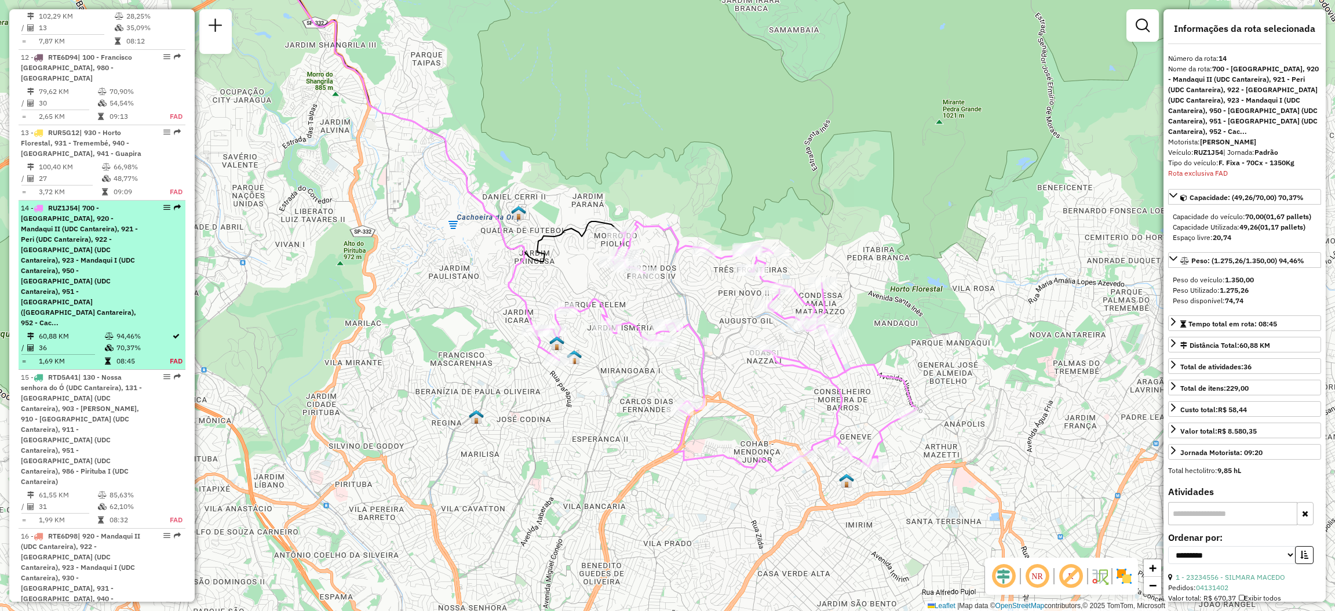
scroll to position [1259, 0]
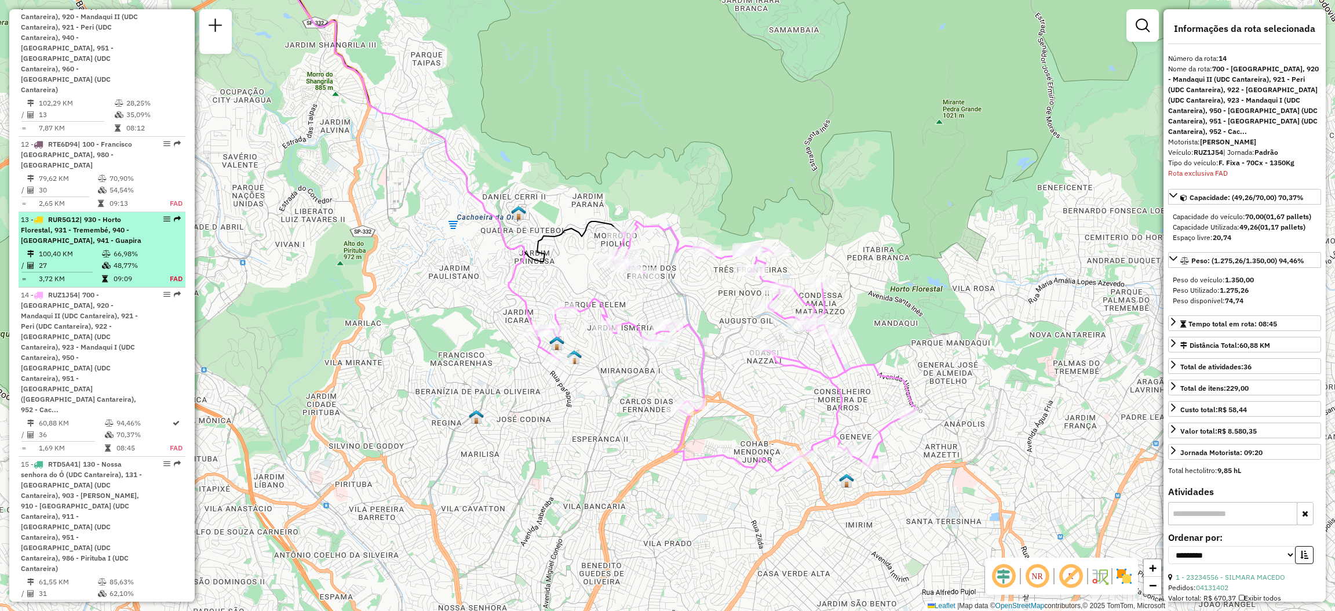
click at [175, 214] on div "13 - RUR5G12 | 930 - Horto Florestal, 931 - Tremembé, 940 - Tucuruvi, 941 - Gua…" at bounding box center [102, 229] width 162 height 31
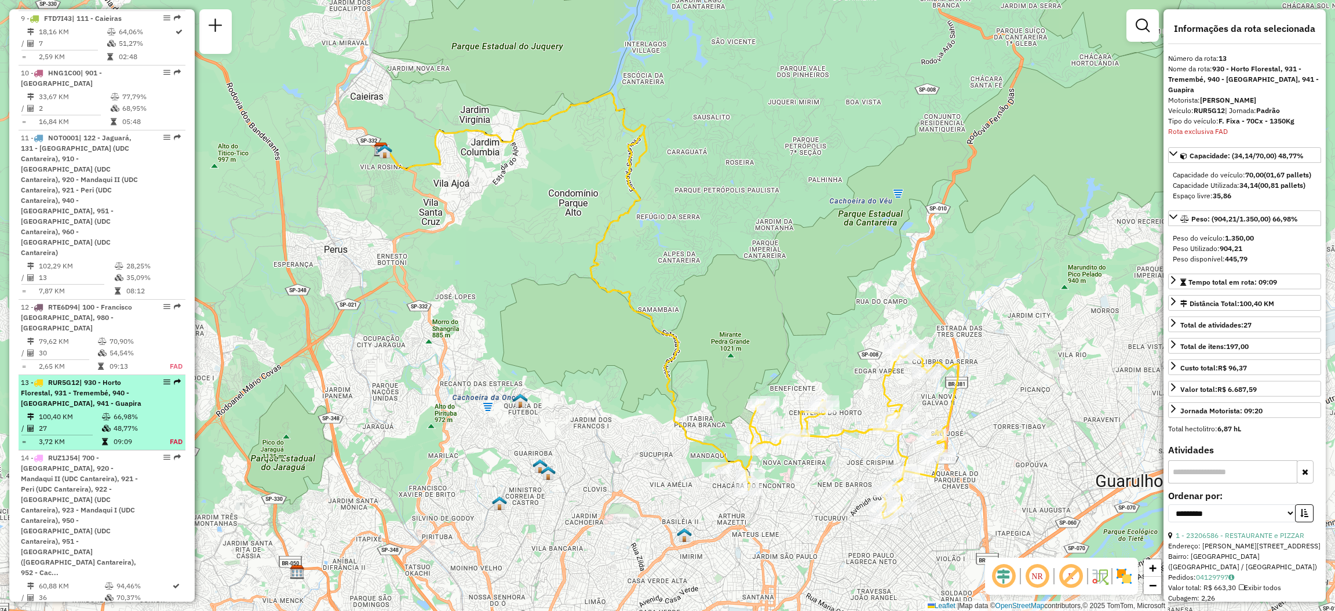
scroll to position [923, 0]
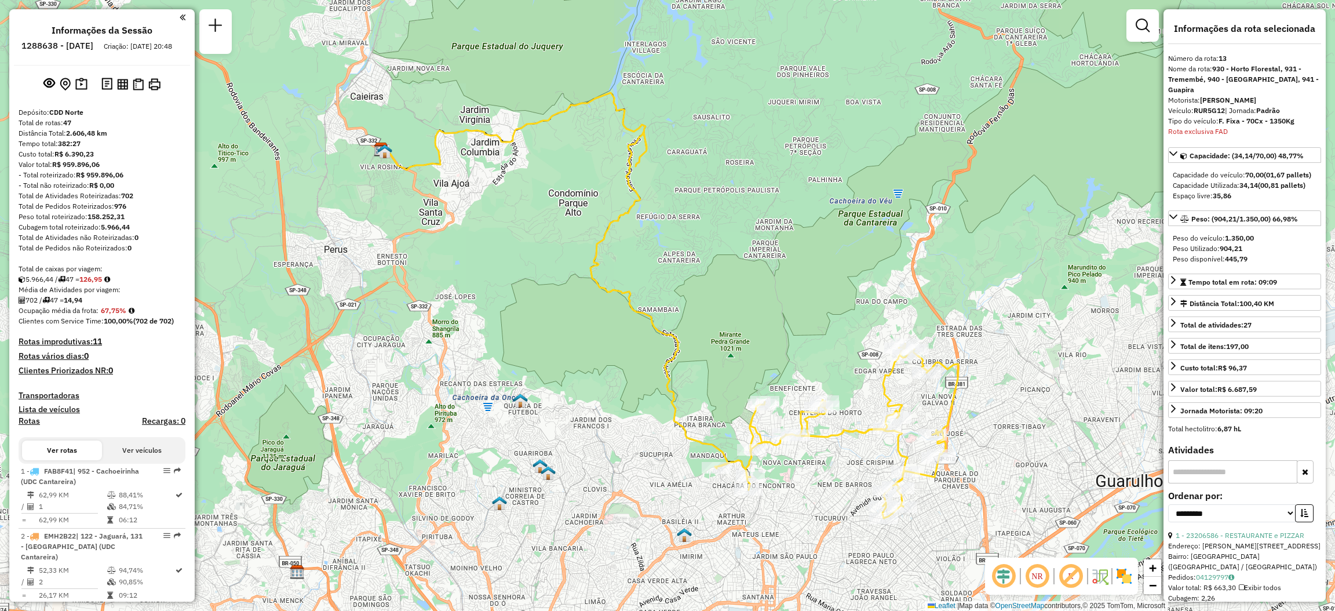
select select "**********"
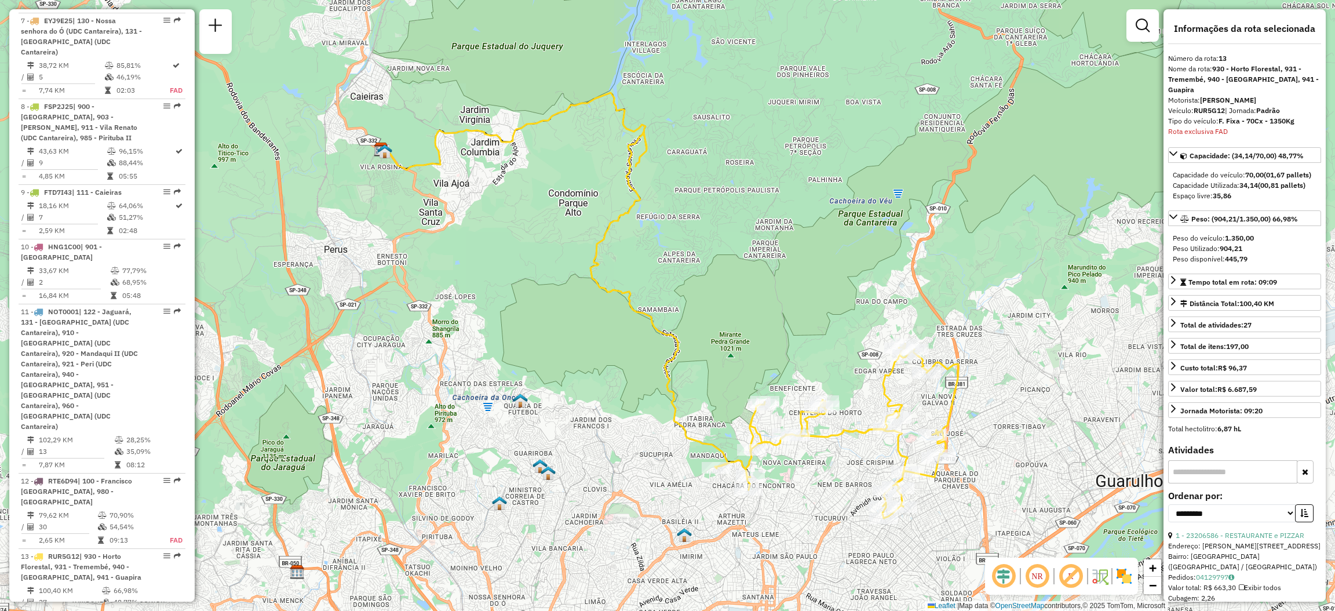
scroll to position [1797, 0]
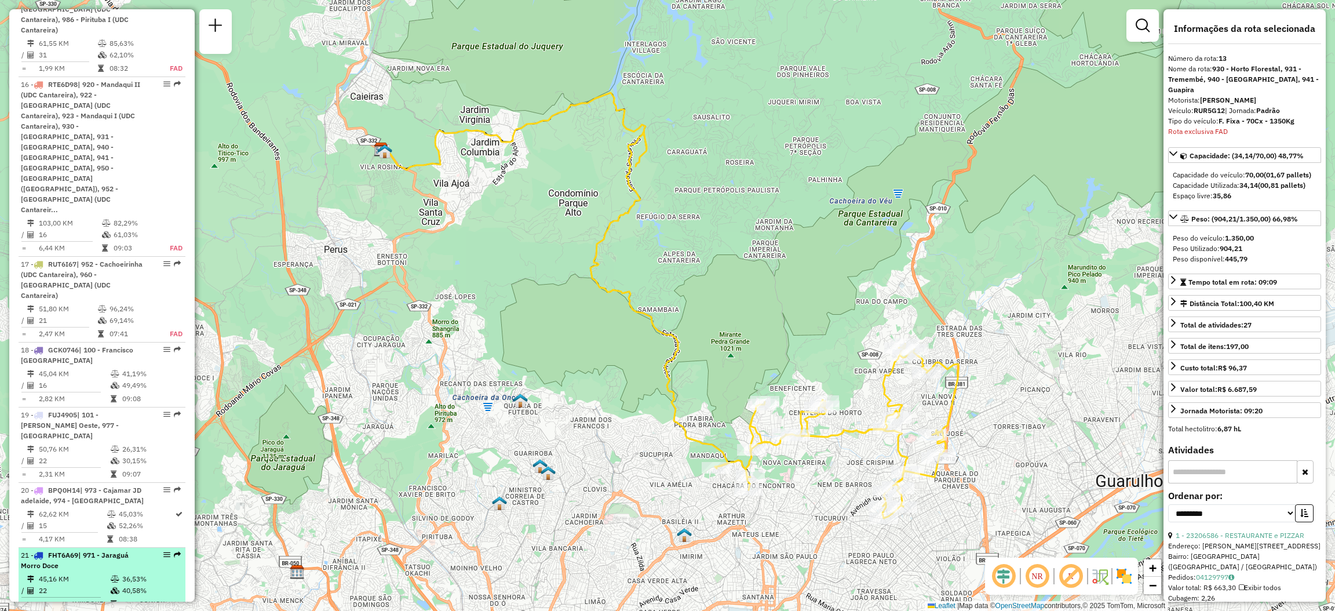
click at [162, 550] on div "21 - FHT6A69 | 971 - Jaraguá Morro Doce" at bounding box center [102, 560] width 162 height 21
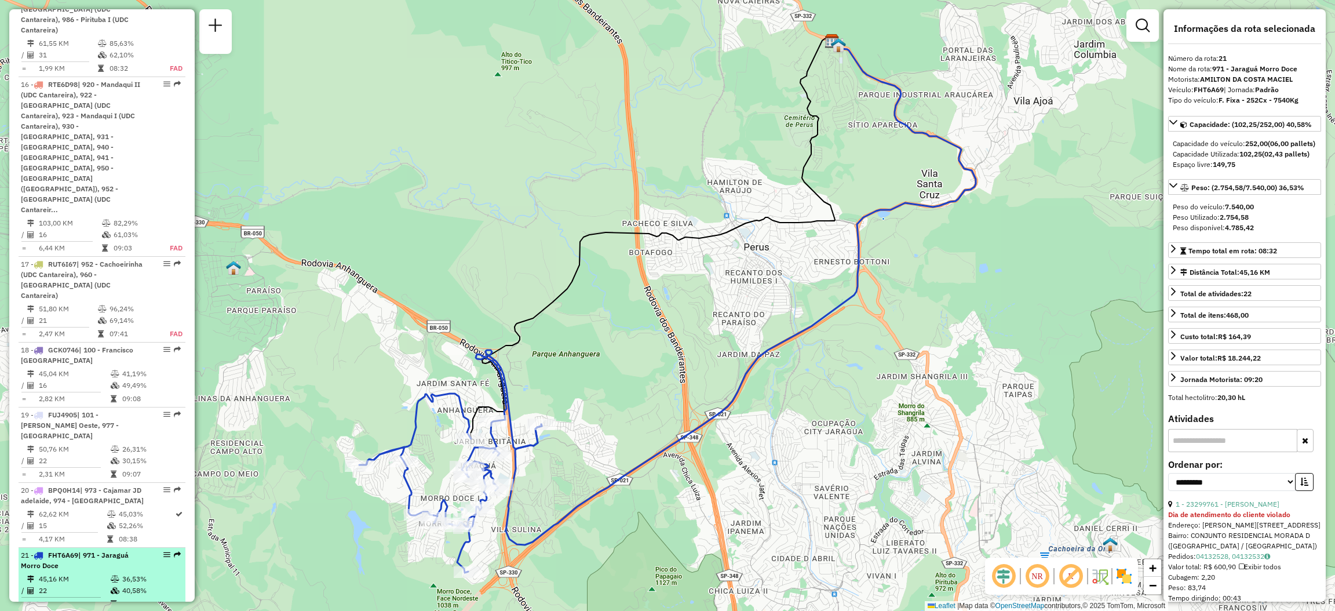
click at [169, 551] on div at bounding box center [163, 554] width 35 height 7
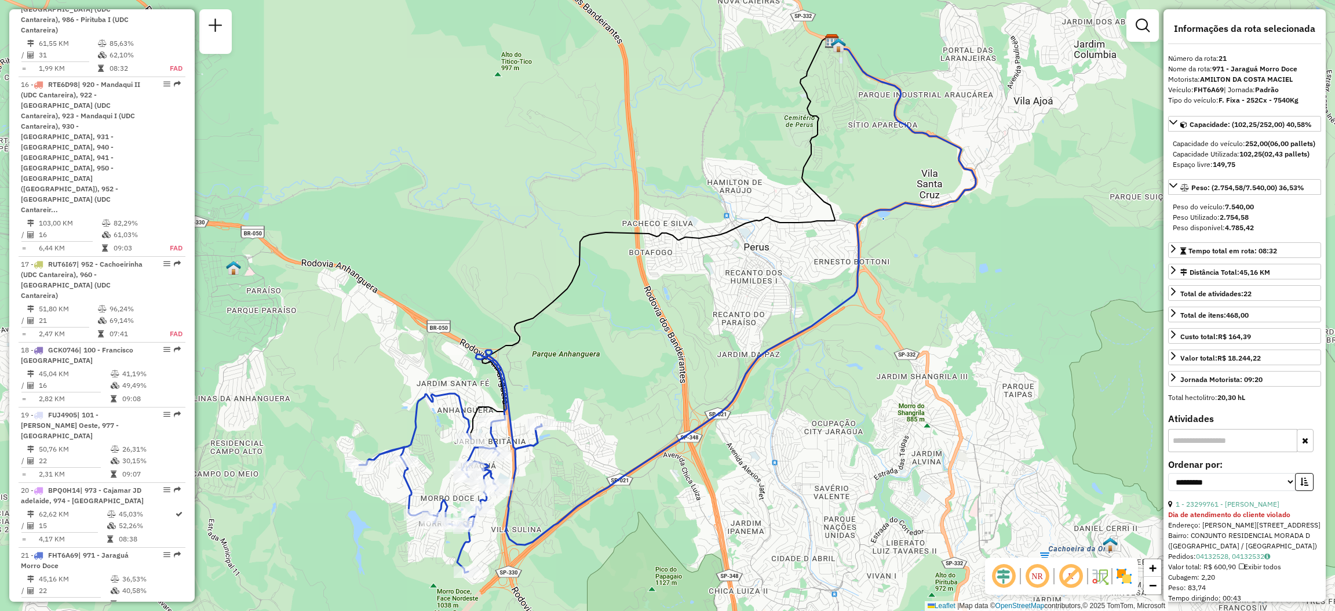
drag, startPoint x: 448, startPoint y: 374, endPoint x: 415, endPoint y: 323, distance: 59.9
click at [418, 333] on div "Janela de atendimento Grade de atendimento Capacidade Transportadoras Veículos …" at bounding box center [667, 305] width 1335 height 611
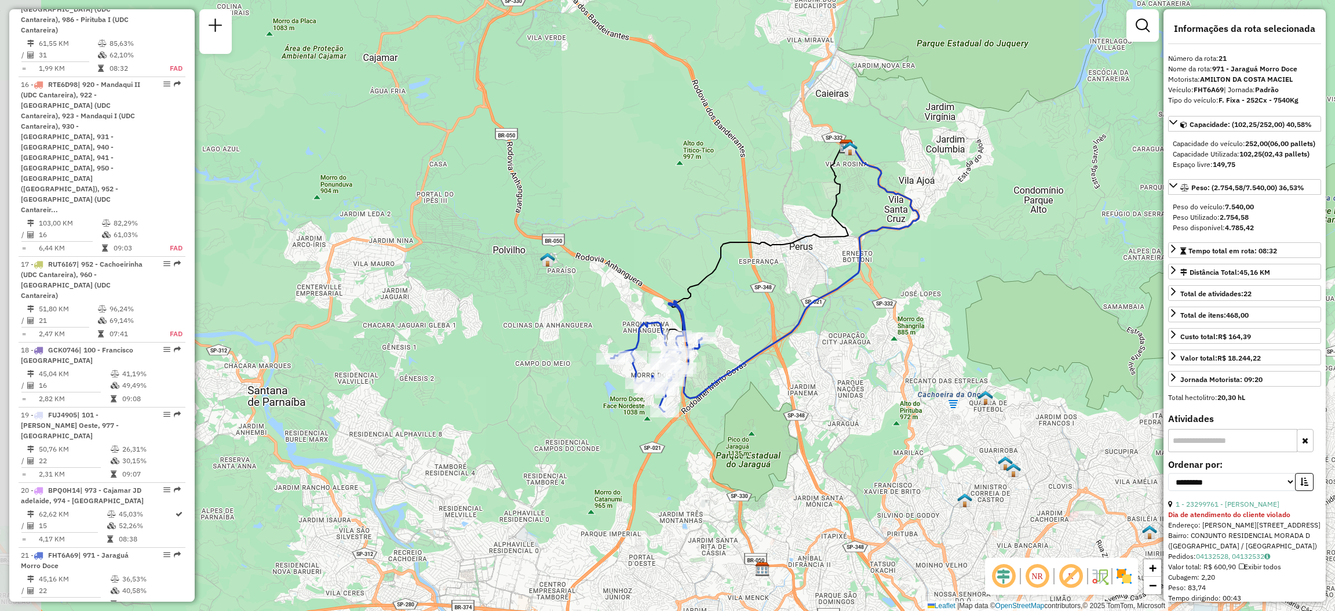
drag, startPoint x: 526, startPoint y: 405, endPoint x: 766, endPoint y: 396, distance: 240.0
click at [766, 396] on div "Janela de atendimento Grade de atendimento Capacidade Transportadoras Veículos …" at bounding box center [667, 305] width 1335 height 611
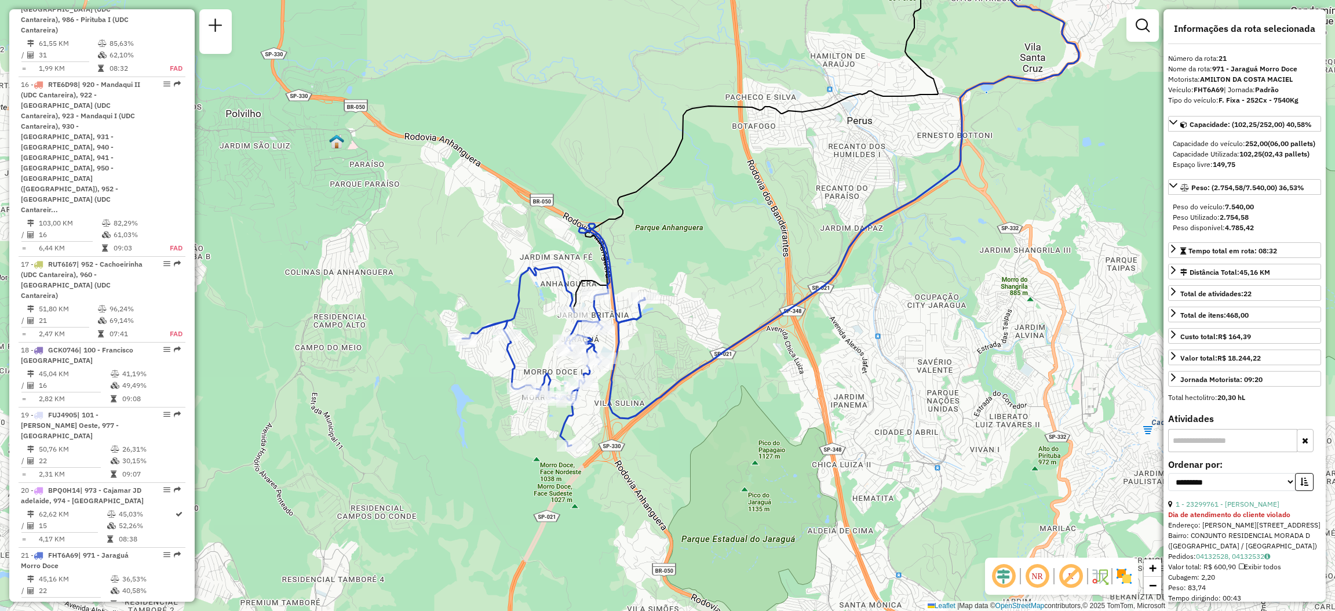
drag, startPoint x: 757, startPoint y: 395, endPoint x: 624, endPoint y: 378, distance: 133.1
click at [624, 378] on div "Janela de atendimento Grade de atendimento Capacidade Transportadoras Veículos …" at bounding box center [667, 305] width 1335 height 611
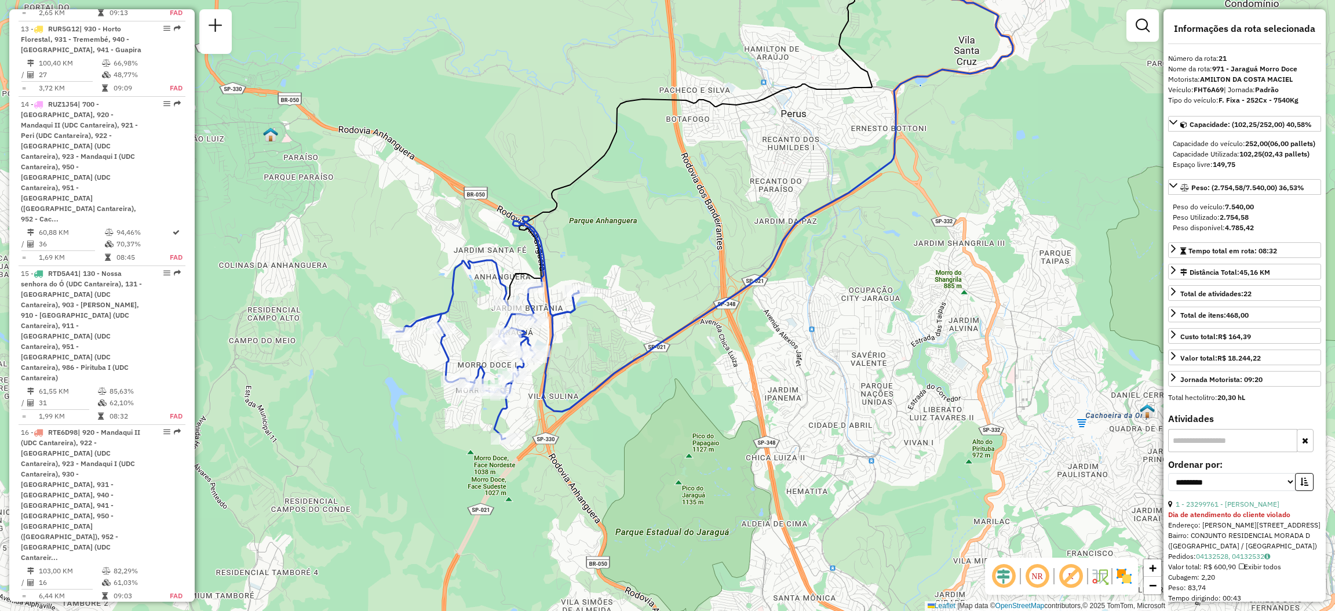
scroll to position [2014, 0]
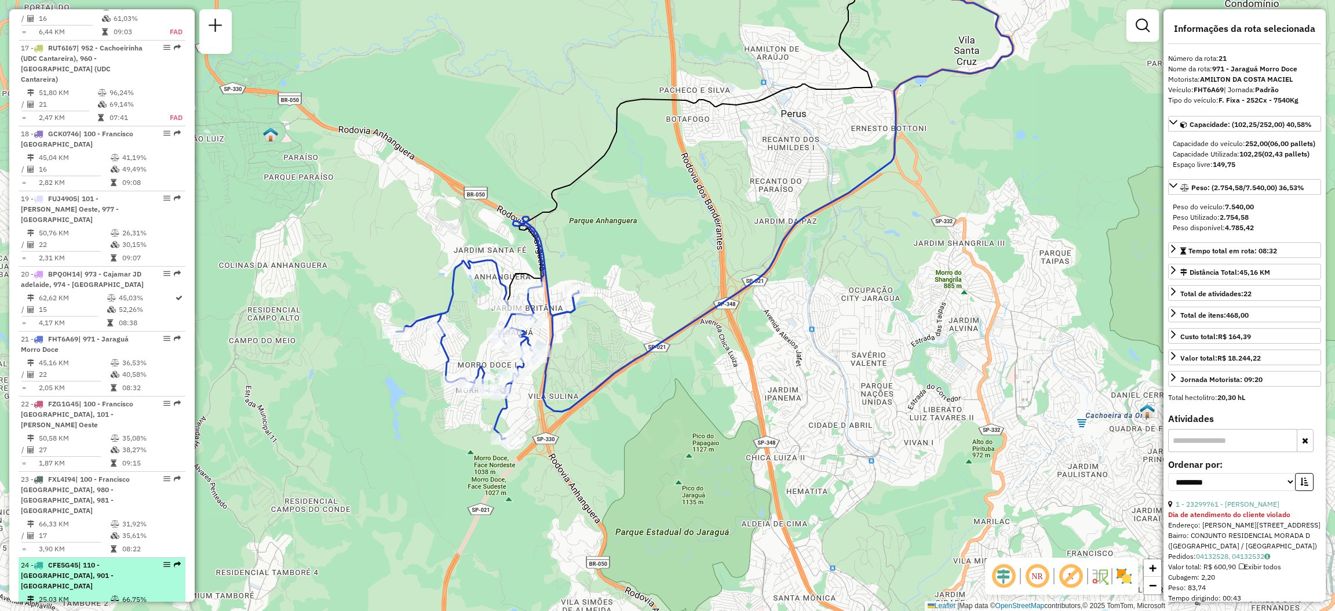
click at [177, 560] on div "24 - CFE5G45 | 110 - Vila Rosina, 901 - Perus" at bounding box center [102, 575] width 162 height 31
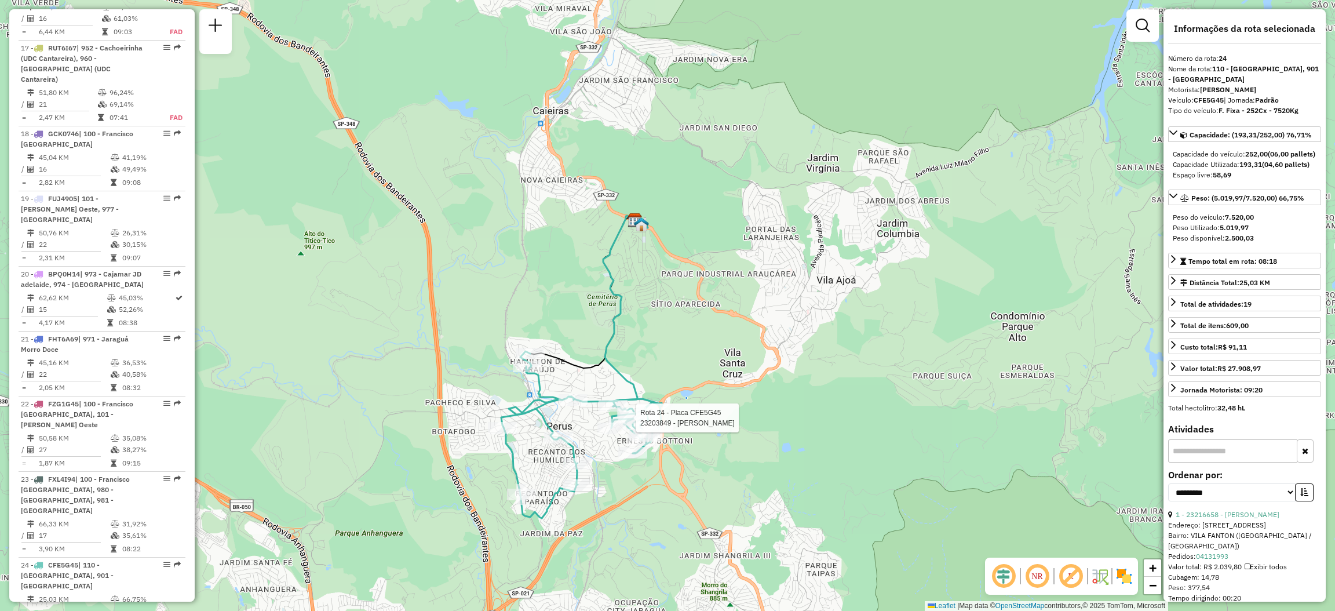
drag, startPoint x: 587, startPoint y: 258, endPoint x: 600, endPoint y: 324, distance: 67.3
click at [600, 324] on div "Rota 24 - Placa CFE5G45 23203849 - ANTONIO APARECIDO LO Janela de atendimento G…" at bounding box center [667, 305] width 1335 height 611
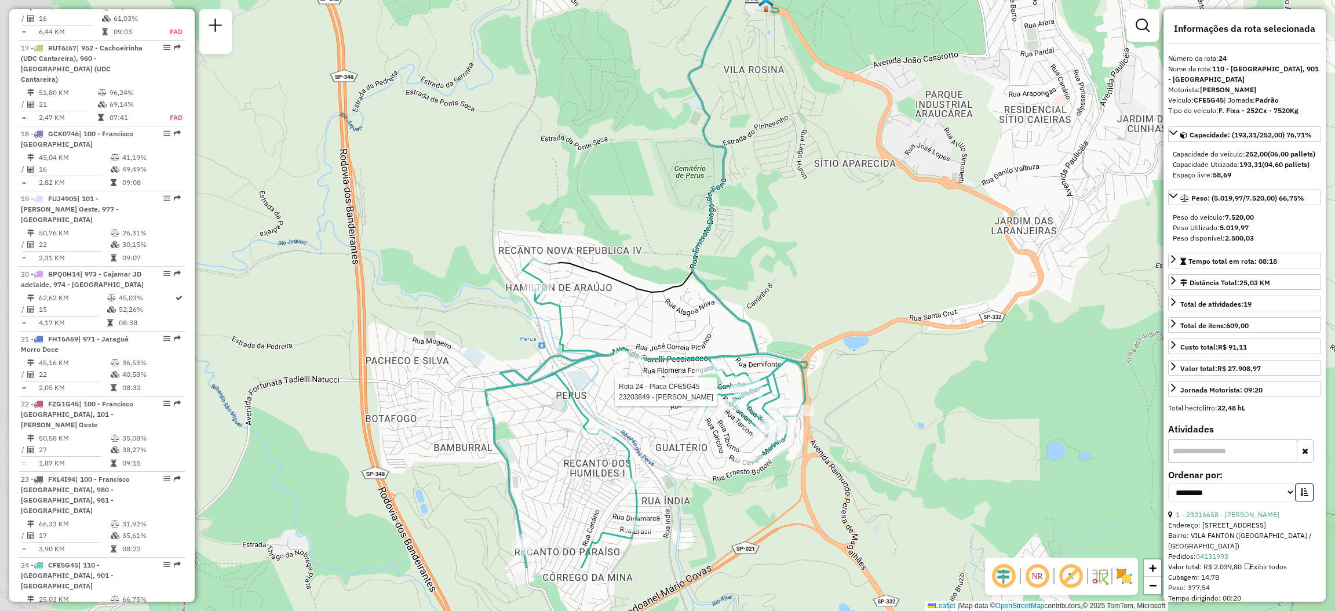
drag, startPoint x: 593, startPoint y: 386, endPoint x: 679, endPoint y: 271, distance: 144.0
click at [677, 271] on icon at bounding box center [650, 142] width 215 height 300
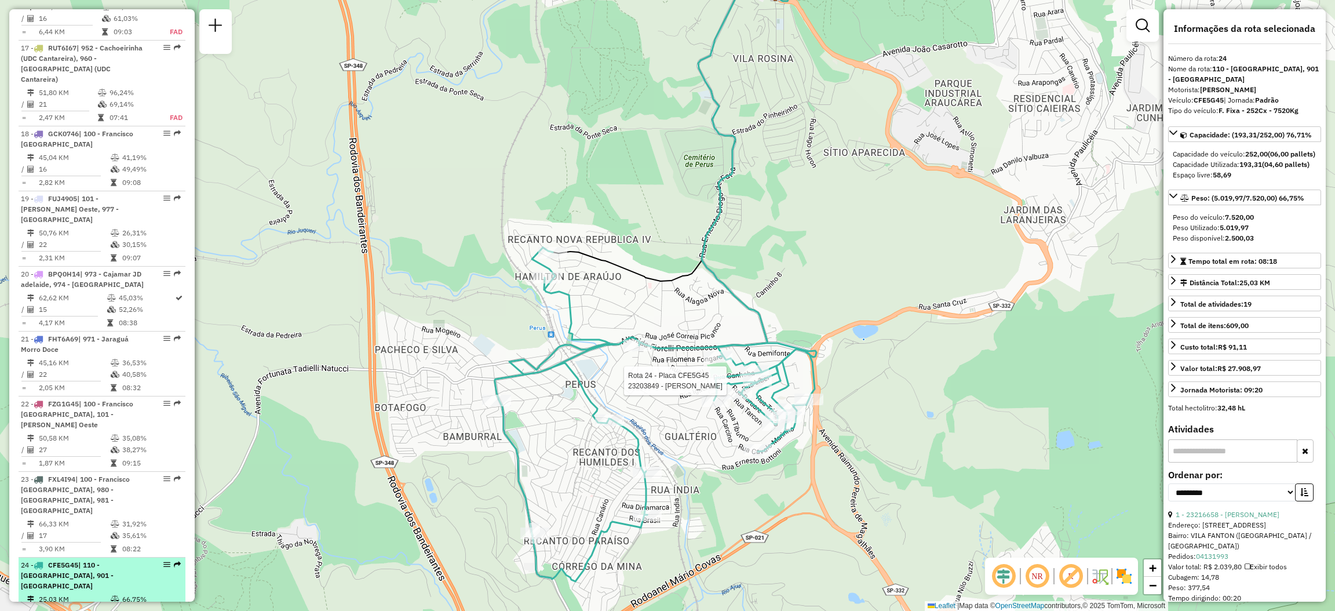
scroll to position [2100, 0]
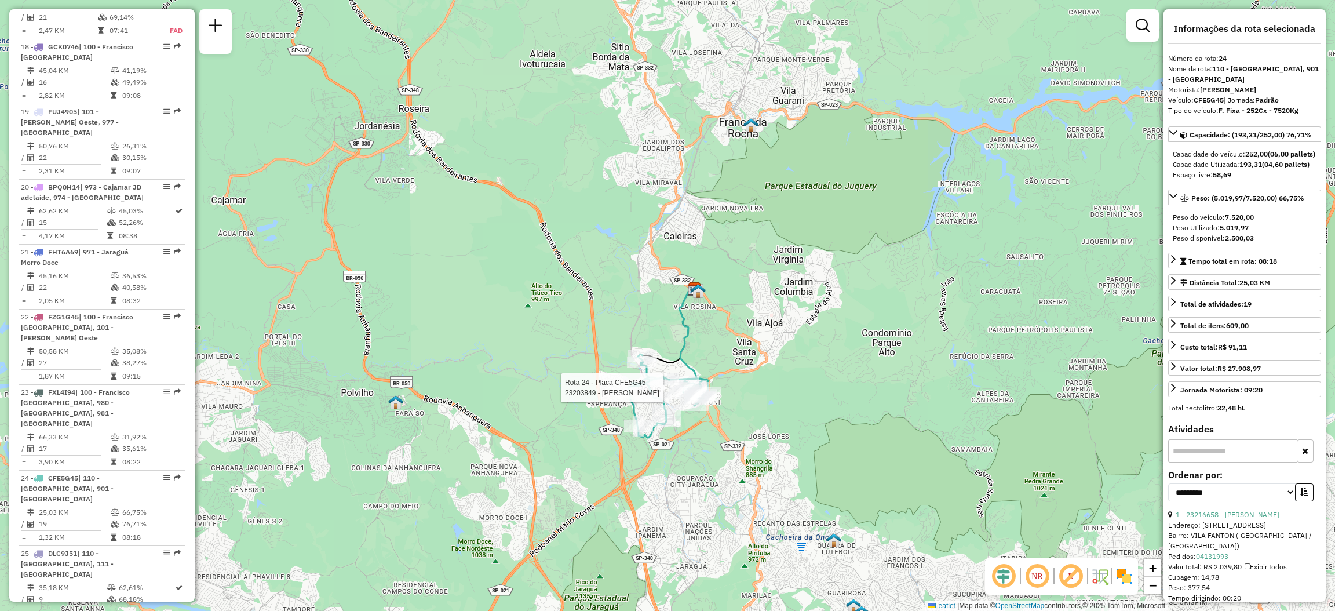
drag, startPoint x: 842, startPoint y: 403, endPoint x: 757, endPoint y: 343, distance: 104.5
click at [757, 343] on div "Rota 24 - Placa CFE5G45 23203849 - ANTONIO APARECIDO LO Janela de atendimento G…" at bounding box center [667, 305] width 1335 height 611
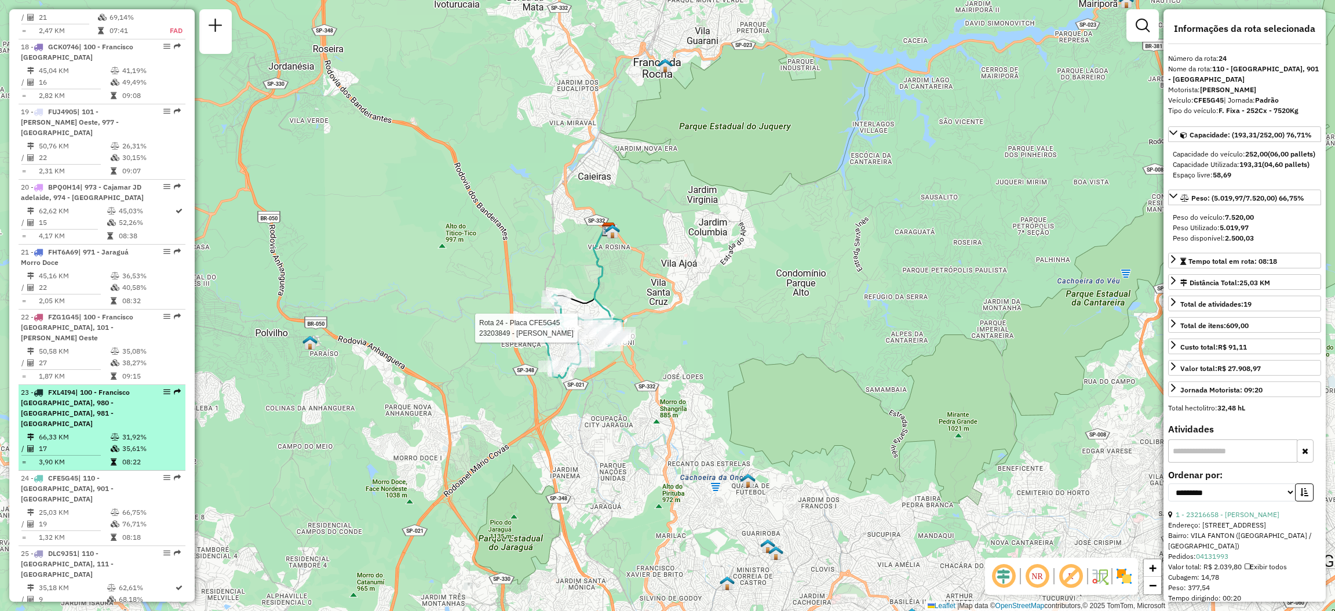
scroll to position [2014, 0]
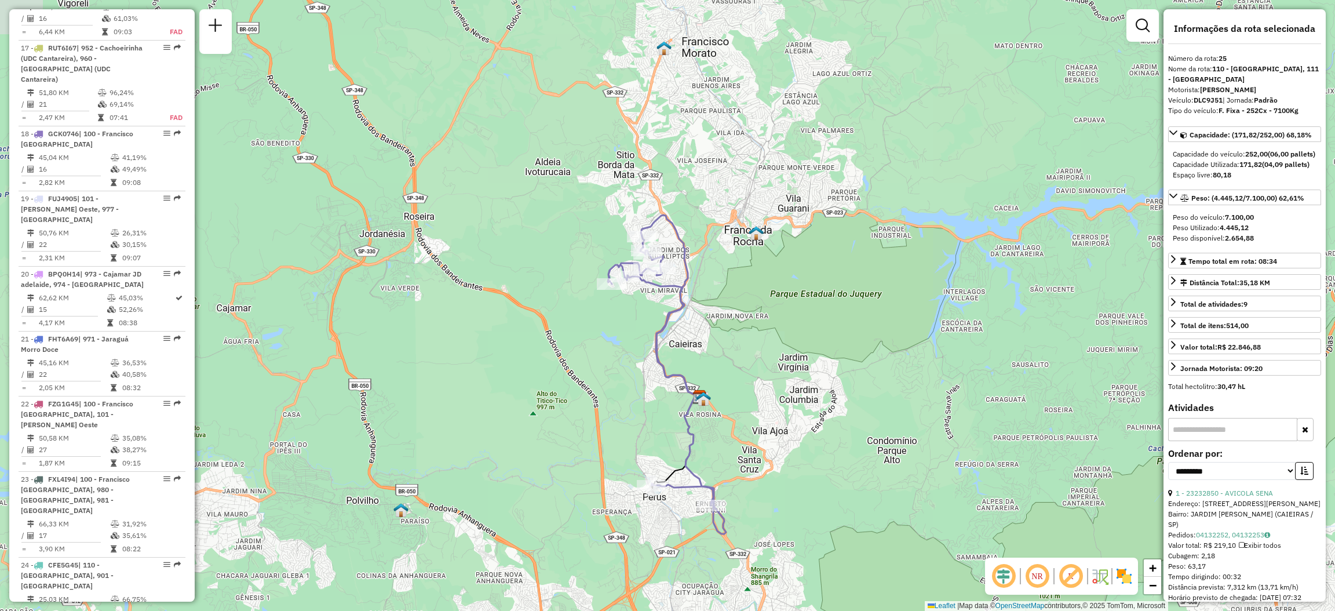
drag, startPoint x: 693, startPoint y: 163, endPoint x: 691, endPoint y: 236, distance: 73.6
click at [691, 236] on div "Janela de atendimento Grade de atendimento Capacidade Transportadoras Veículos …" at bounding box center [667, 305] width 1335 height 611
